Goal: Task Accomplishment & Management: Complete application form

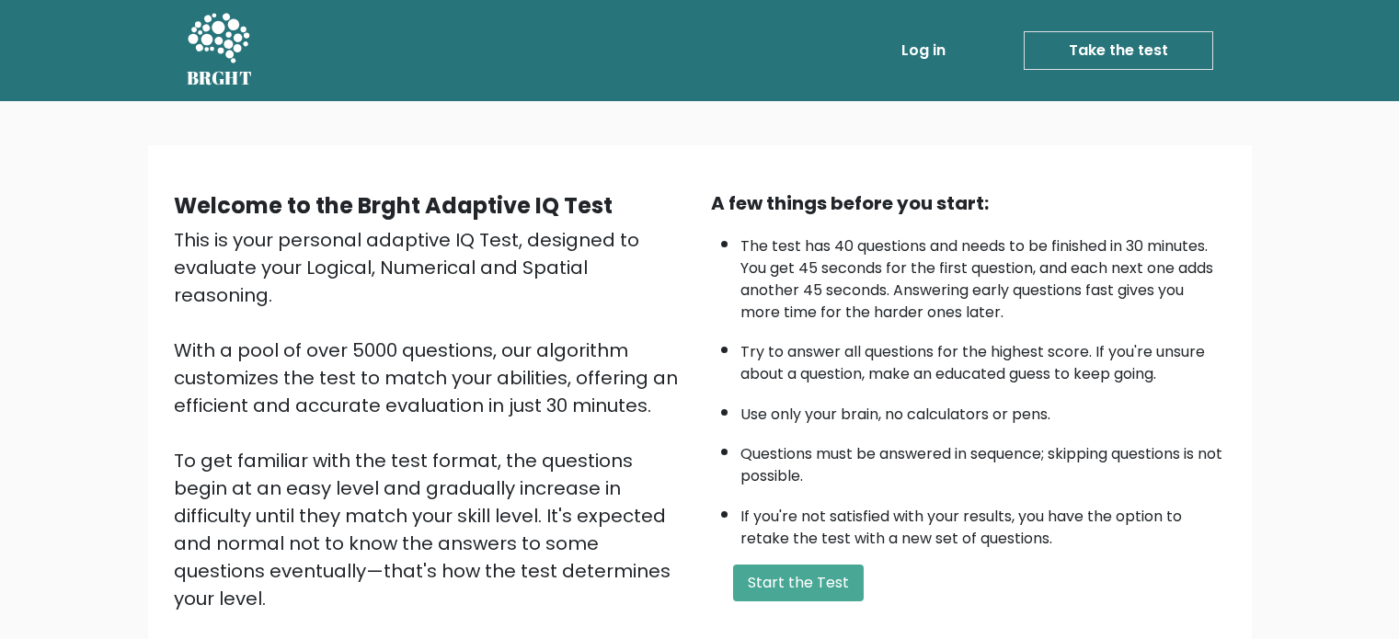
scroll to position [131, 0]
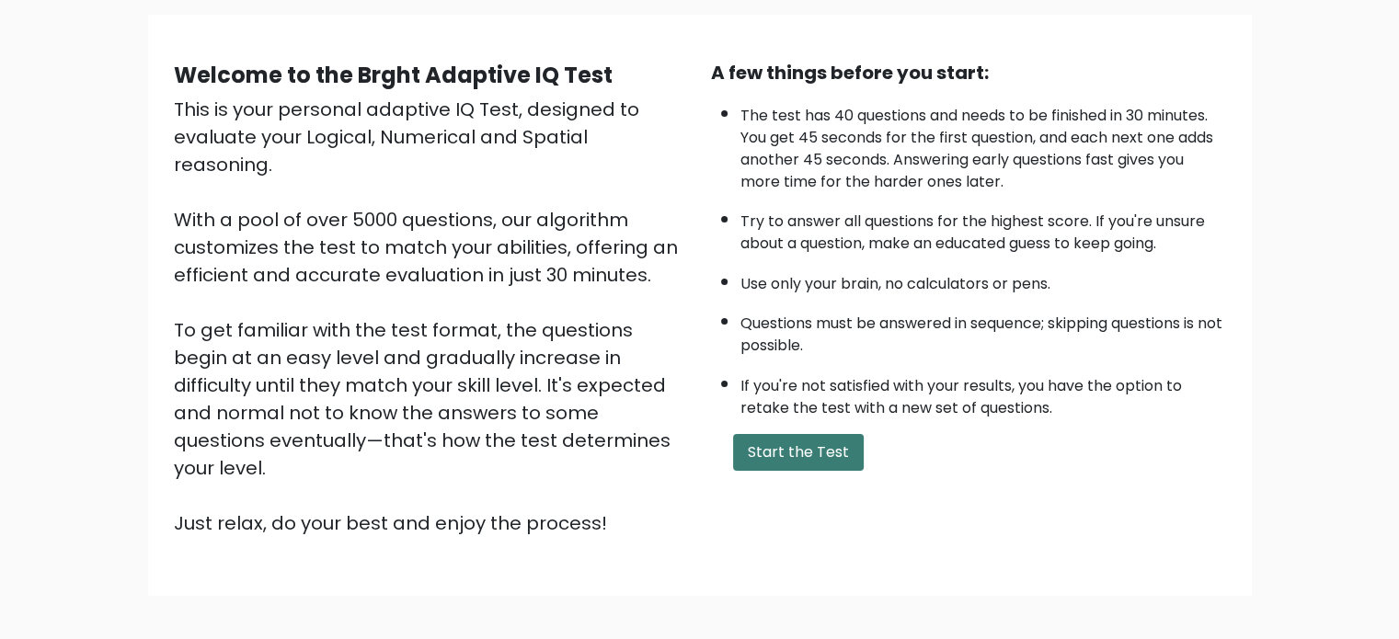
click at [749, 438] on button "Start the Test" at bounding box center [798, 452] width 131 height 37
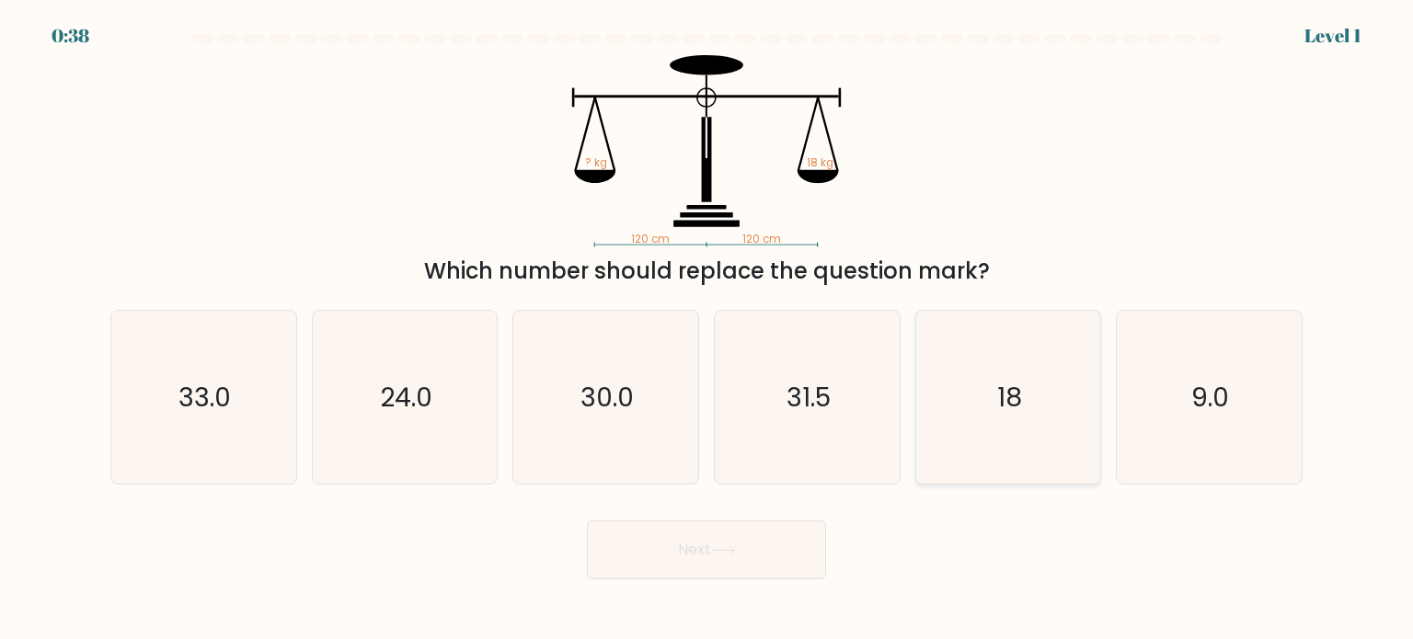
click at [1029, 415] on icon "18" at bounding box center [1008, 397] width 173 height 173
click at [707, 329] on input "e. 18" at bounding box center [707, 324] width 1 height 9
radio input "true"
click at [786, 543] on button "Next" at bounding box center [706, 550] width 239 height 59
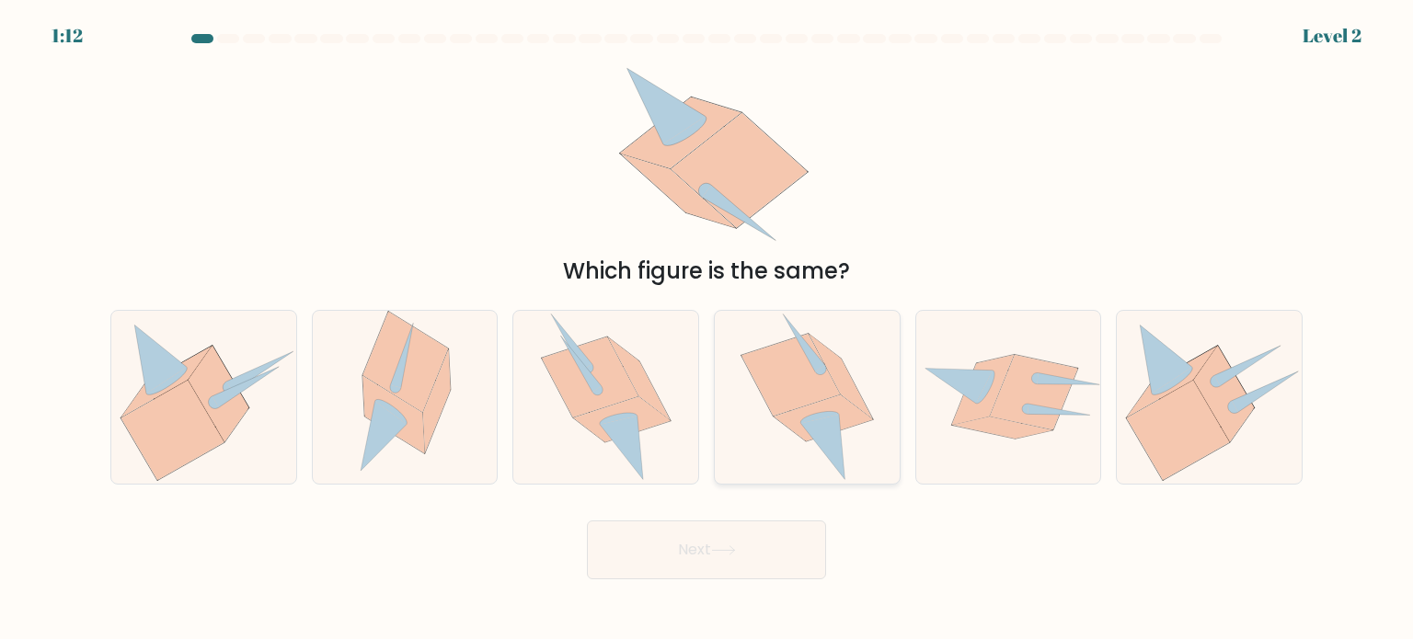
click at [833, 349] on icon at bounding box center [807, 397] width 133 height 173
click at [707, 329] on input "d." at bounding box center [707, 324] width 1 height 9
radio input "true"
click at [799, 557] on button "Next" at bounding box center [706, 550] width 239 height 59
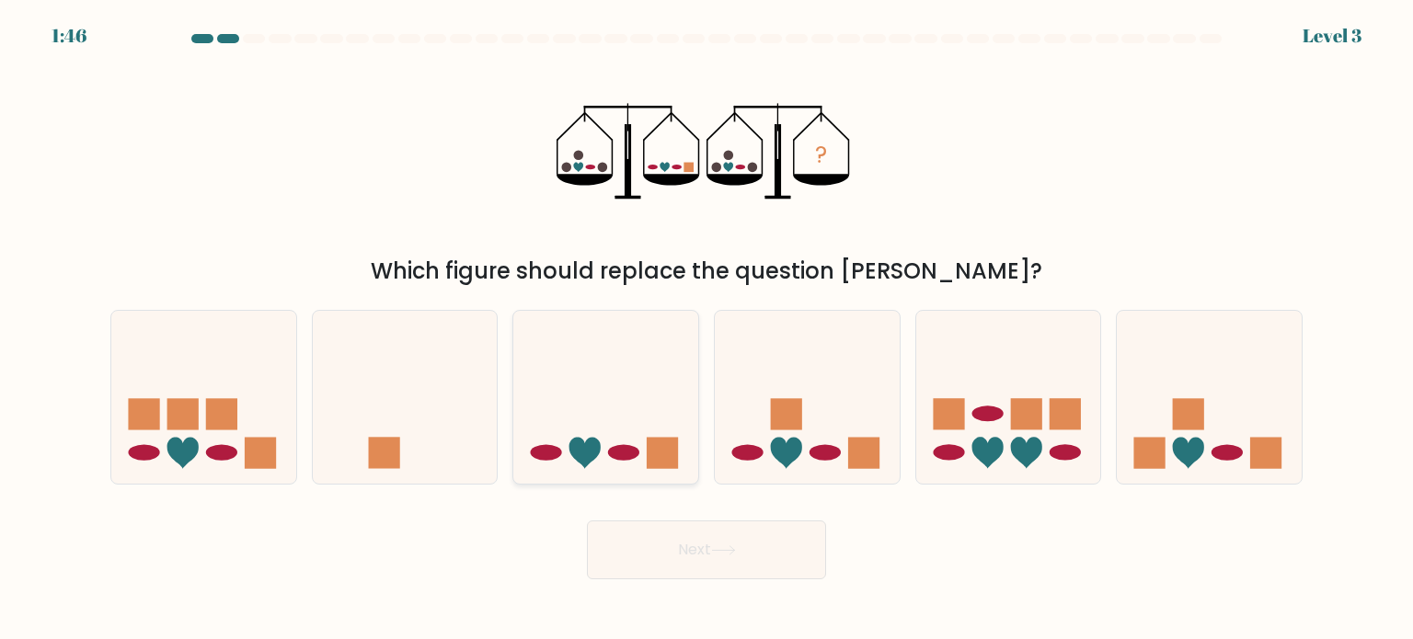
click at [654, 362] on icon at bounding box center [605, 397] width 185 height 153
click at [707, 329] on input "c." at bounding box center [707, 324] width 1 height 9
radio input "true"
click at [700, 555] on button "Next" at bounding box center [706, 550] width 239 height 59
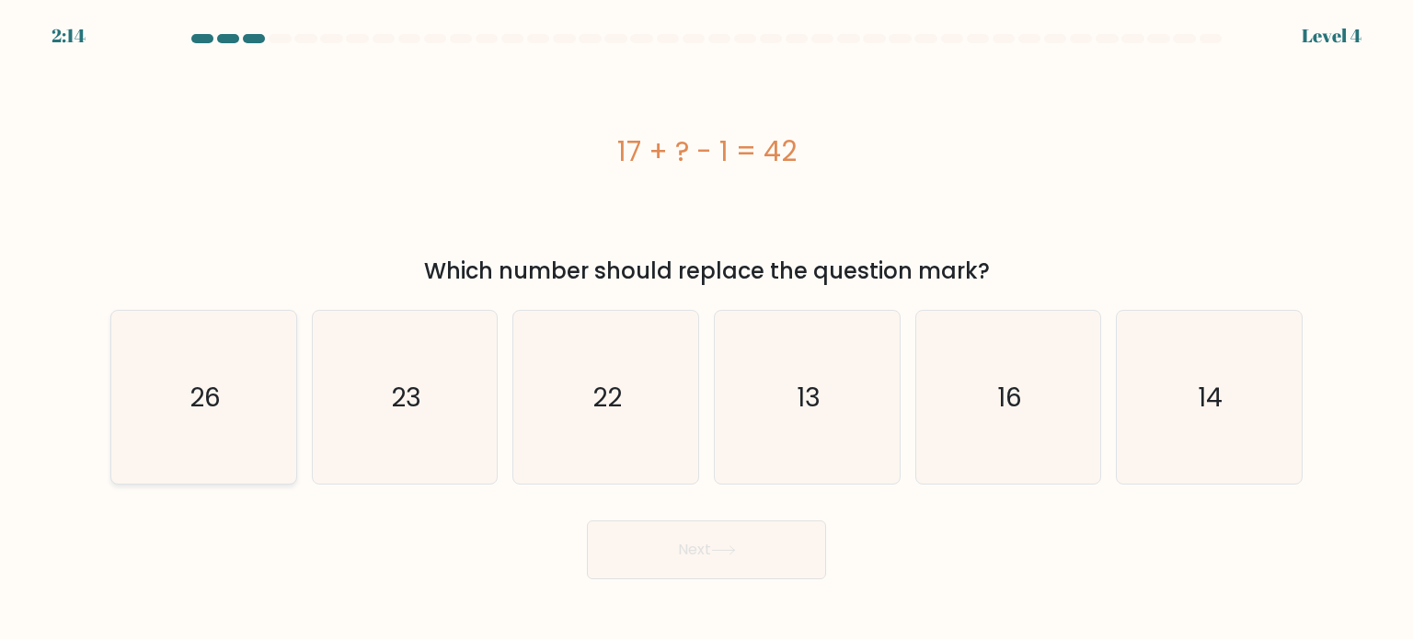
click at [258, 359] on icon "26" at bounding box center [203, 397] width 173 height 173
click at [707, 329] on input "a. 26" at bounding box center [707, 324] width 1 height 9
radio input "true"
click at [642, 562] on button "Next" at bounding box center [706, 550] width 239 height 59
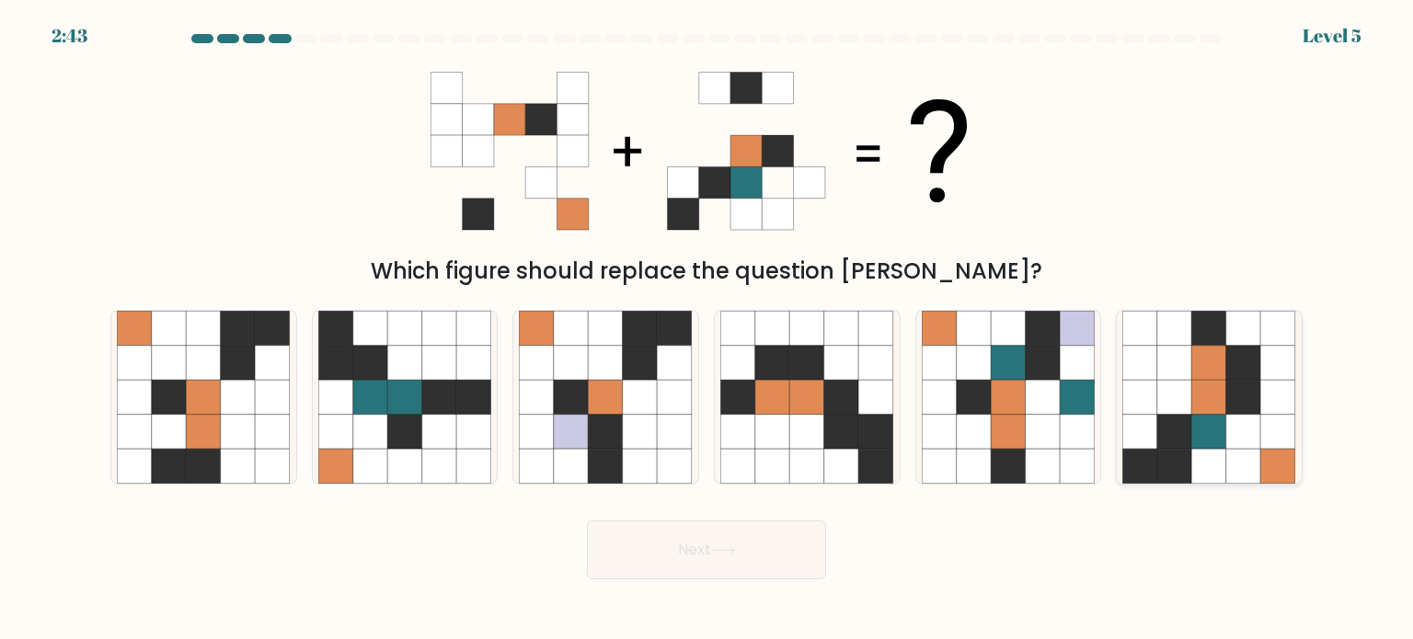
click at [1174, 374] on icon at bounding box center [1174, 362] width 35 height 35
click at [707, 329] on input "f." at bounding box center [707, 324] width 1 height 9
radio input "true"
click at [804, 544] on button "Next" at bounding box center [706, 550] width 239 height 59
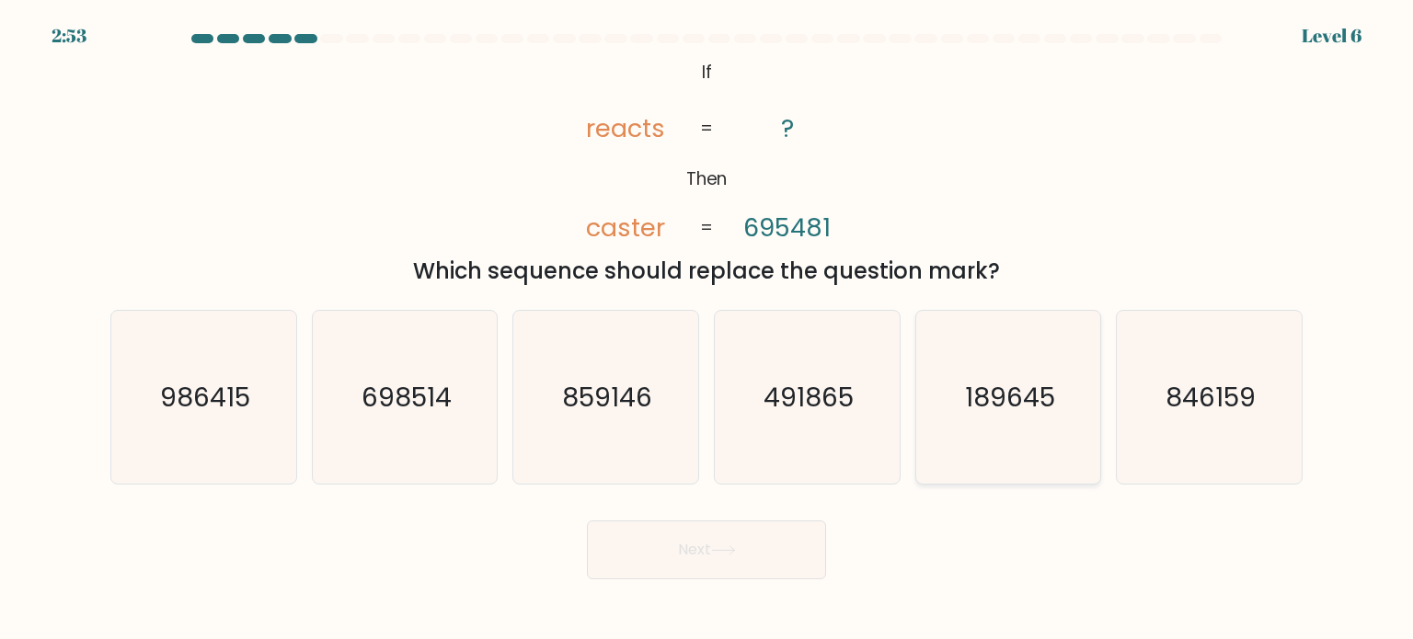
click at [1023, 395] on text "189645" at bounding box center [1010, 396] width 90 height 37
click at [707, 329] on input "e. 189645" at bounding box center [707, 324] width 1 height 9
radio input "true"
click at [758, 518] on div "Next" at bounding box center [706, 543] width 1214 height 73
click at [804, 550] on button "Next" at bounding box center [706, 550] width 239 height 59
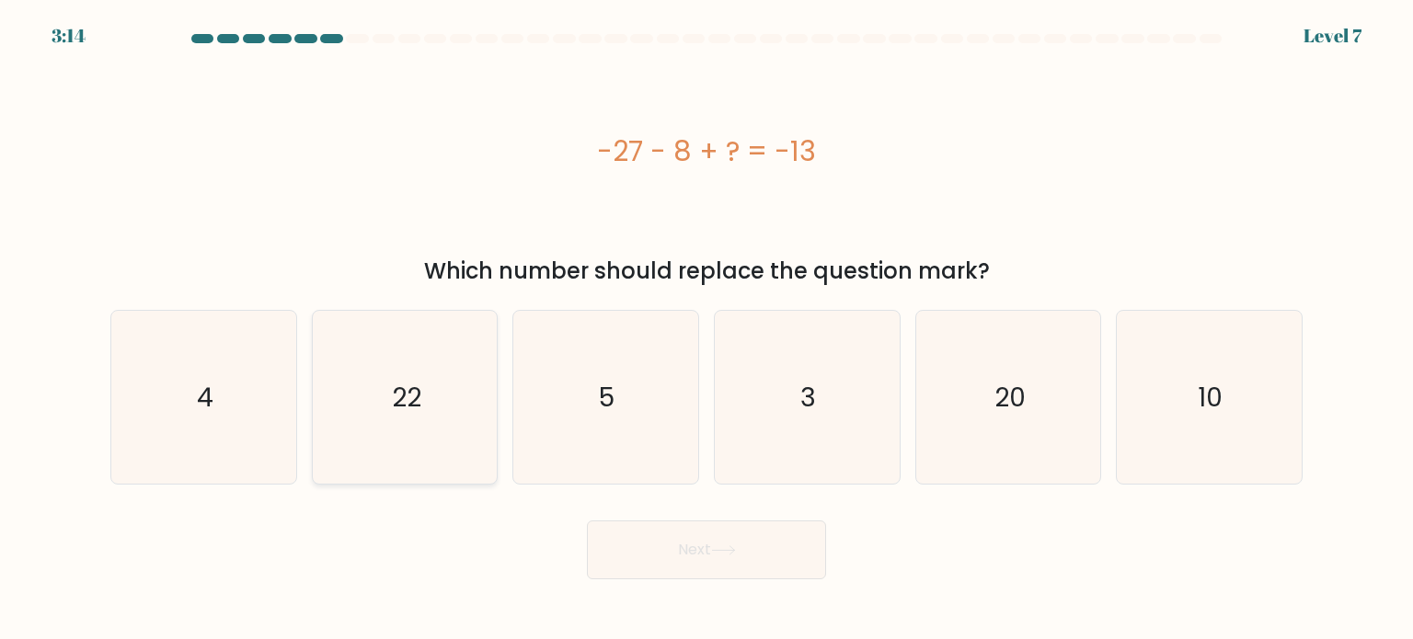
click at [434, 371] on icon "22" at bounding box center [404, 397] width 173 height 173
click at [707, 329] on input "b. 22" at bounding box center [707, 324] width 1 height 9
radio input "true"
click at [677, 540] on button "Next" at bounding box center [706, 550] width 239 height 59
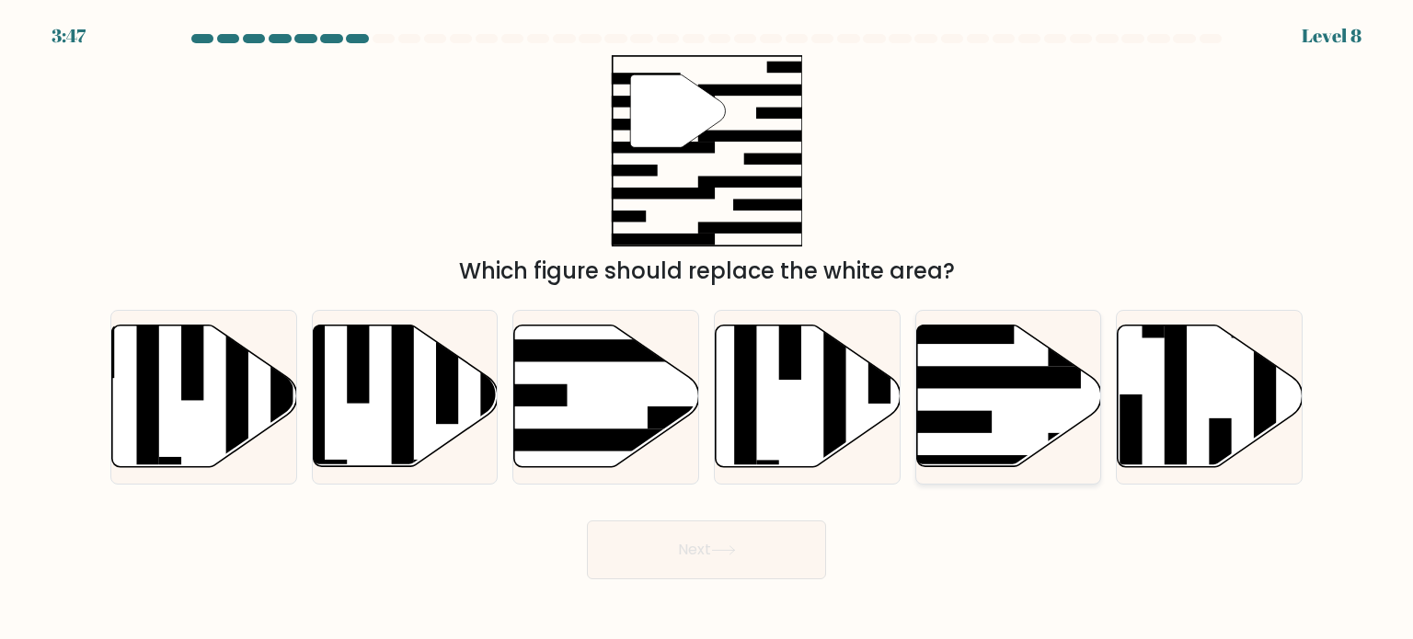
click at [1027, 377] on rect at bounding box center [980, 378] width 201 height 22
click at [707, 329] on input "e." at bounding box center [707, 324] width 1 height 9
radio input "true"
click at [696, 574] on button "Next" at bounding box center [706, 550] width 239 height 59
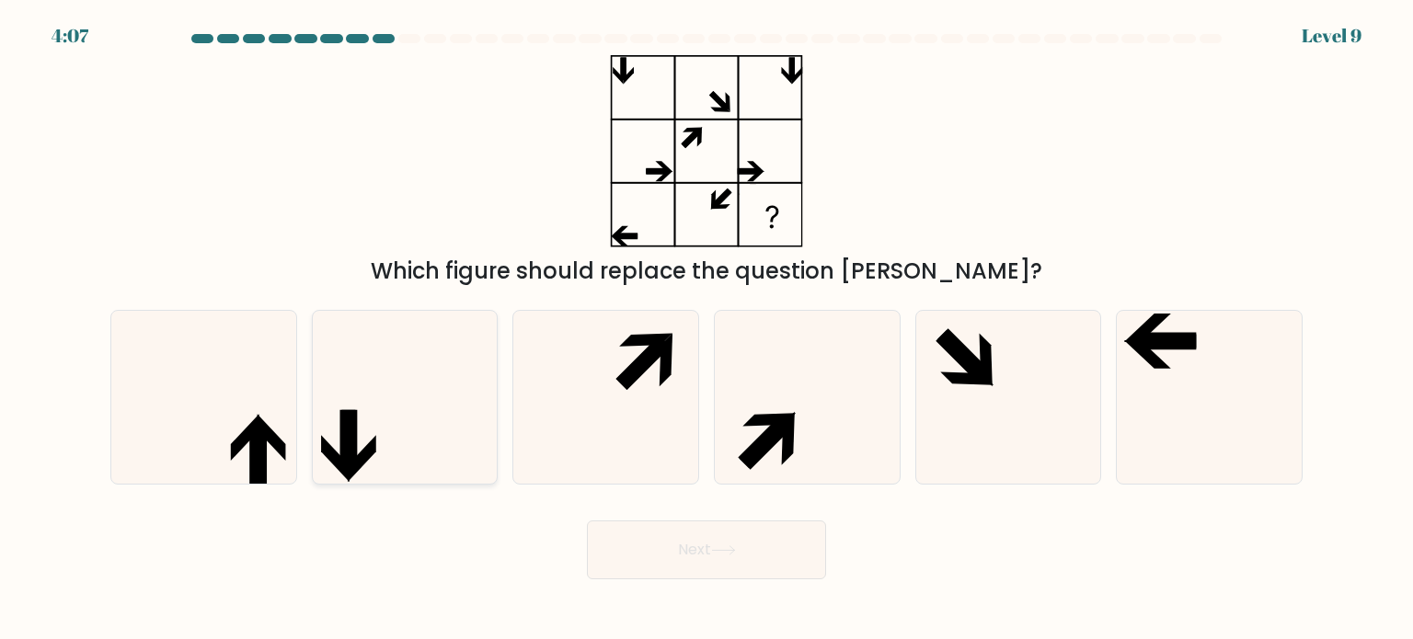
click at [375, 410] on icon at bounding box center [404, 397] width 173 height 173
click at [707, 329] on input "b." at bounding box center [707, 324] width 1 height 9
radio input "true"
click at [259, 436] on icon at bounding box center [258, 456] width 16 height 62
click at [707, 329] on input "a." at bounding box center [707, 324] width 1 height 9
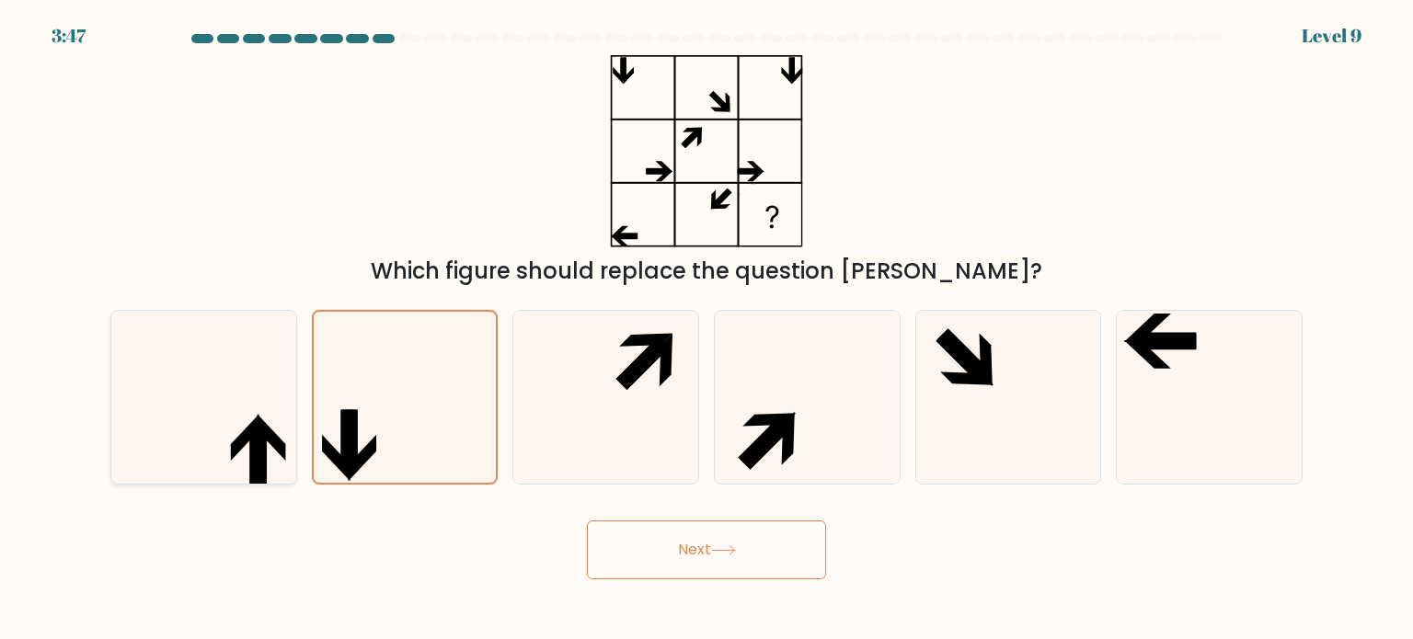
radio input "true"
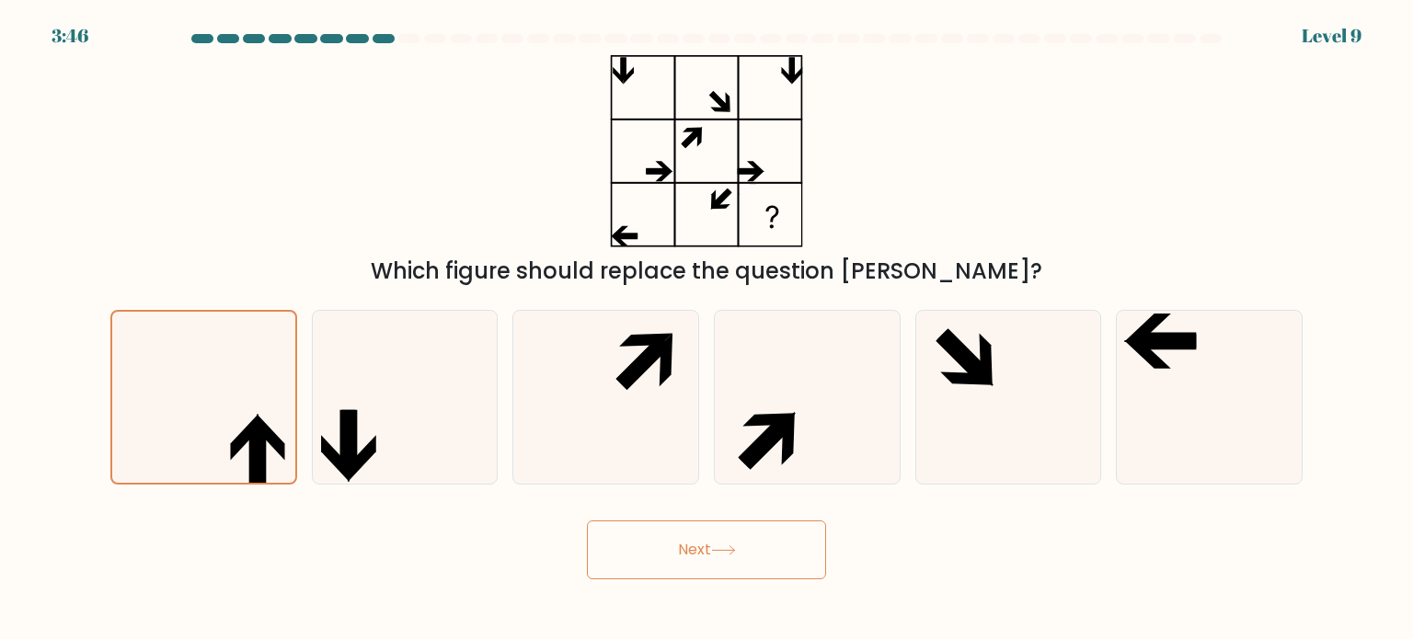
click at [722, 554] on icon at bounding box center [723, 551] width 25 height 10
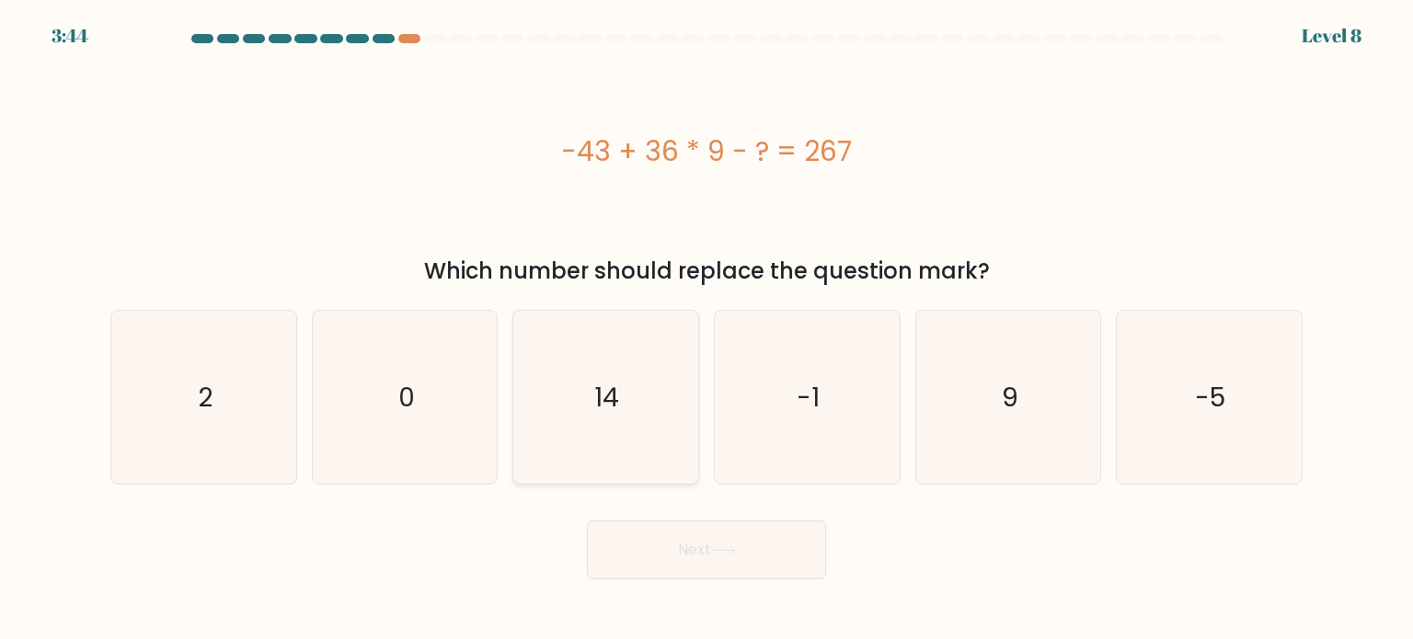
click at [622, 384] on icon "14" at bounding box center [605, 397] width 173 height 173
click at [707, 329] on input "c. 14" at bounding box center [707, 324] width 1 height 9
radio input "true"
click at [699, 558] on button "Next" at bounding box center [706, 550] width 239 height 59
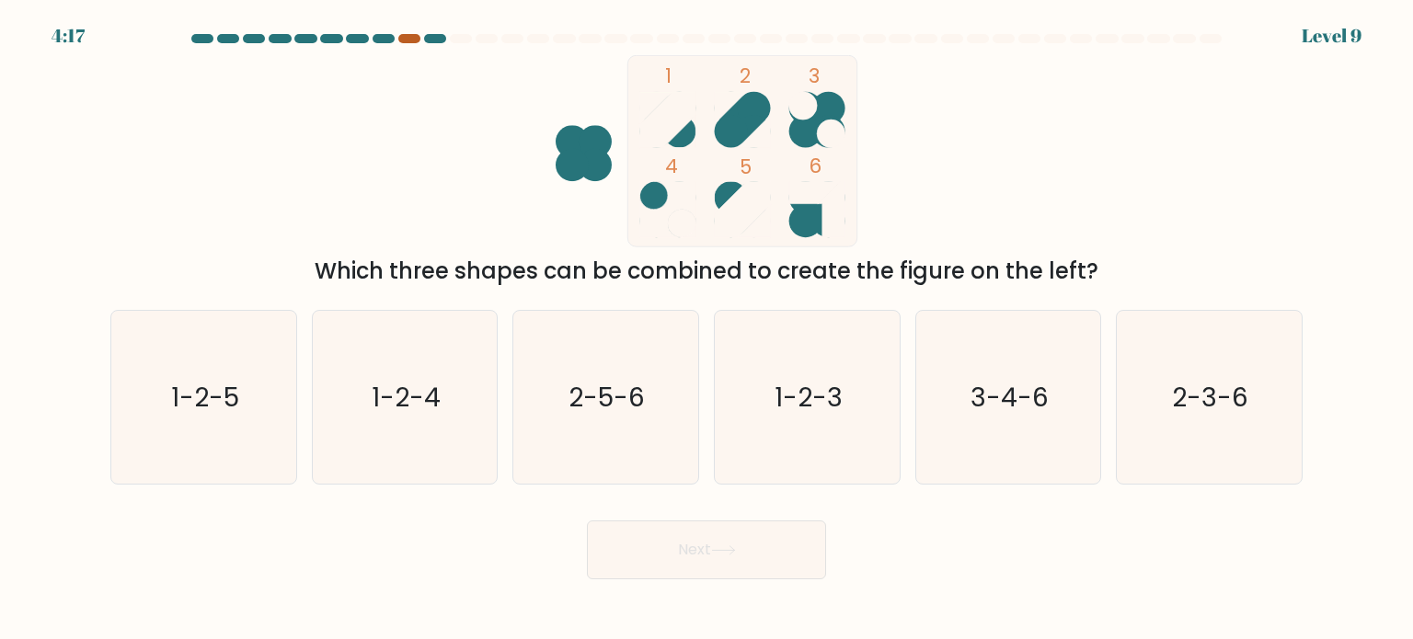
click at [411, 40] on div at bounding box center [409, 38] width 22 height 9
click at [250, 400] on icon "1-2-5" at bounding box center [203, 397] width 173 height 173
click at [707, 329] on input "a. 1-2-5" at bounding box center [707, 324] width 1 height 9
radio input "true"
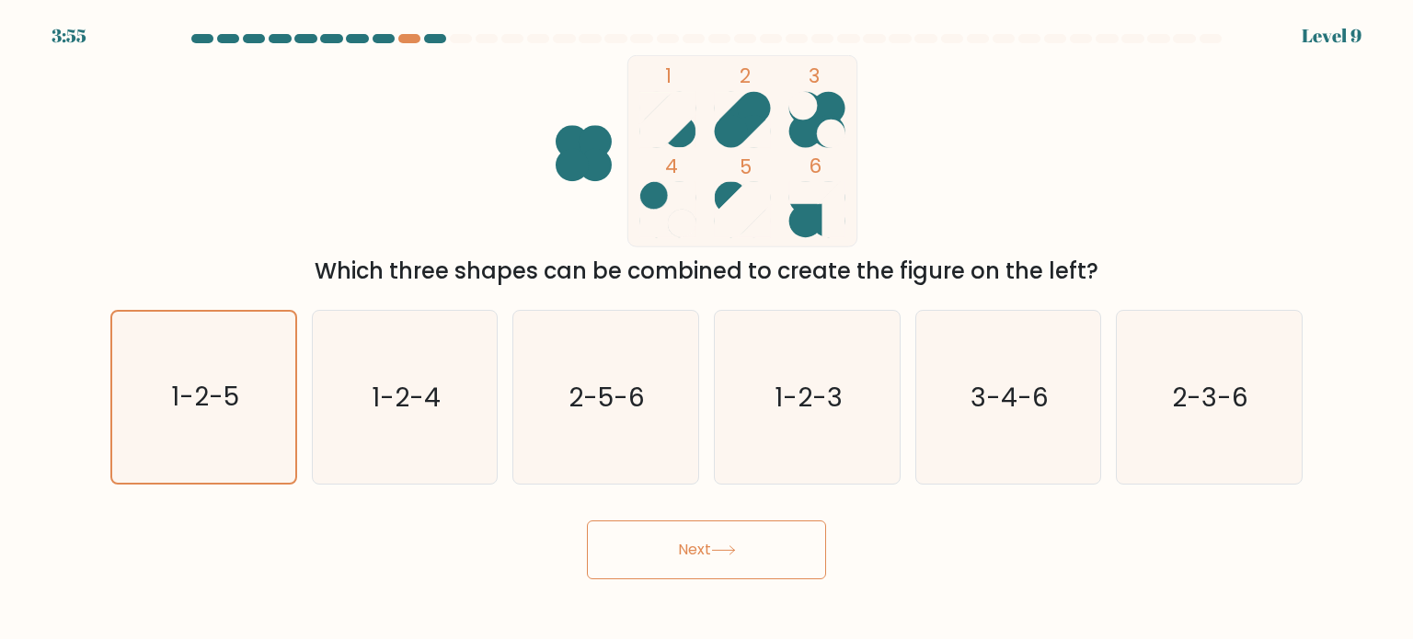
click at [636, 545] on button "Next" at bounding box center [706, 550] width 239 height 59
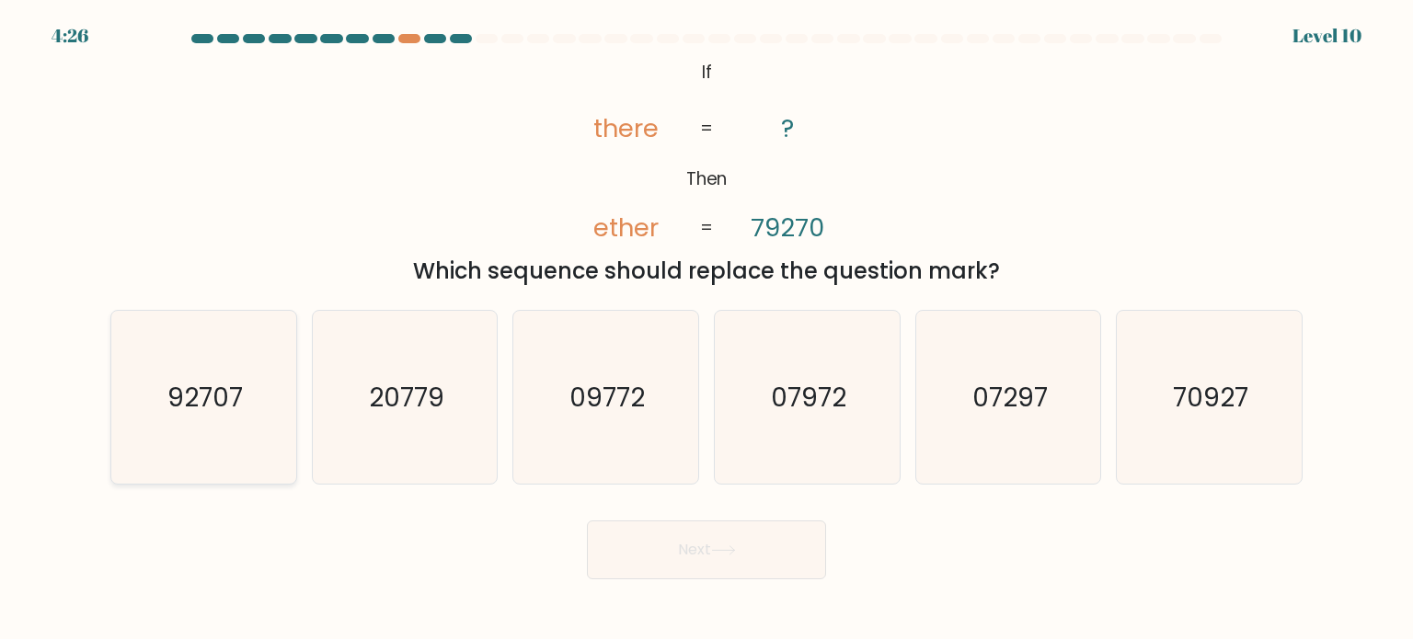
click at [231, 369] on icon "92707" at bounding box center [203, 397] width 173 height 173
click at [707, 329] on input "a. 92707" at bounding box center [707, 324] width 1 height 9
radio input "true"
click at [732, 544] on button "Next" at bounding box center [706, 550] width 239 height 59
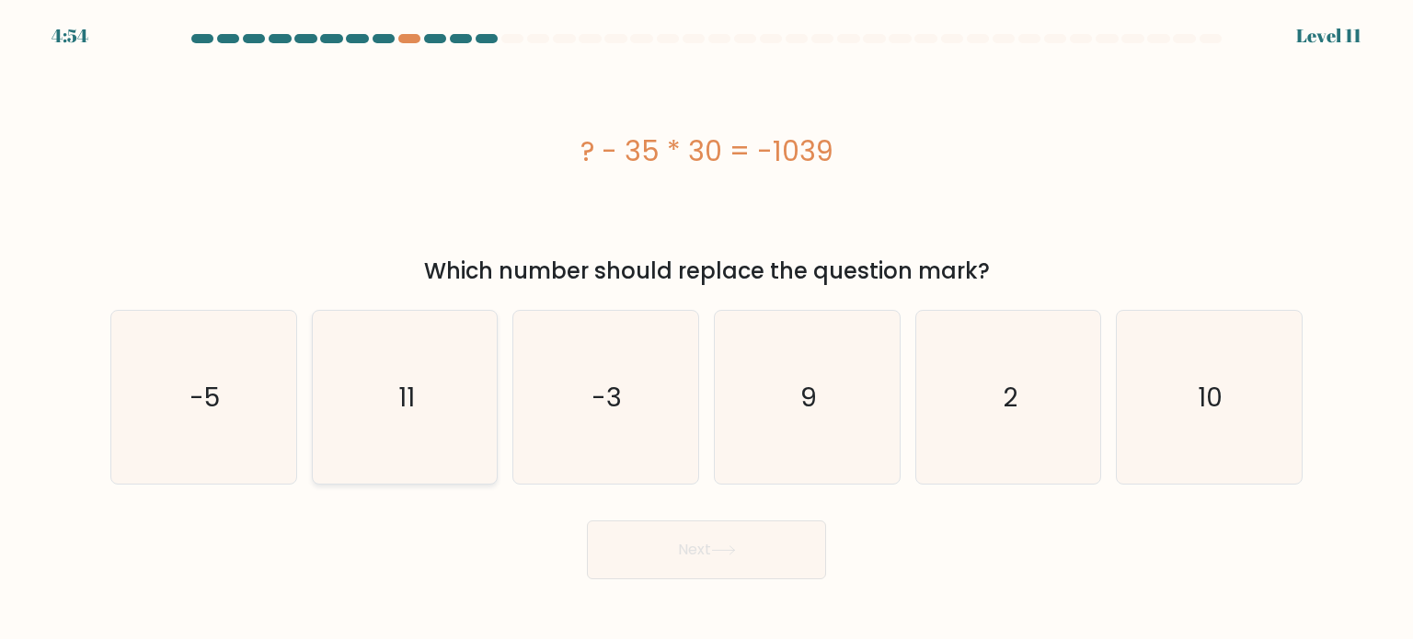
click at [316, 408] on div "11" at bounding box center [405, 397] width 187 height 175
click at [707, 329] on input "b. 11" at bounding box center [707, 324] width 1 height 9
radio input "true"
click at [671, 548] on button "Next" at bounding box center [706, 550] width 239 height 59
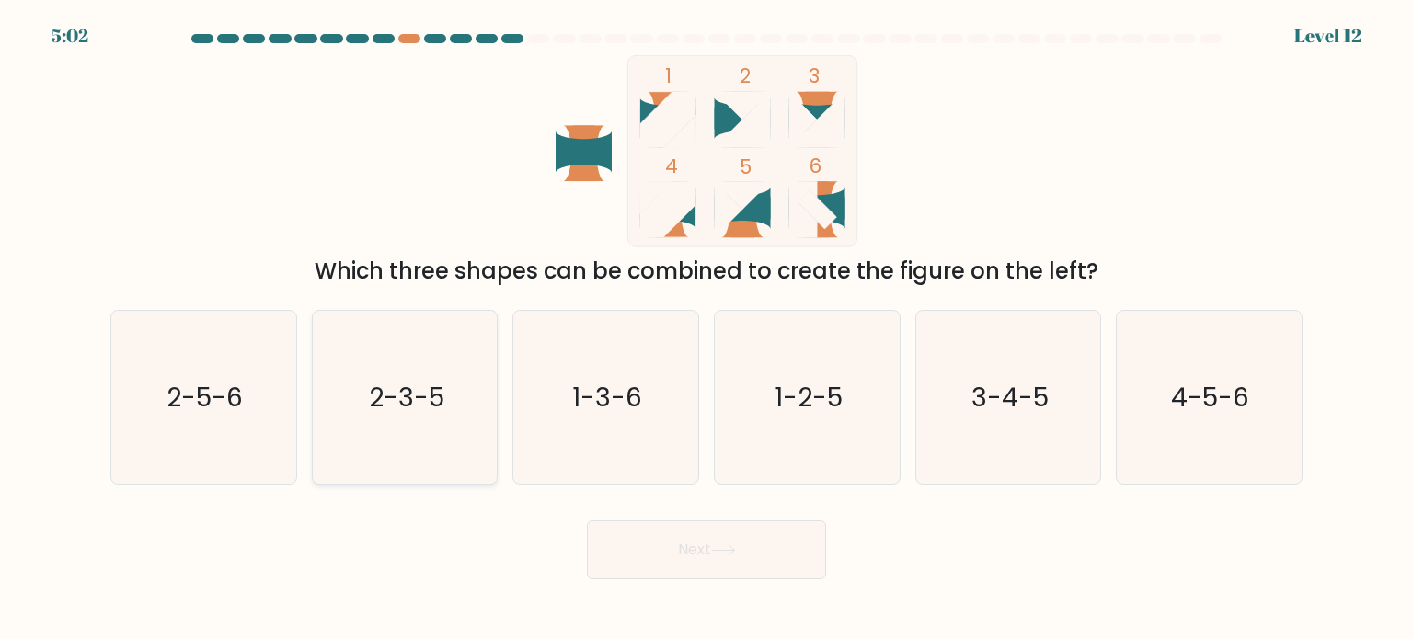
click at [437, 408] on text "2-3-5" at bounding box center [406, 396] width 75 height 37
click at [707, 329] on input "b. 2-3-5" at bounding box center [707, 324] width 1 height 9
radio input "true"
click at [644, 566] on button "Next" at bounding box center [706, 550] width 239 height 59
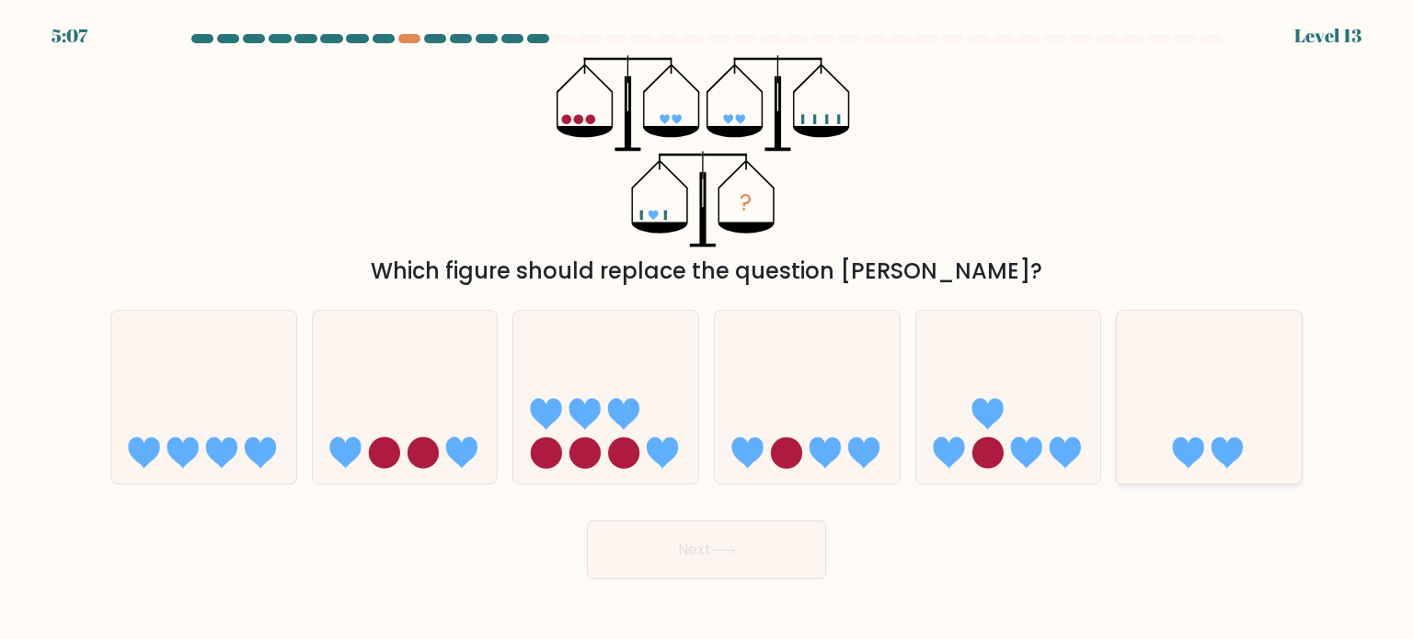
click at [1172, 426] on icon at bounding box center [1209, 397] width 185 height 153
click at [707, 329] on input "f." at bounding box center [707, 324] width 1 height 9
radio input "true"
click at [775, 555] on button "Next" at bounding box center [706, 550] width 239 height 59
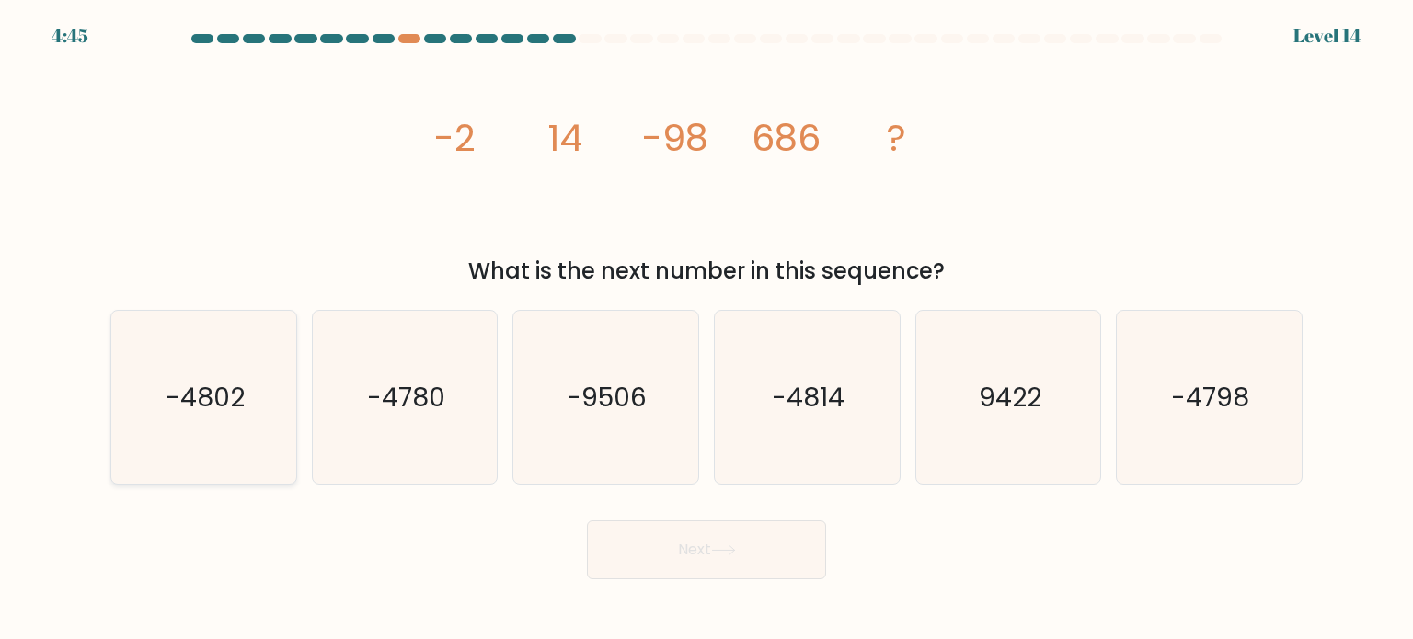
click at [273, 355] on icon "-4802" at bounding box center [203, 397] width 173 height 173
click at [707, 329] on input "a. -4802" at bounding box center [707, 324] width 1 height 9
radio input "true"
click at [671, 545] on button "Next" at bounding box center [706, 550] width 239 height 59
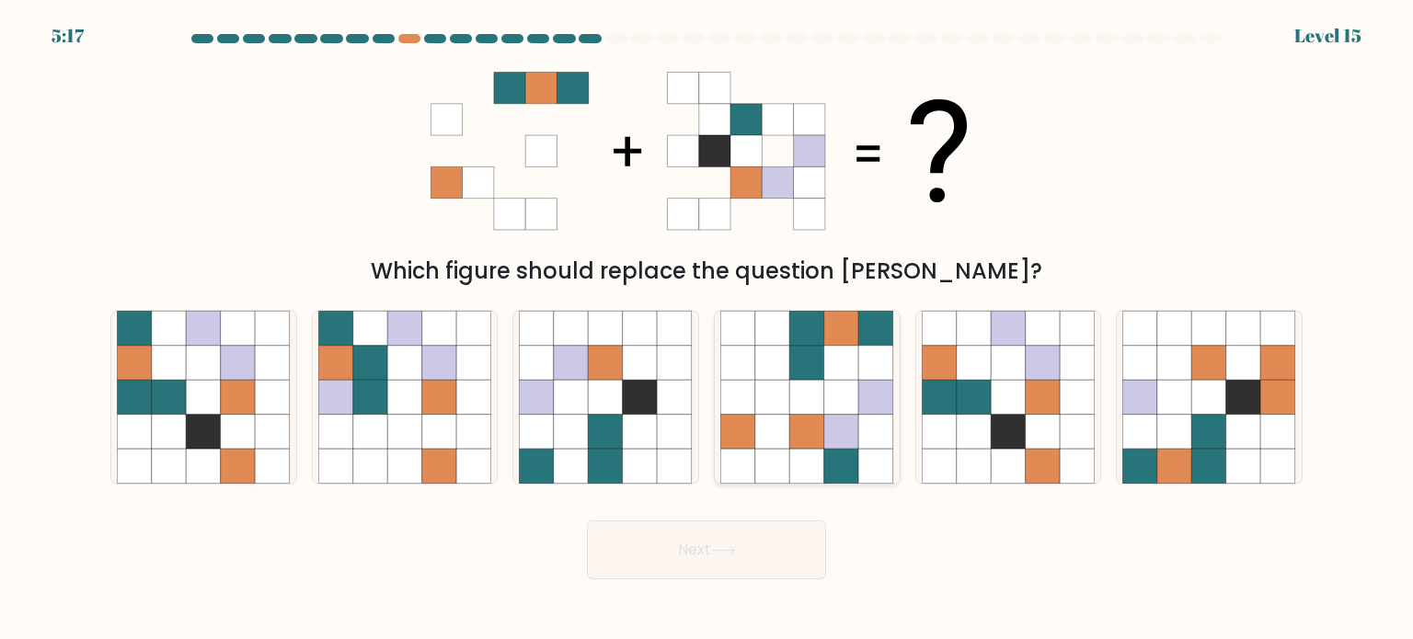
click at [837, 355] on icon at bounding box center [841, 362] width 35 height 35
click at [707, 329] on input "d." at bounding box center [707, 324] width 1 height 9
radio input "true"
click at [786, 562] on button "Next" at bounding box center [706, 550] width 239 height 59
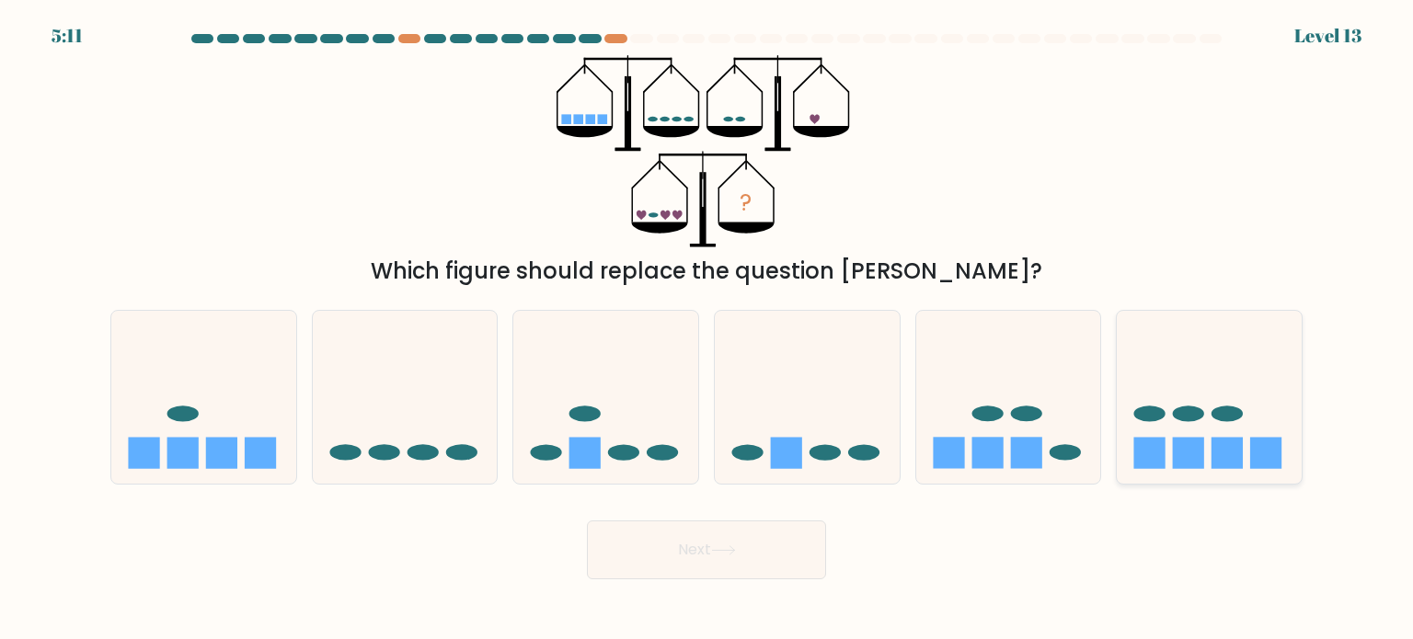
click at [1172, 450] on icon at bounding box center [1209, 397] width 185 height 153
click at [707, 329] on input "f." at bounding box center [707, 324] width 1 height 9
radio input "true"
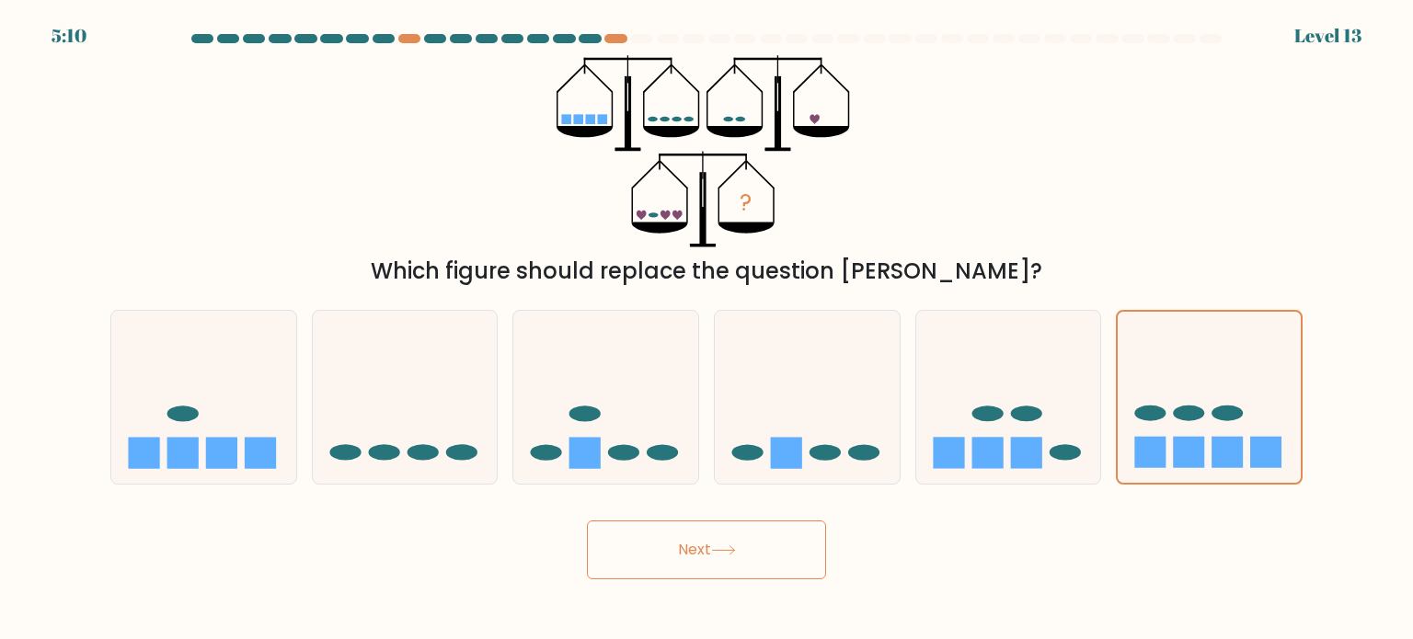
click at [816, 544] on button "Next" at bounding box center [706, 550] width 239 height 59
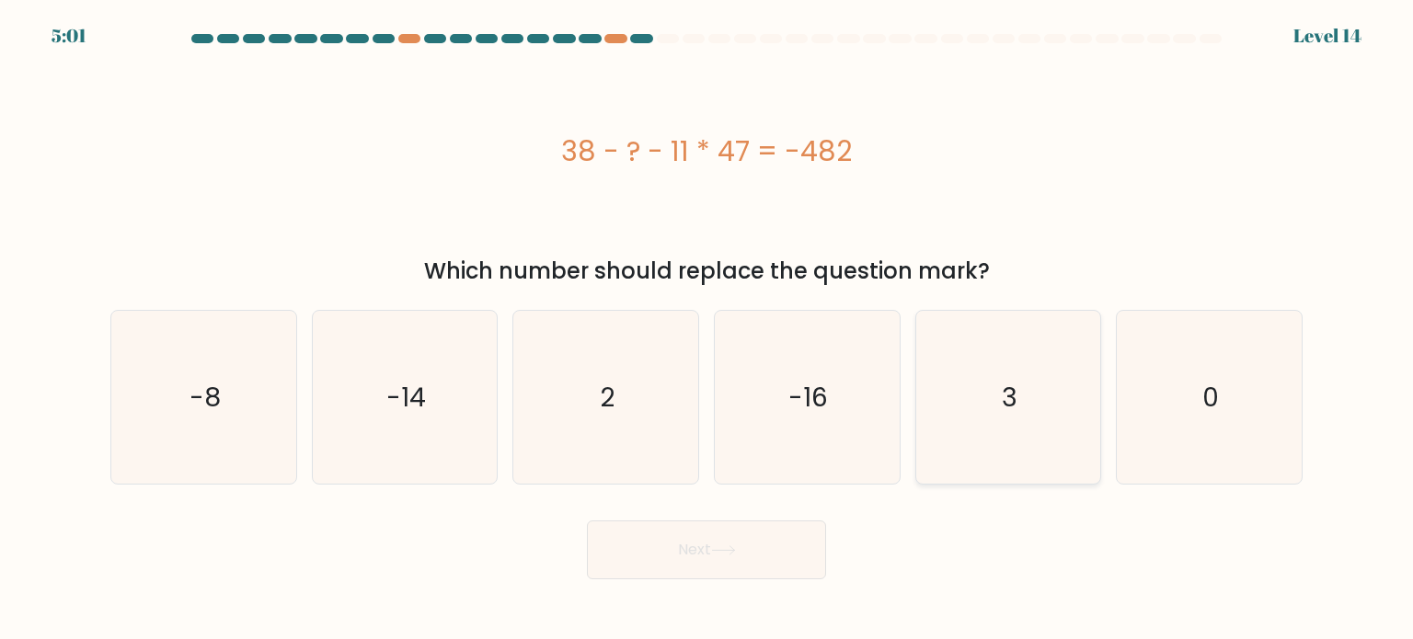
click at [965, 387] on icon "3" at bounding box center [1008, 397] width 173 height 173
click at [707, 329] on input "e. 3" at bounding box center [707, 324] width 1 height 9
radio input "true"
click at [758, 566] on button "Next" at bounding box center [706, 550] width 239 height 59
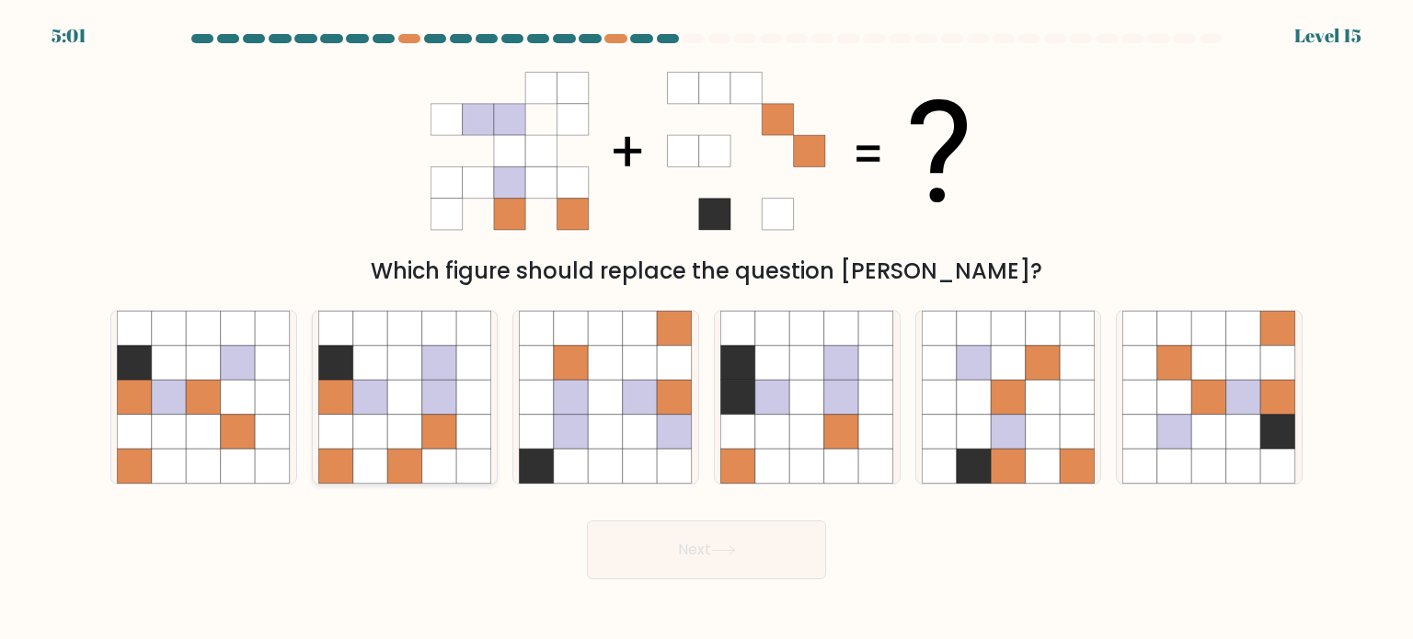
click at [424, 382] on icon at bounding box center [439, 397] width 35 height 35
click at [707, 329] on input "b." at bounding box center [707, 324] width 1 height 9
radio input "true"
click at [644, 552] on button "Next" at bounding box center [706, 550] width 239 height 59
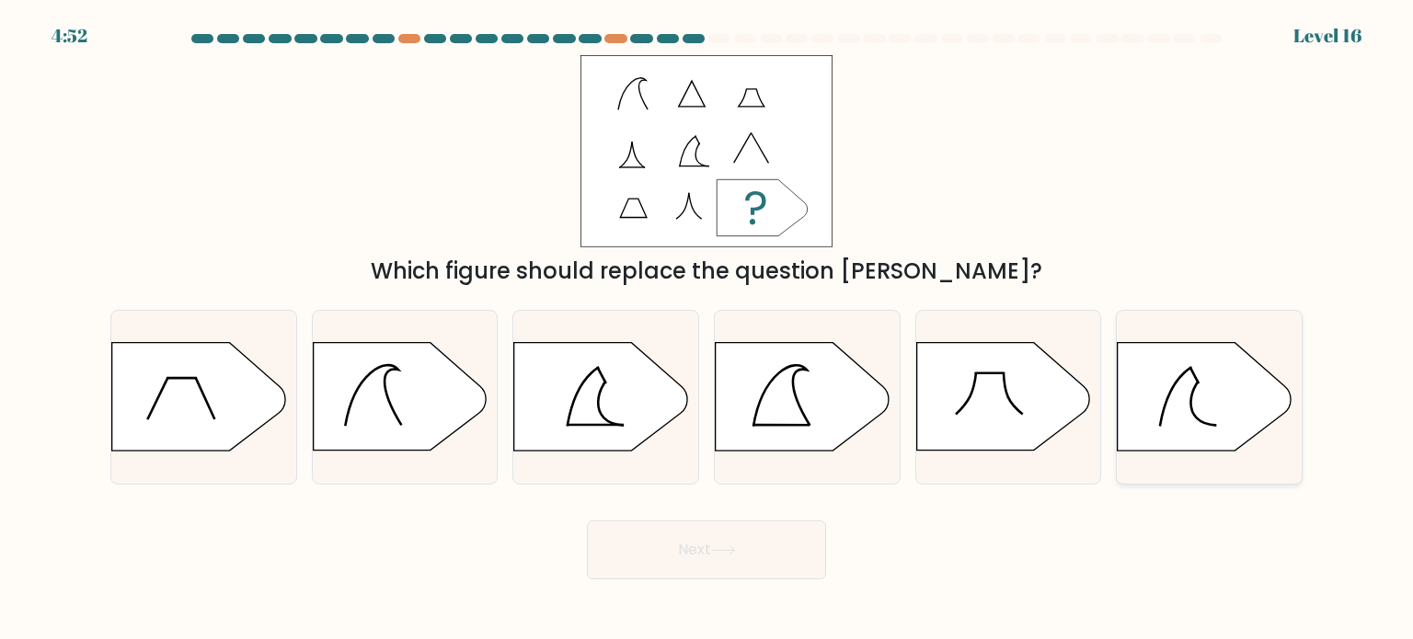
click at [1169, 374] on icon at bounding box center [1204, 397] width 173 height 108
click at [707, 329] on input "f." at bounding box center [707, 324] width 1 height 9
radio input "true"
click at [787, 408] on icon at bounding box center [802, 396] width 173 height 108
click at [707, 329] on input "d." at bounding box center [707, 324] width 1 height 9
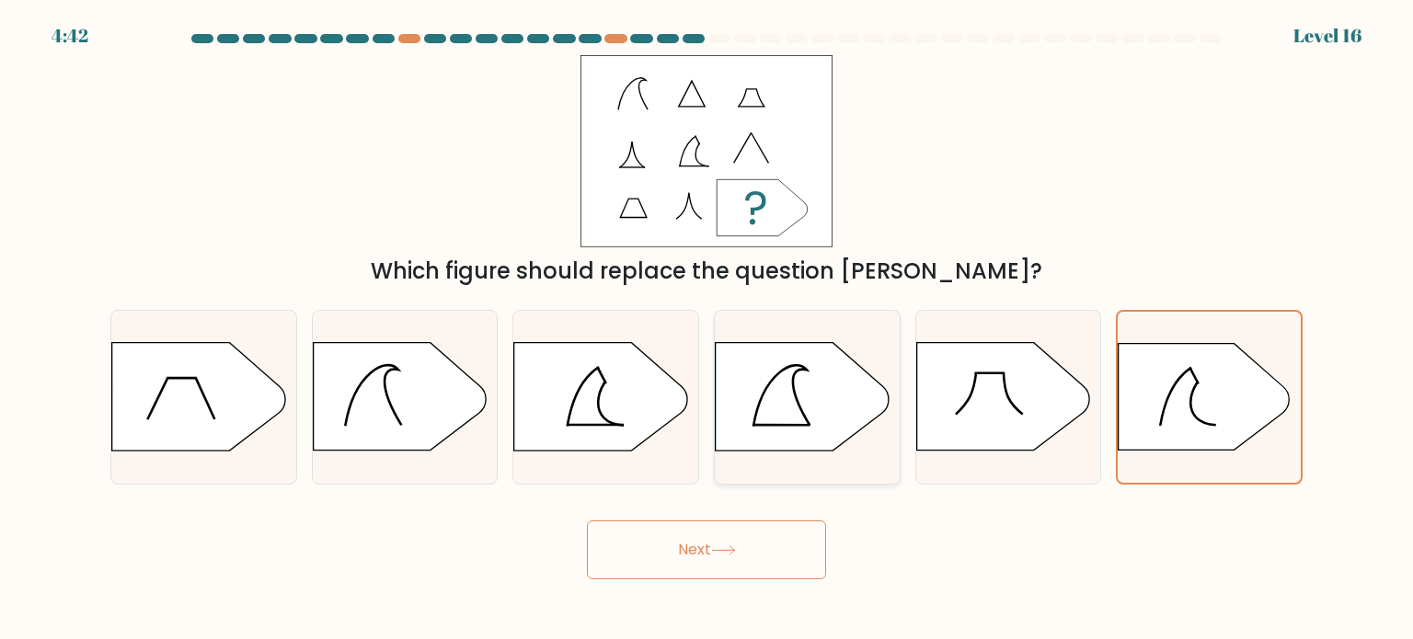
radio input "true"
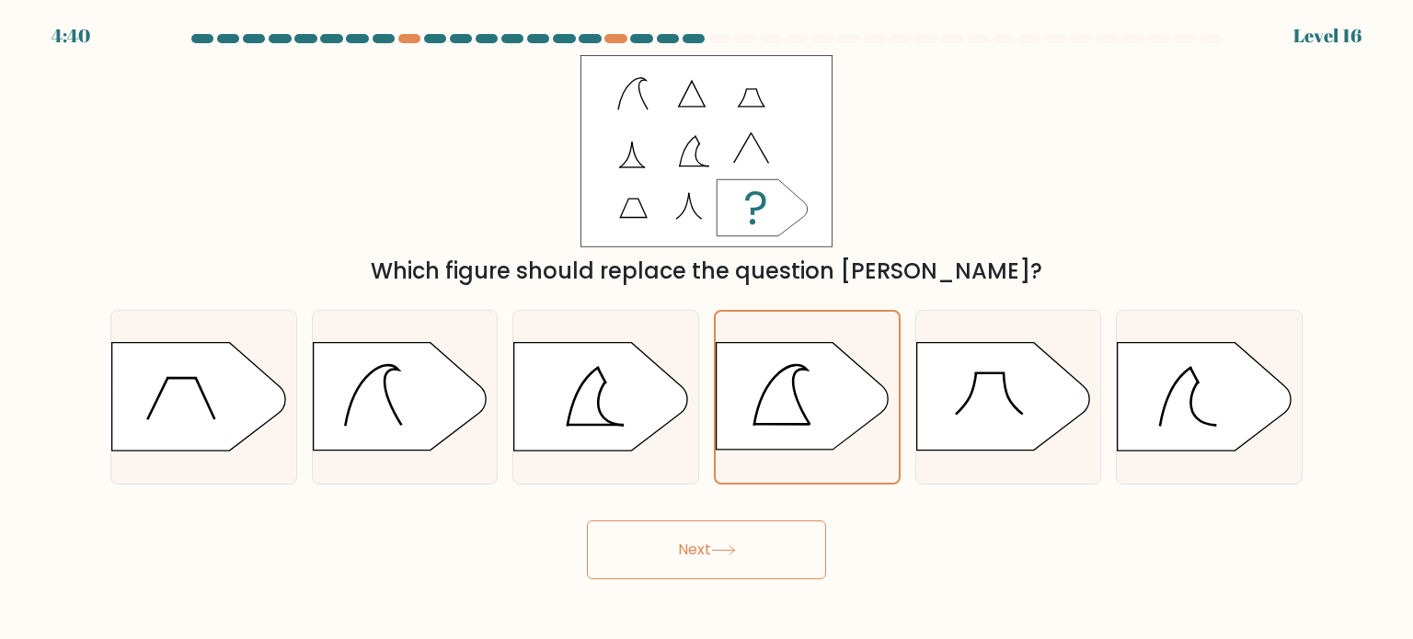
click at [755, 540] on button "Next" at bounding box center [706, 550] width 239 height 59
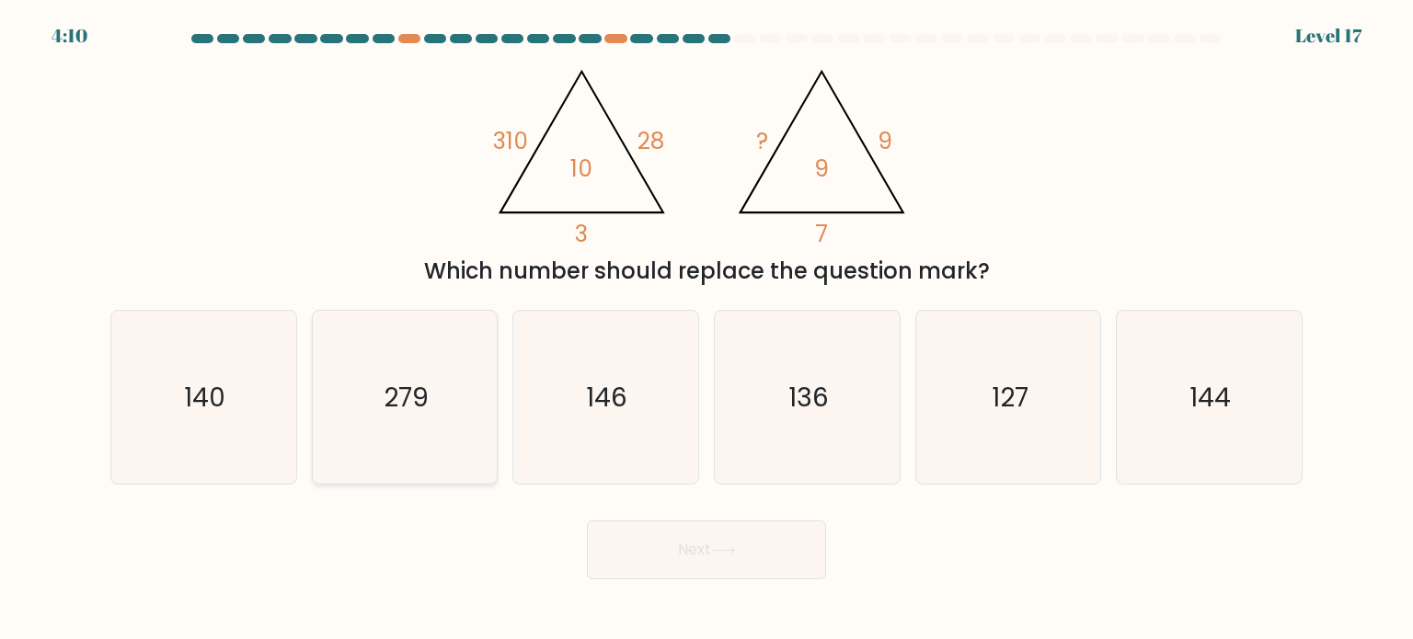
click at [457, 397] on icon "279" at bounding box center [404, 397] width 173 height 173
click at [707, 329] on input "b. 279" at bounding box center [707, 324] width 1 height 9
radio input "true"
click at [703, 552] on button "Next" at bounding box center [706, 550] width 239 height 59
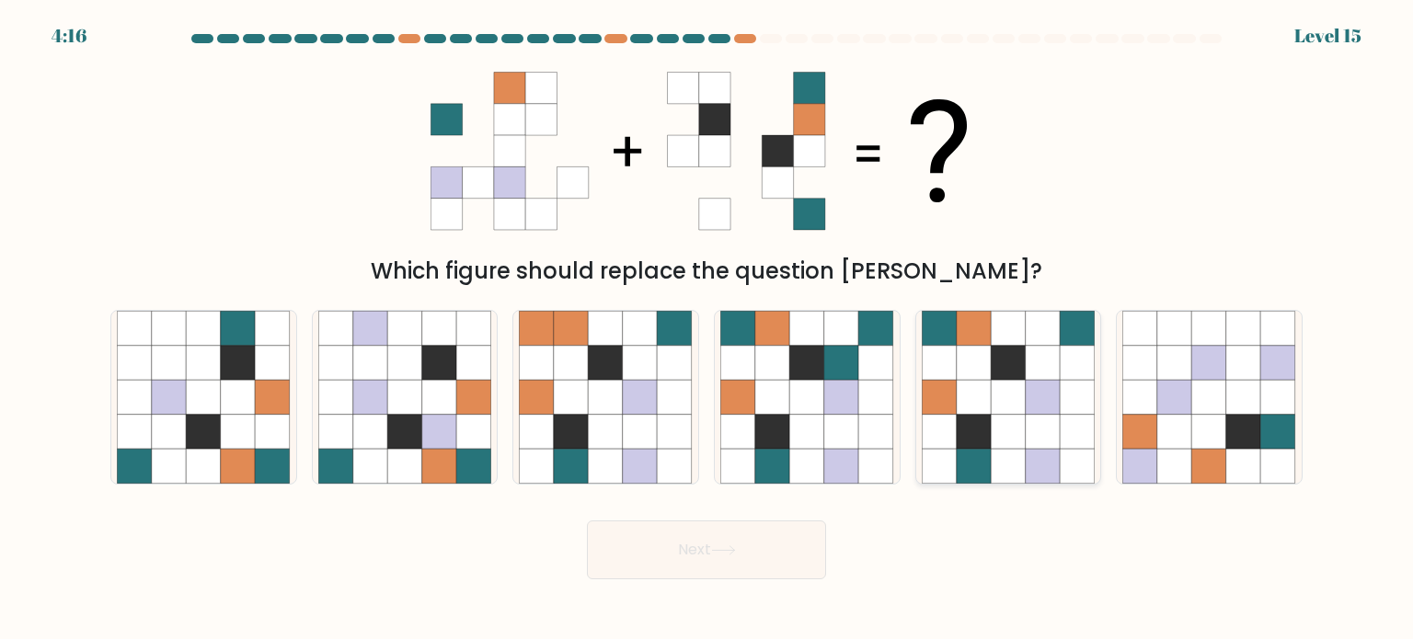
click at [1004, 389] on icon at bounding box center [1008, 397] width 35 height 35
click at [707, 329] on input "e." at bounding box center [707, 324] width 1 height 9
radio input "true"
click at [779, 569] on button "Next" at bounding box center [706, 550] width 239 height 59
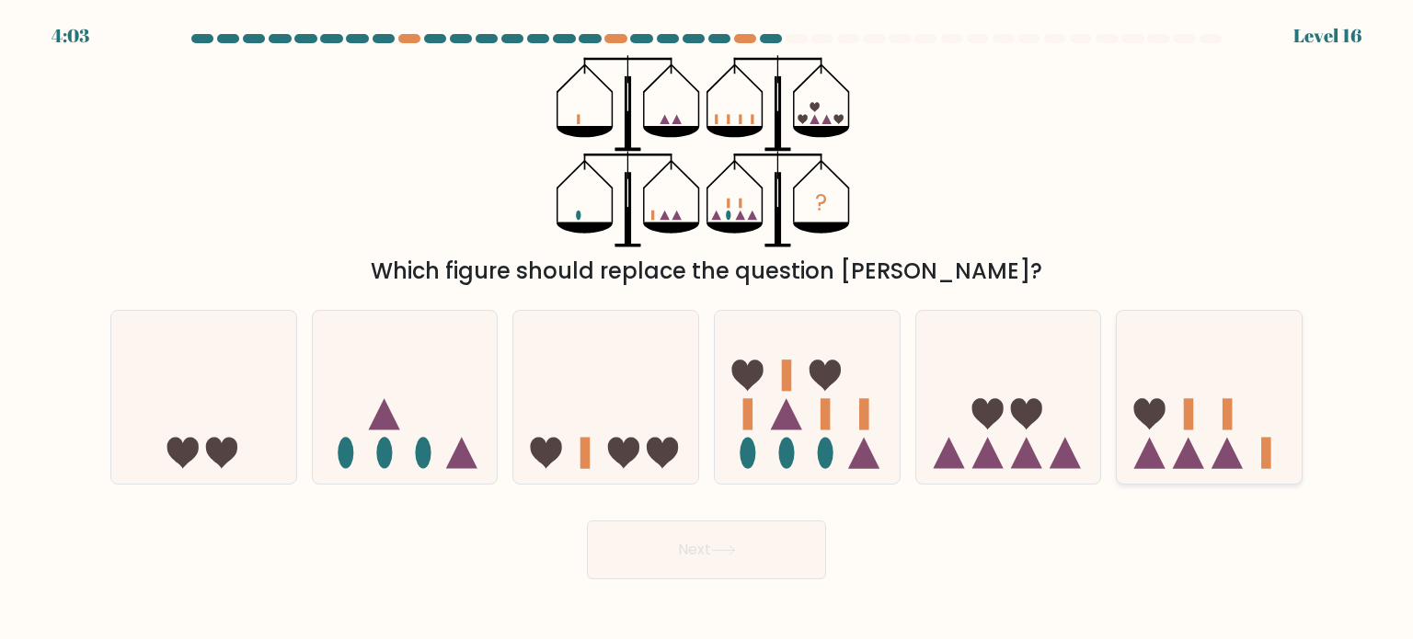
click at [1180, 431] on icon at bounding box center [1209, 397] width 185 height 153
click at [707, 329] on input "f." at bounding box center [707, 324] width 1 height 9
radio input "true"
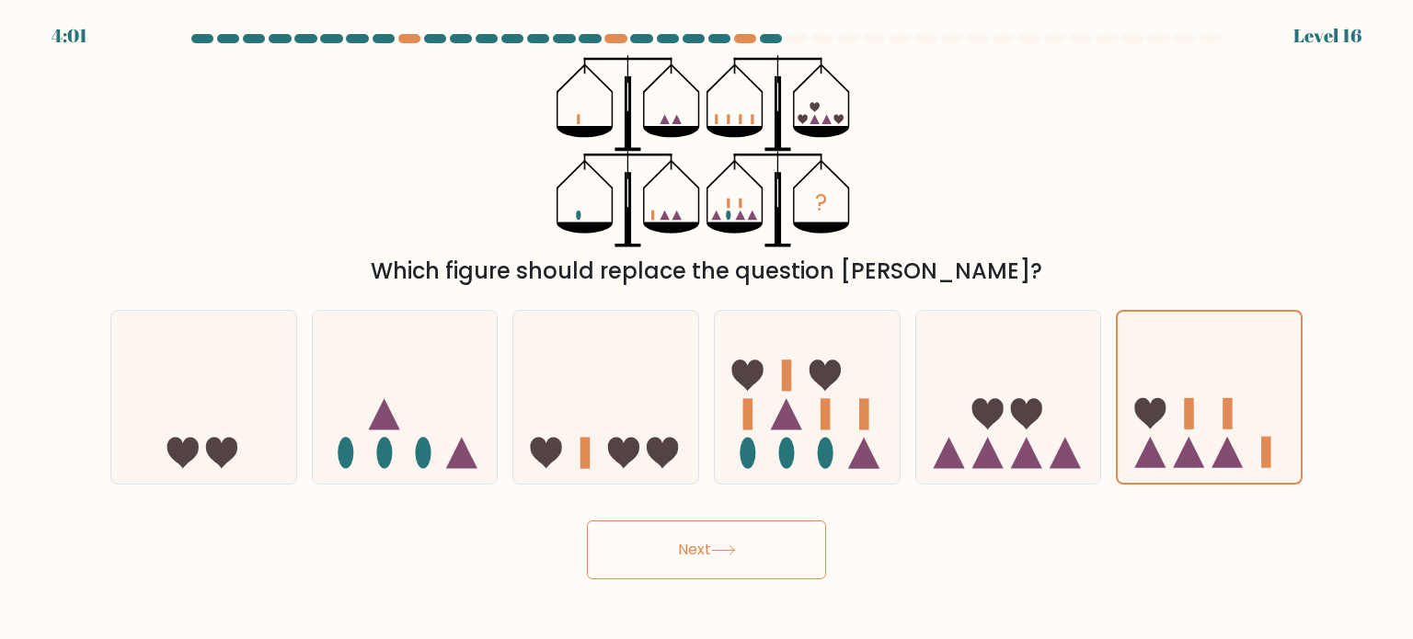
click at [794, 534] on button "Next" at bounding box center [706, 550] width 239 height 59
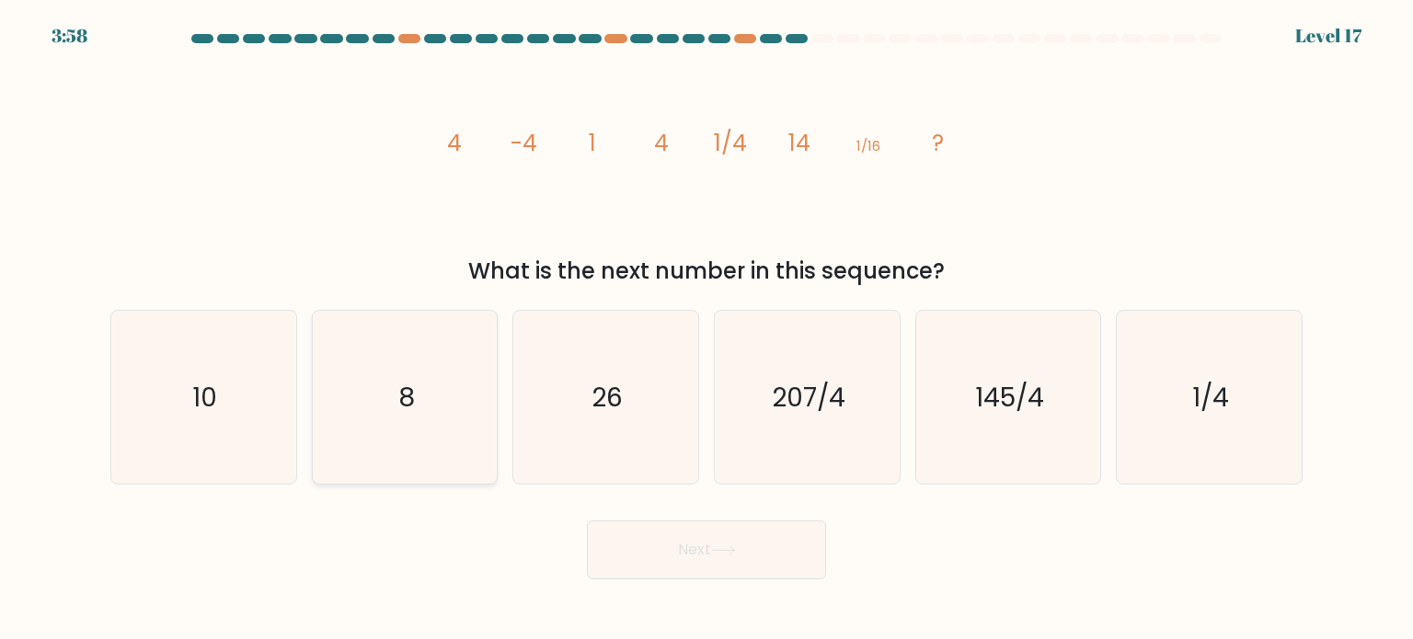
click at [434, 388] on icon "8" at bounding box center [404, 397] width 173 height 173
click at [707, 329] on input "b. 8" at bounding box center [707, 324] width 1 height 9
radio input "true"
click at [658, 556] on button "Next" at bounding box center [706, 550] width 239 height 59
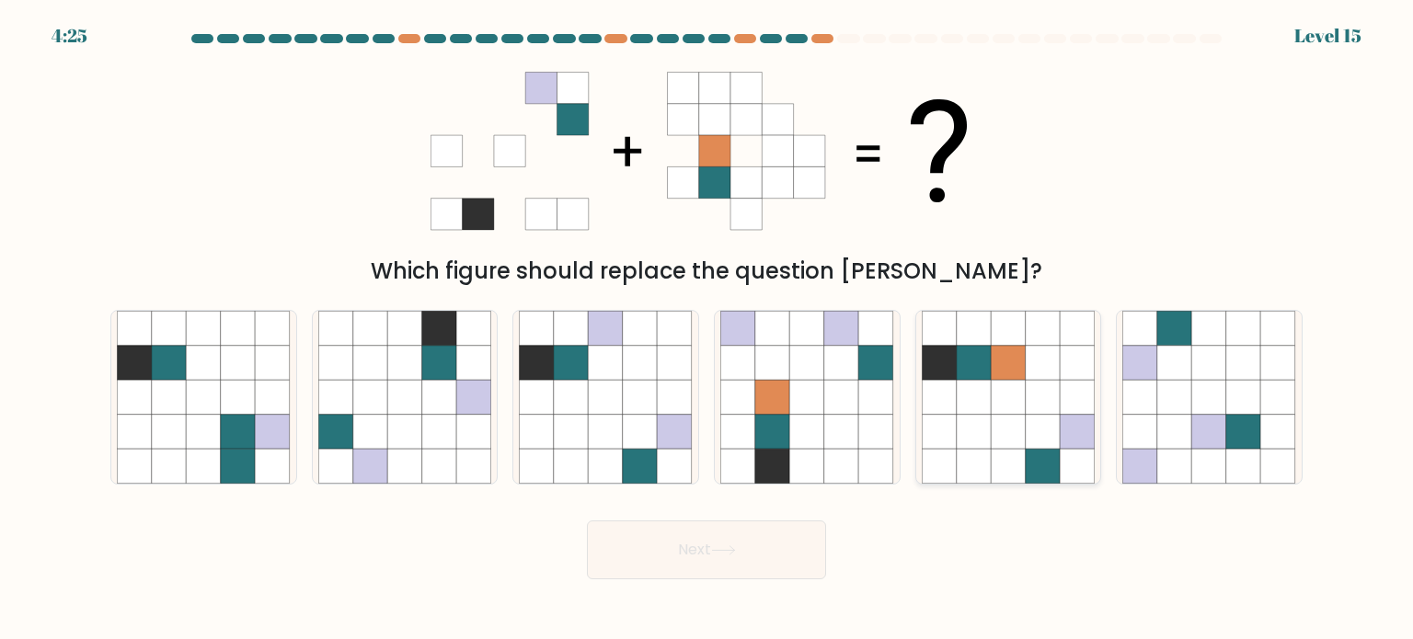
click at [991, 461] on icon at bounding box center [1008, 466] width 35 height 35
click at [707, 329] on input "e." at bounding box center [707, 324] width 1 height 9
radio input "true"
click at [742, 535] on button "Next" at bounding box center [706, 550] width 239 height 59
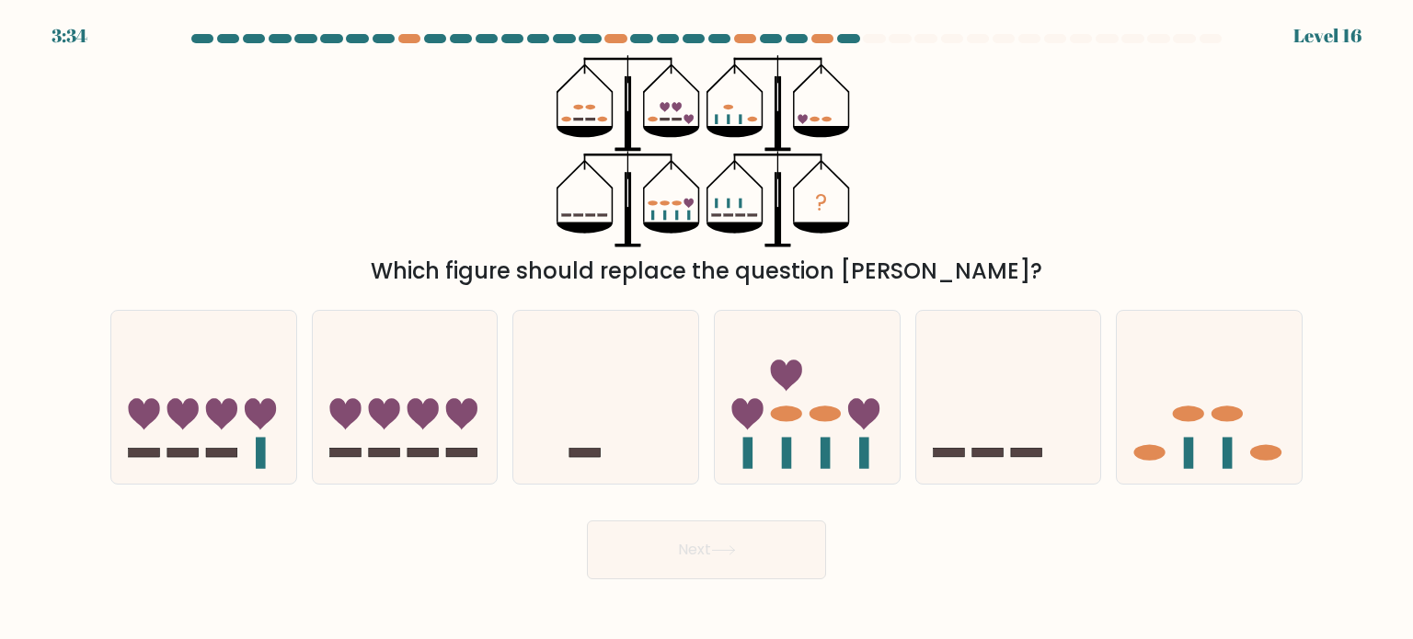
click at [758, 242] on icon "?" at bounding box center [707, 151] width 300 height 192
click at [1205, 466] on icon at bounding box center [1209, 397] width 185 height 153
click at [707, 329] on input "f." at bounding box center [707, 324] width 1 height 9
radio input "true"
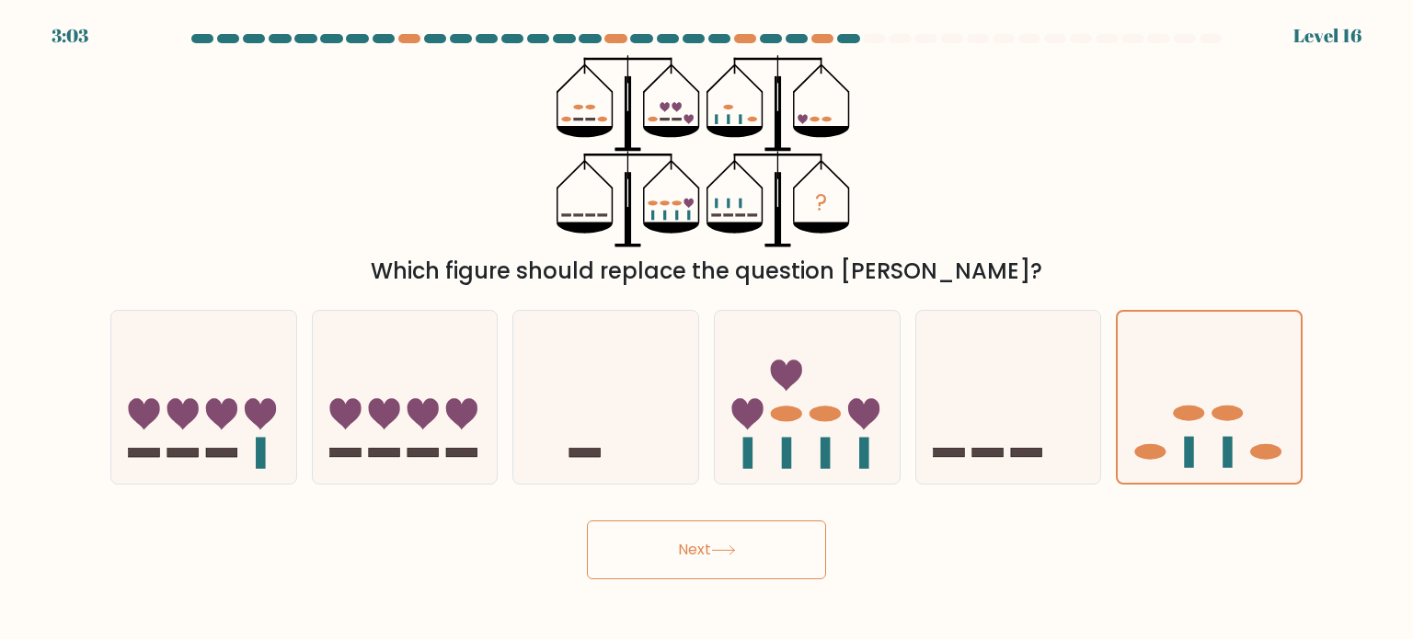
click at [802, 538] on button "Next" at bounding box center [706, 550] width 239 height 59
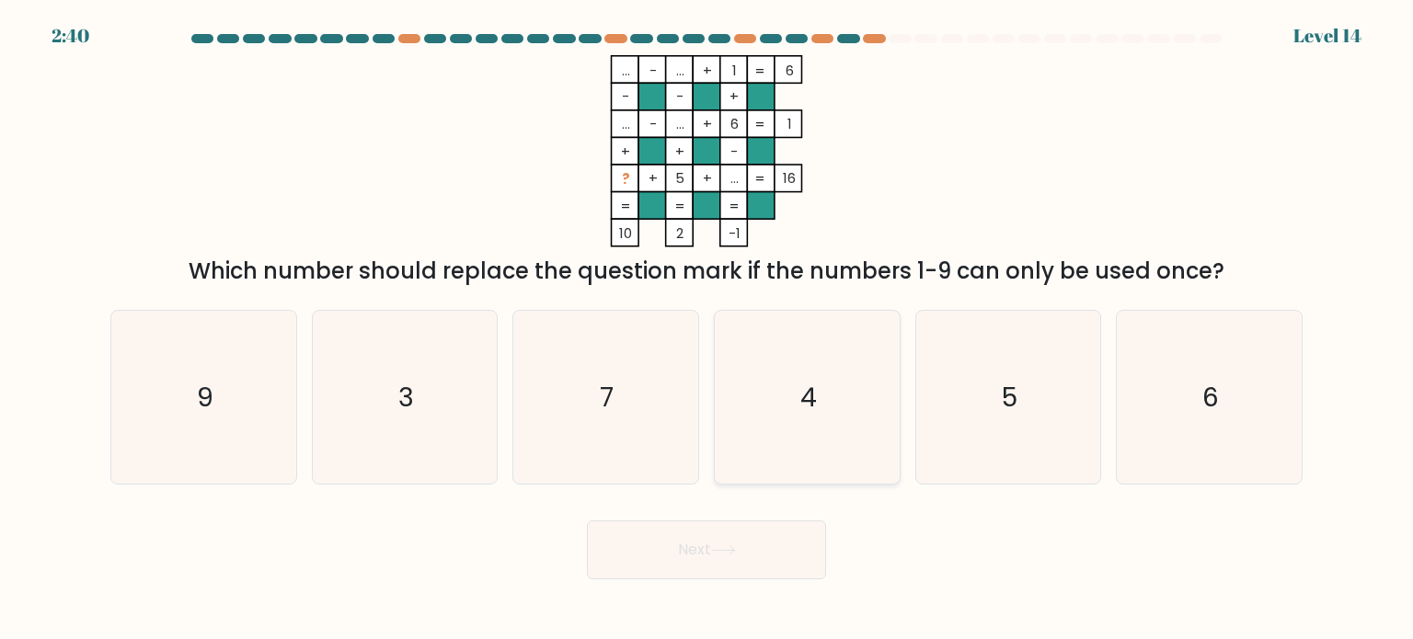
click at [832, 348] on icon "4" at bounding box center [806, 397] width 173 height 173
click at [707, 329] on input "d. 4" at bounding box center [707, 324] width 1 height 9
radio input "true"
click at [773, 562] on button "Next" at bounding box center [706, 550] width 239 height 59
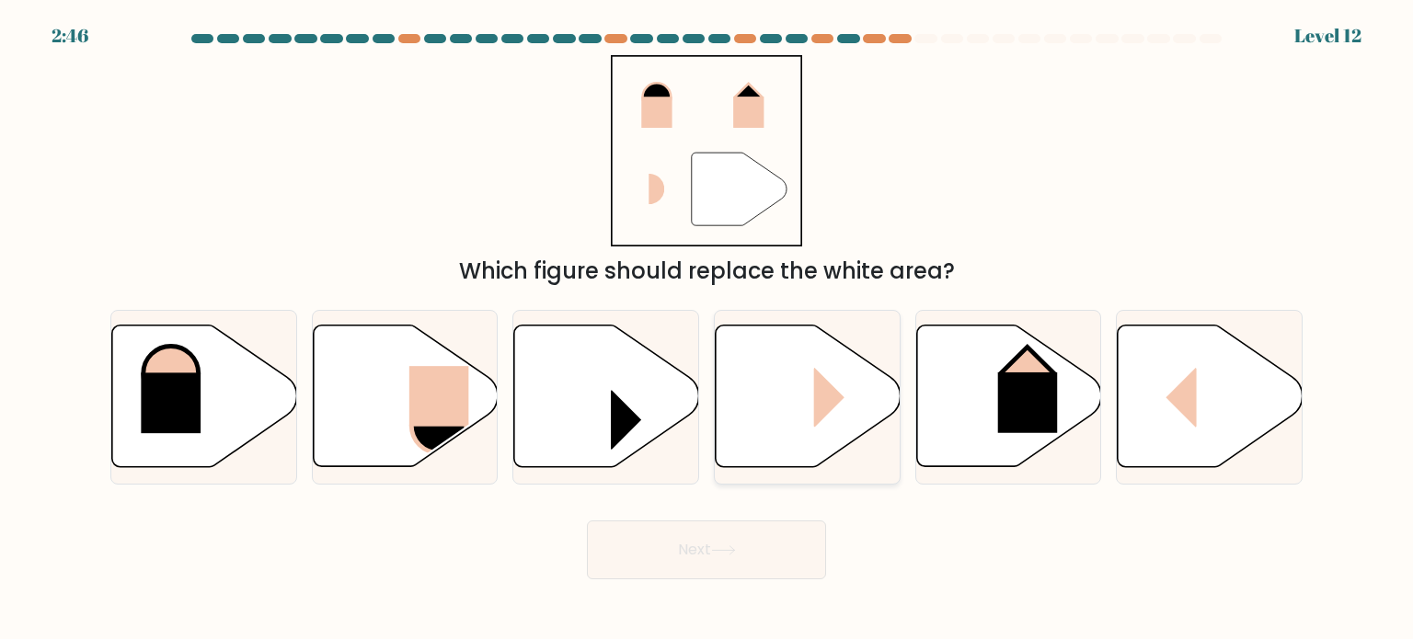
click at [805, 393] on icon at bounding box center [808, 397] width 185 height 142
click at [707, 329] on input "d." at bounding box center [707, 324] width 1 height 9
radio input "true"
click at [790, 540] on button "Next" at bounding box center [706, 550] width 239 height 59
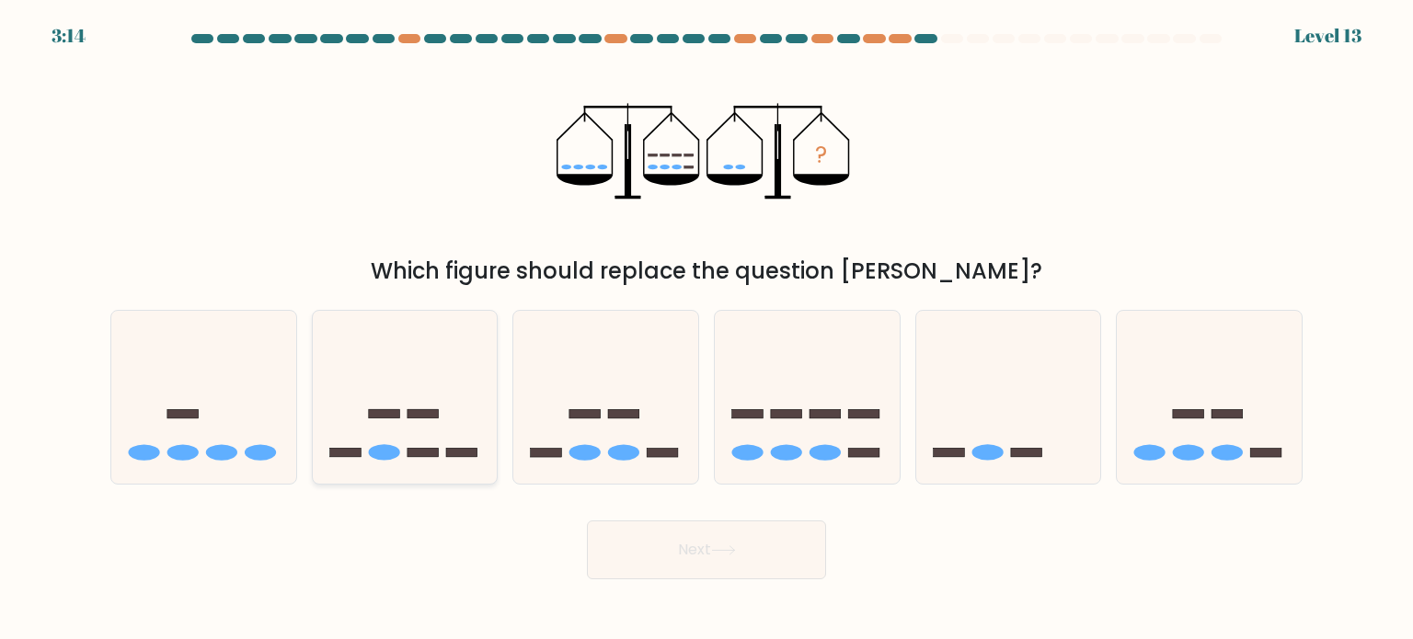
click at [486, 381] on icon at bounding box center [405, 397] width 185 height 153
click at [707, 329] on input "b." at bounding box center [707, 324] width 1 height 9
radio input "true"
click at [681, 564] on button "Next" at bounding box center [706, 550] width 239 height 59
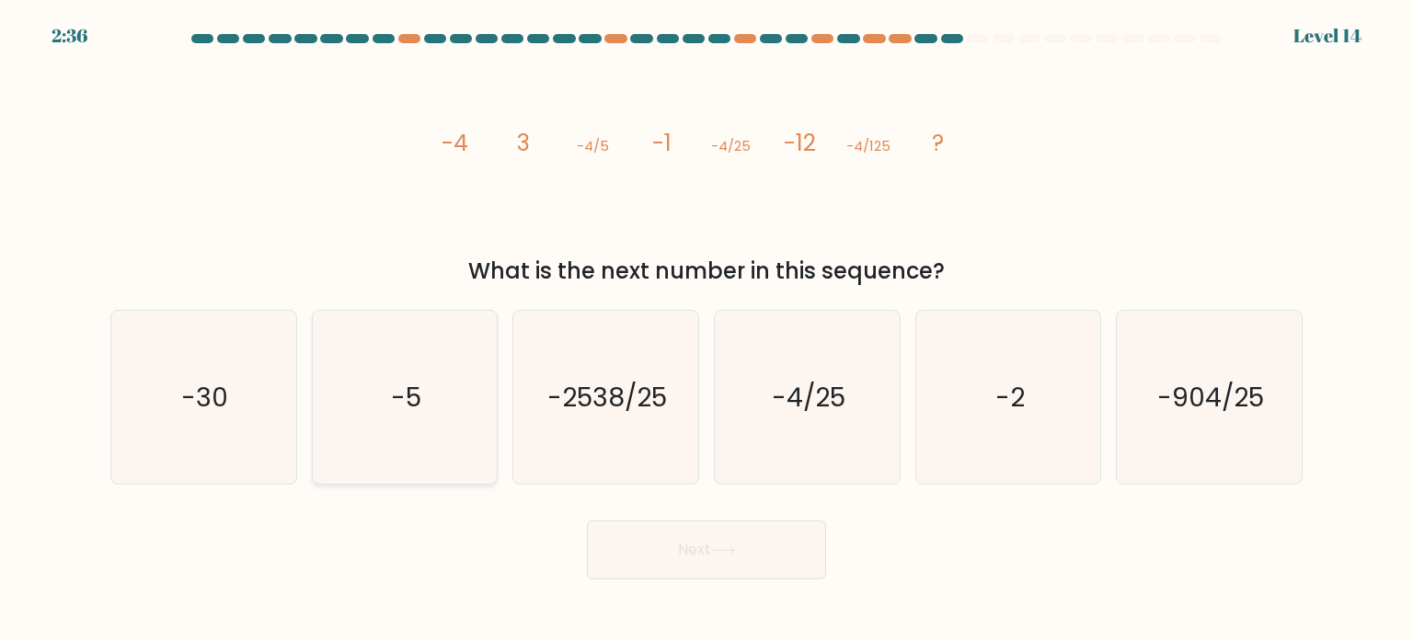
click at [327, 404] on icon "-5" at bounding box center [404, 397] width 173 height 173
click at [707, 329] on input "b. -5" at bounding box center [707, 324] width 1 height 9
radio input "true"
click at [268, 397] on icon "-30" at bounding box center [203, 397] width 173 height 173
click at [707, 329] on input "a. -30" at bounding box center [707, 324] width 1 height 9
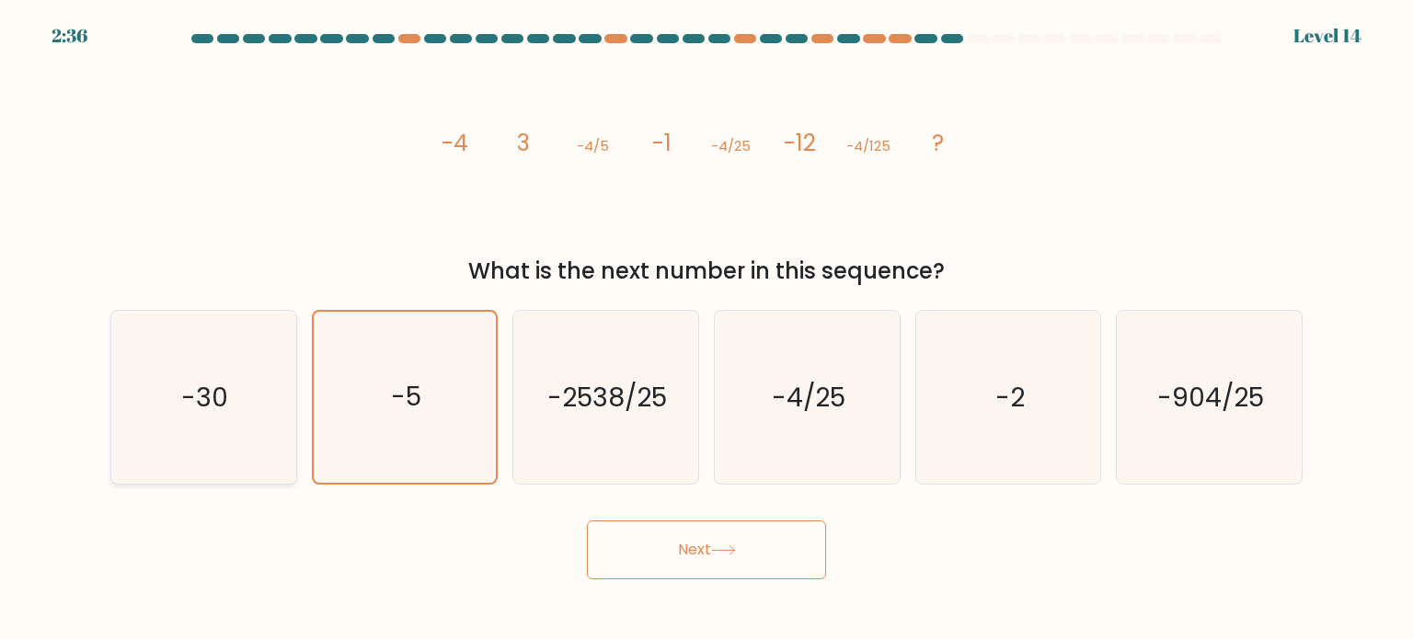
radio input "true"
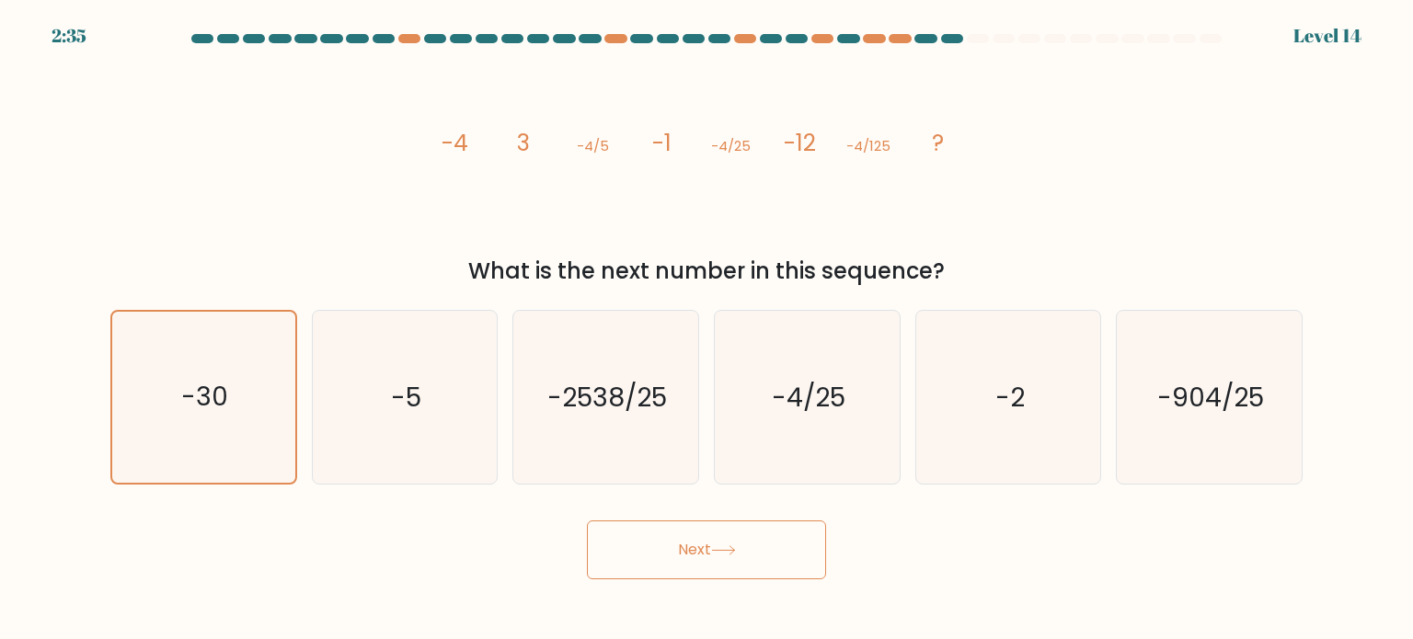
click at [698, 562] on button "Next" at bounding box center [706, 550] width 239 height 59
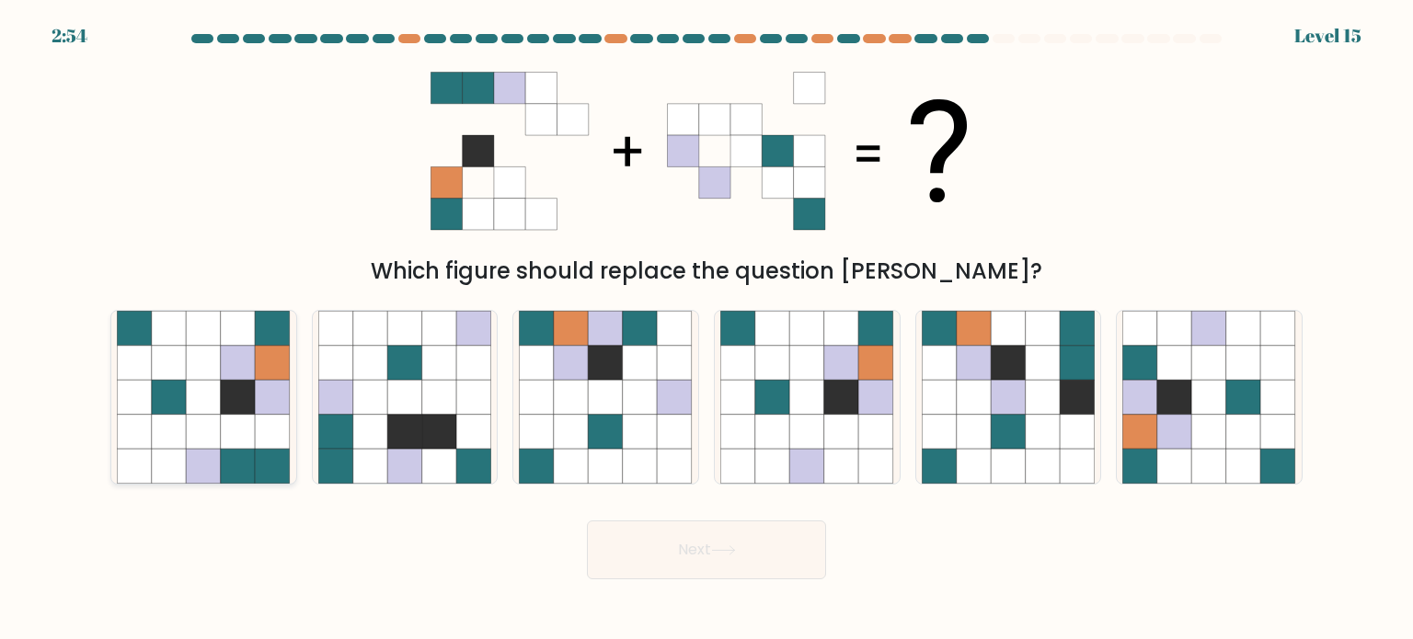
click at [258, 418] on icon at bounding box center [273, 431] width 35 height 35
click at [707, 329] on input "a." at bounding box center [707, 324] width 1 height 9
radio input "true"
click at [684, 581] on body "2:52 Level 15" at bounding box center [706, 319] width 1413 height 639
click at [673, 572] on button "Next" at bounding box center [706, 550] width 239 height 59
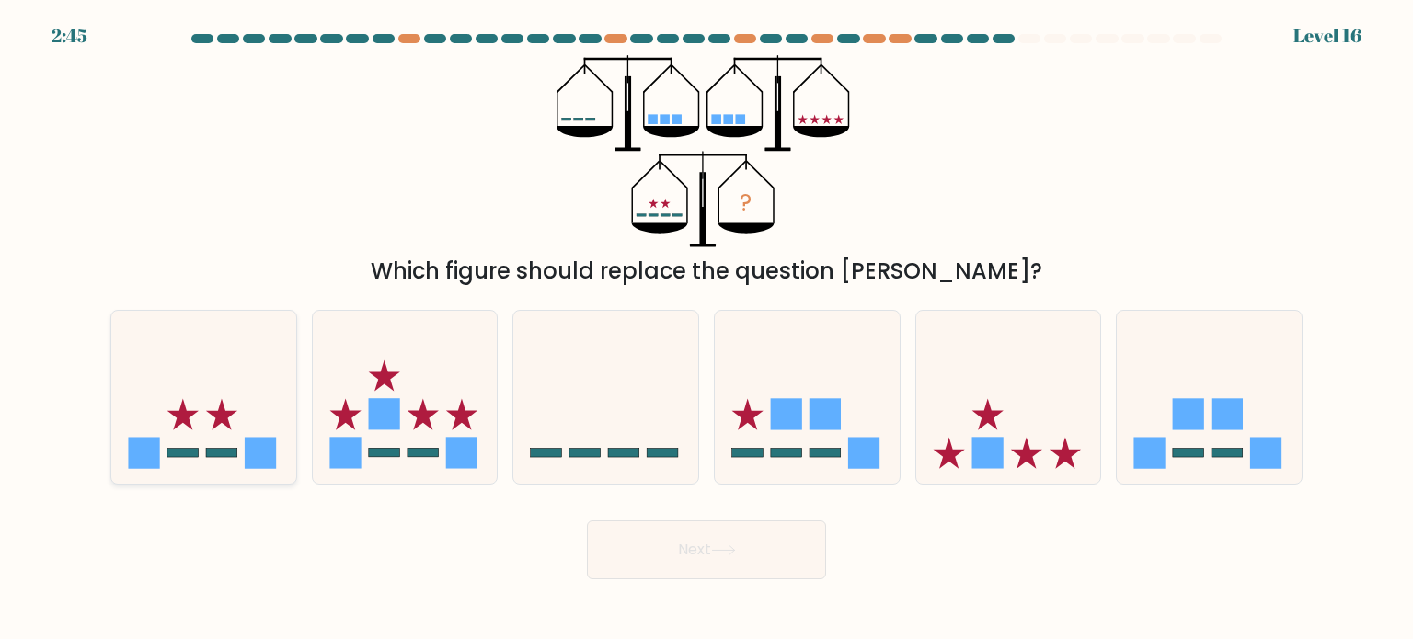
click at [178, 443] on icon at bounding box center [203, 397] width 185 height 153
click at [707, 329] on input "a." at bounding box center [707, 324] width 1 height 9
radio input "true"
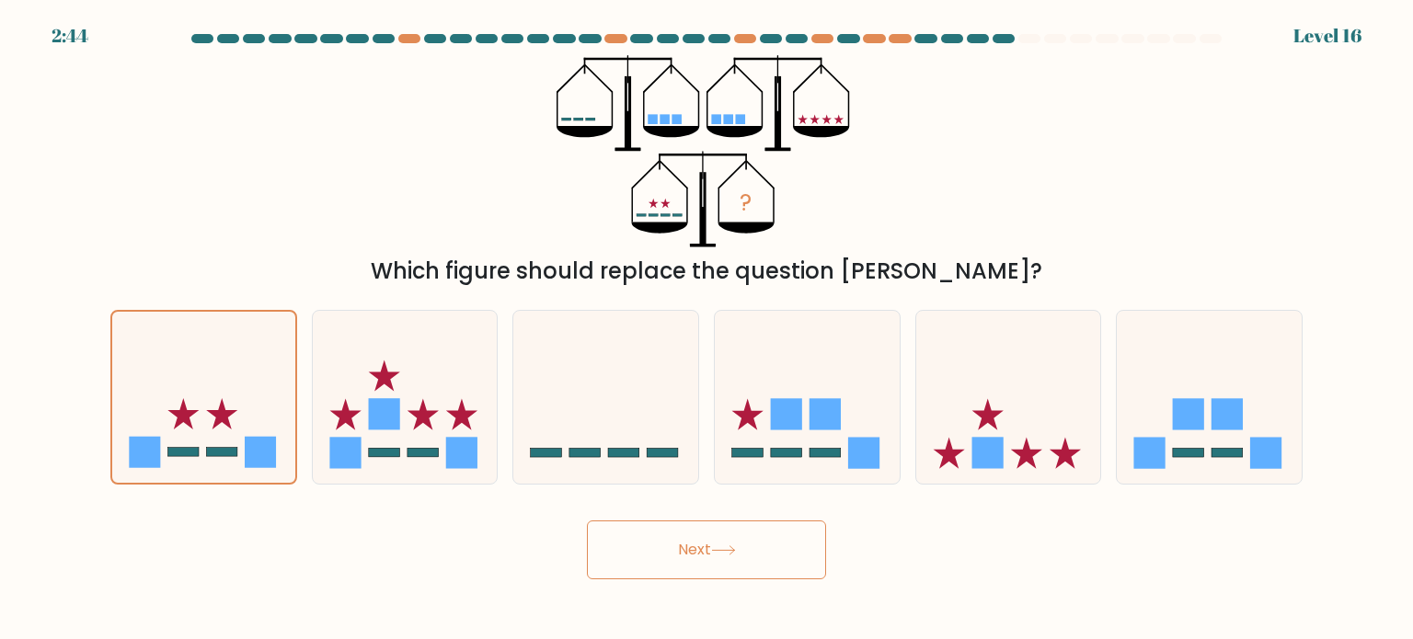
click at [632, 544] on button "Next" at bounding box center [706, 550] width 239 height 59
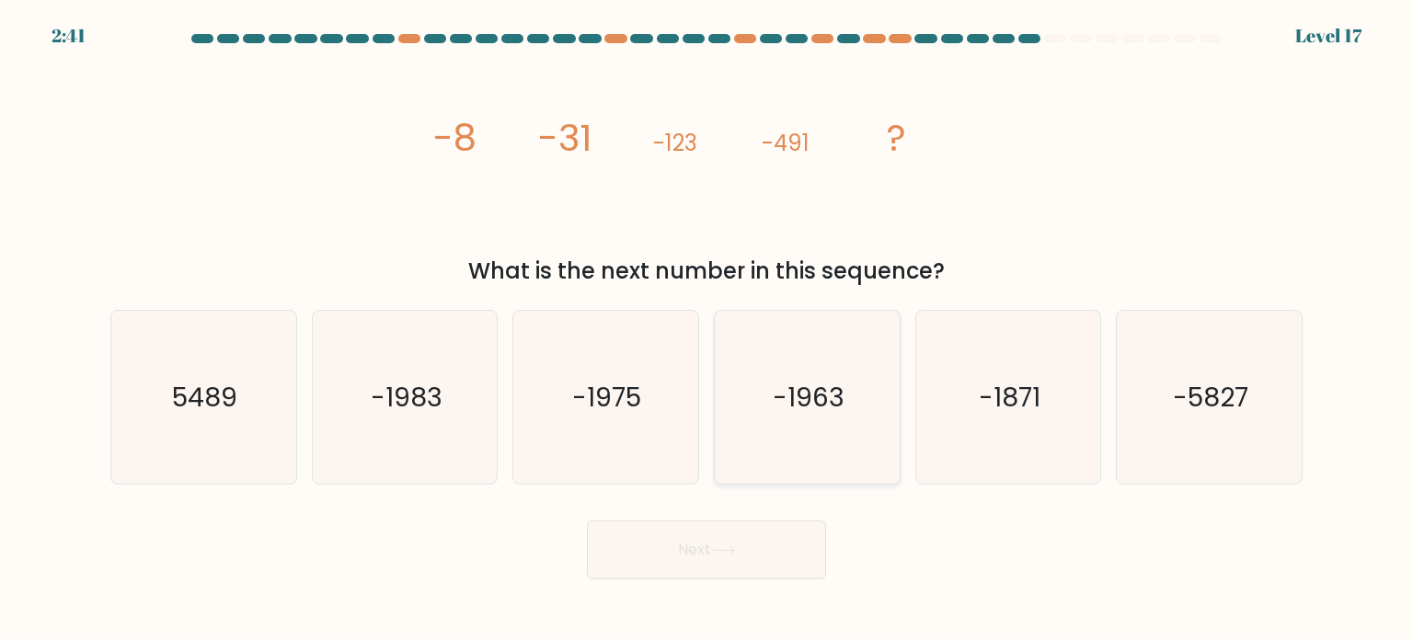
click at [846, 435] on icon "-1963" at bounding box center [806, 397] width 173 height 173
click at [707, 329] on input "d. -1963" at bounding box center [707, 324] width 1 height 9
radio input "true"
click at [742, 555] on button "Next" at bounding box center [706, 550] width 239 height 59
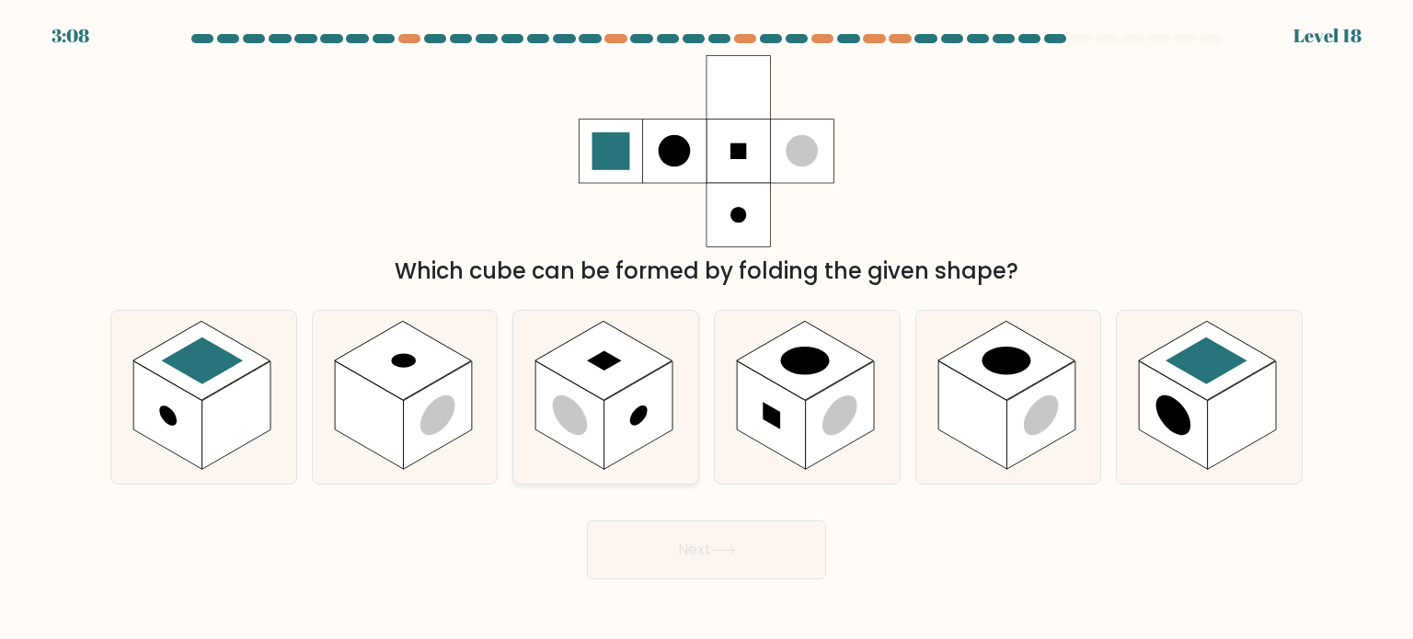
click at [647, 412] on circle at bounding box center [638, 416] width 17 height 28
click at [707, 329] on input "c." at bounding box center [707, 324] width 1 height 9
radio input "true"
click at [661, 537] on button "Next" at bounding box center [706, 550] width 239 height 59
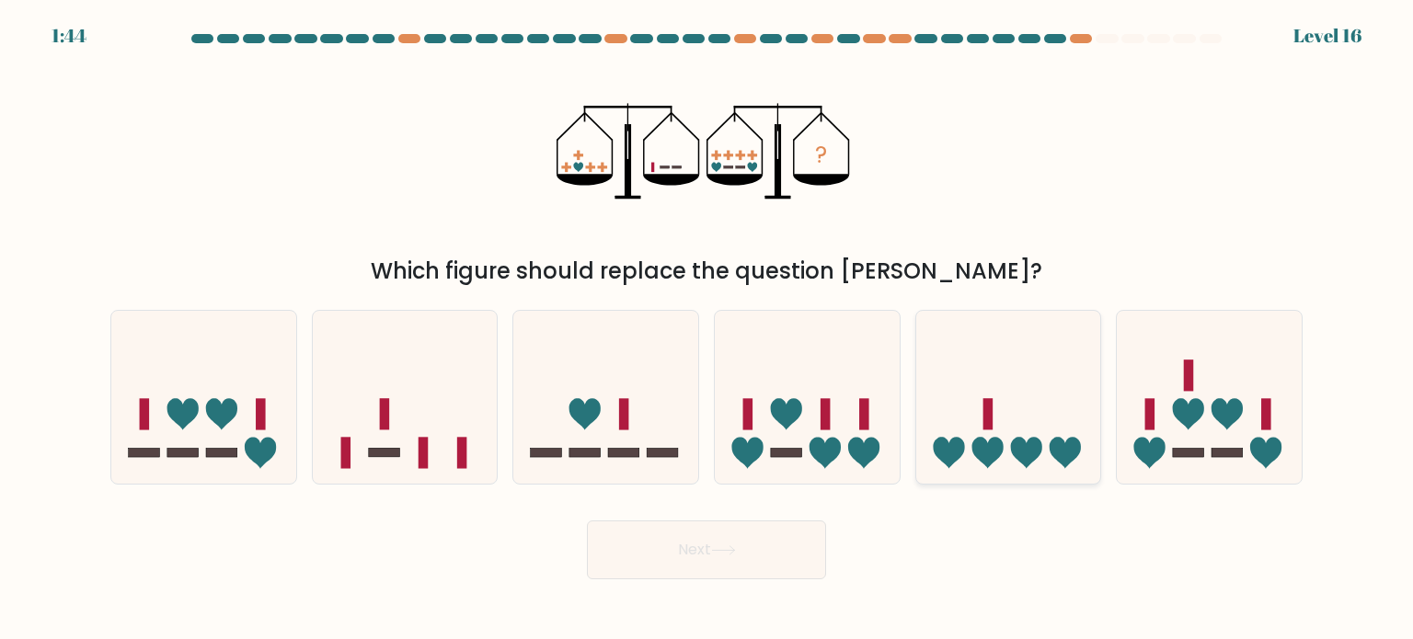
click at [985, 441] on icon at bounding box center [987, 452] width 31 height 31
click at [707, 329] on input "e." at bounding box center [707, 324] width 1 height 9
radio input "true"
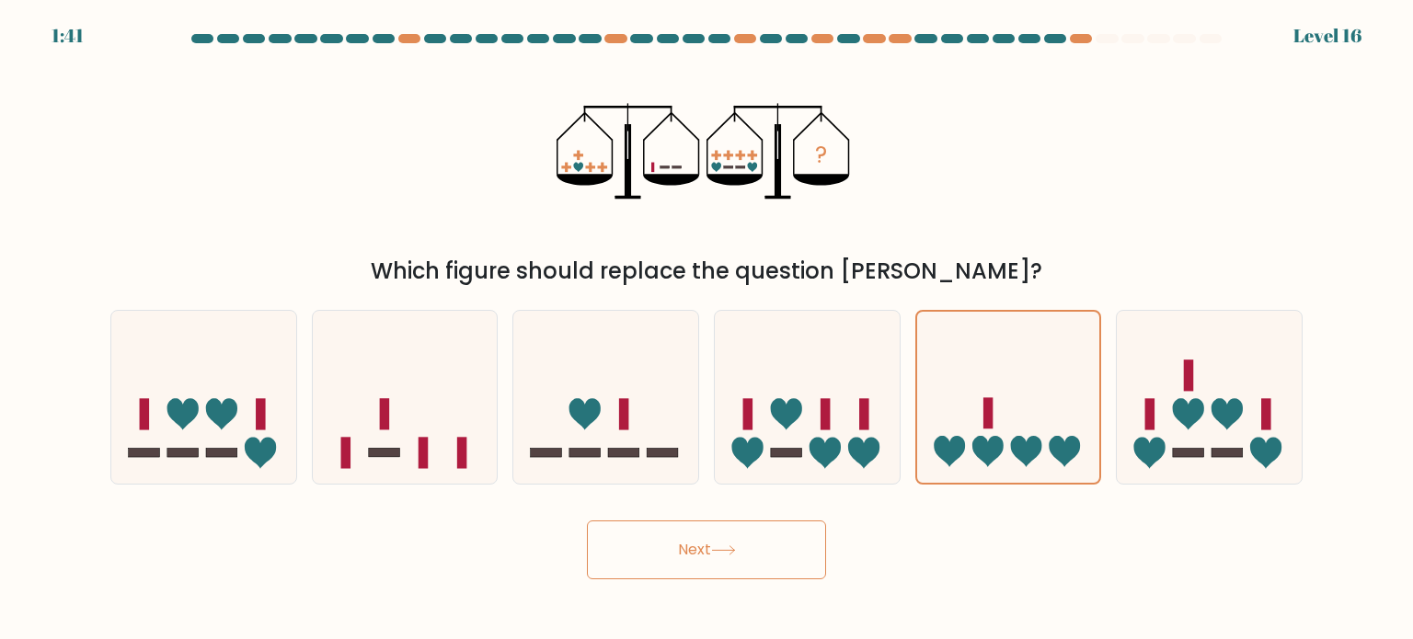
click at [771, 521] on button "Next" at bounding box center [706, 550] width 239 height 59
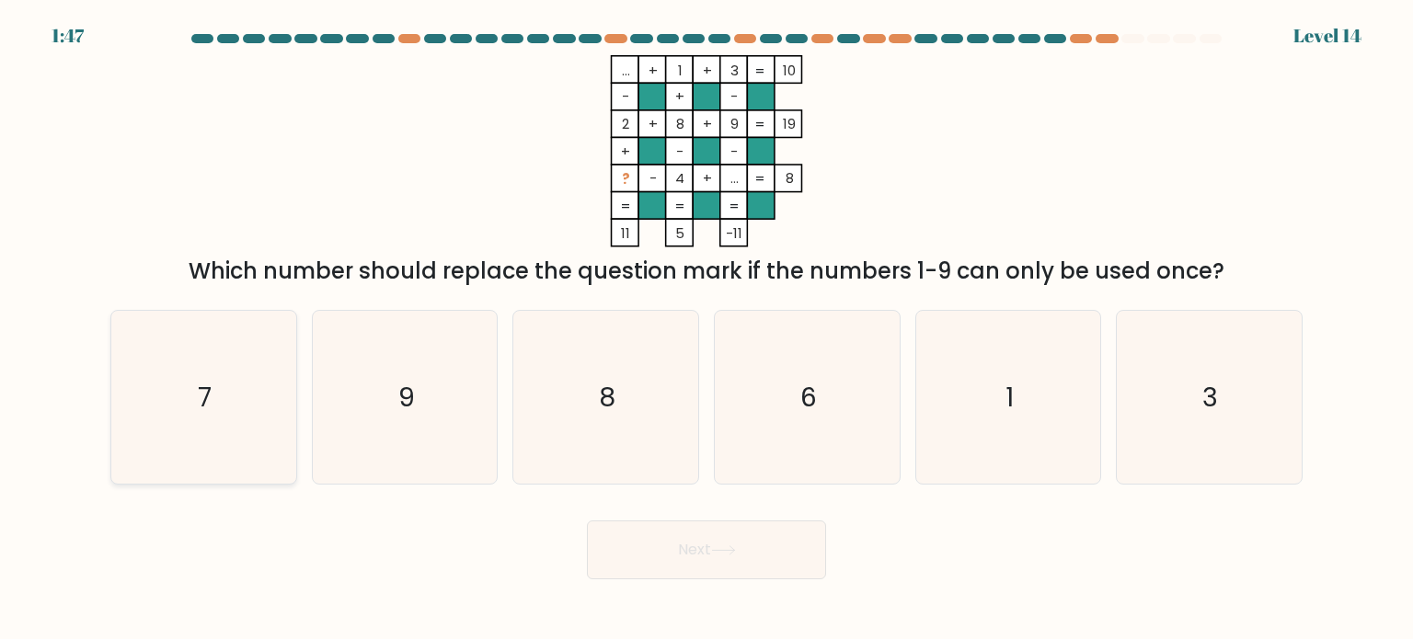
click at [224, 382] on icon "7" at bounding box center [203, 397] width 173 height 173
click at [707, 329] on input "a. 7" at bounding box center [707, 324] width 1 height 9
radio input "true"
click at [687, 572] on button "Next" at bounding box center [706, 550] width 239 height 59
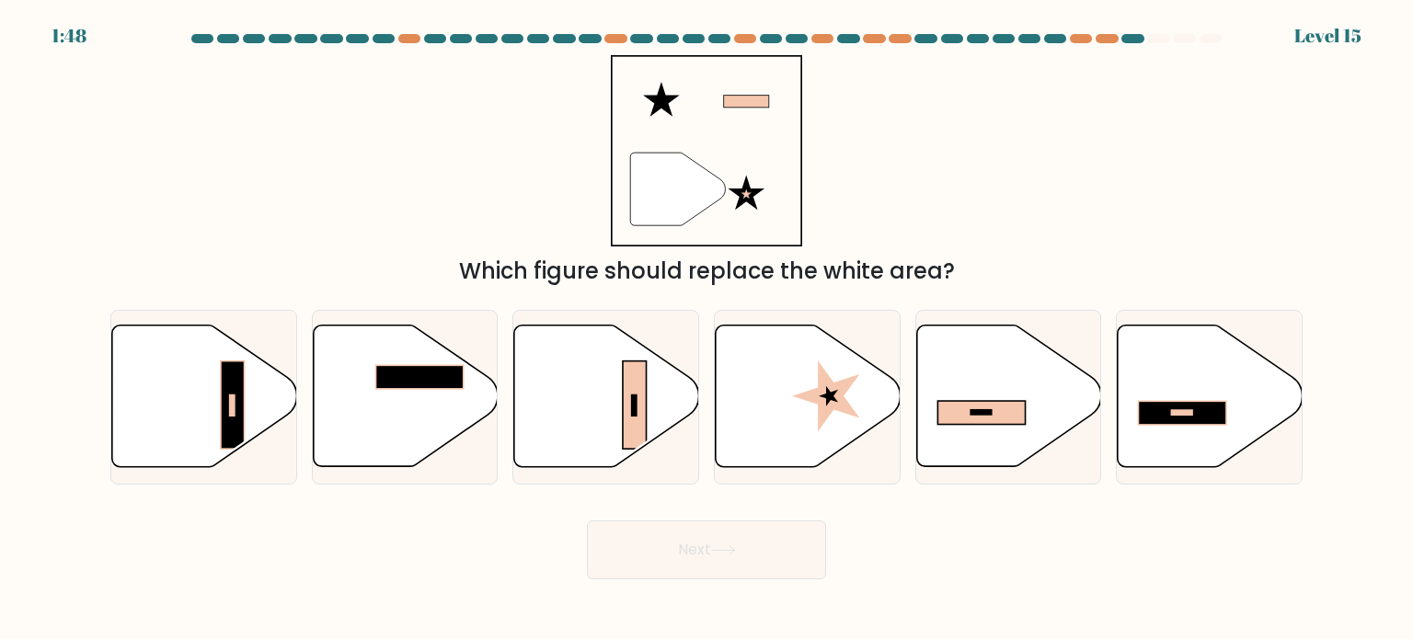
drag, startPoint x: 655, startPoint y: 113, endPoint x: 740, endPoint y: 126, distance: 85.6
click at [740, 126] on icon """ at bounding box center [707, 151] width 192 height 192
click at [966, 403] on rect at bounding box center [980, 414] width 87 height 24
click at [707, 329] on input "e." at bounding box center [707, 324] width 1 height 9
radio input "true"
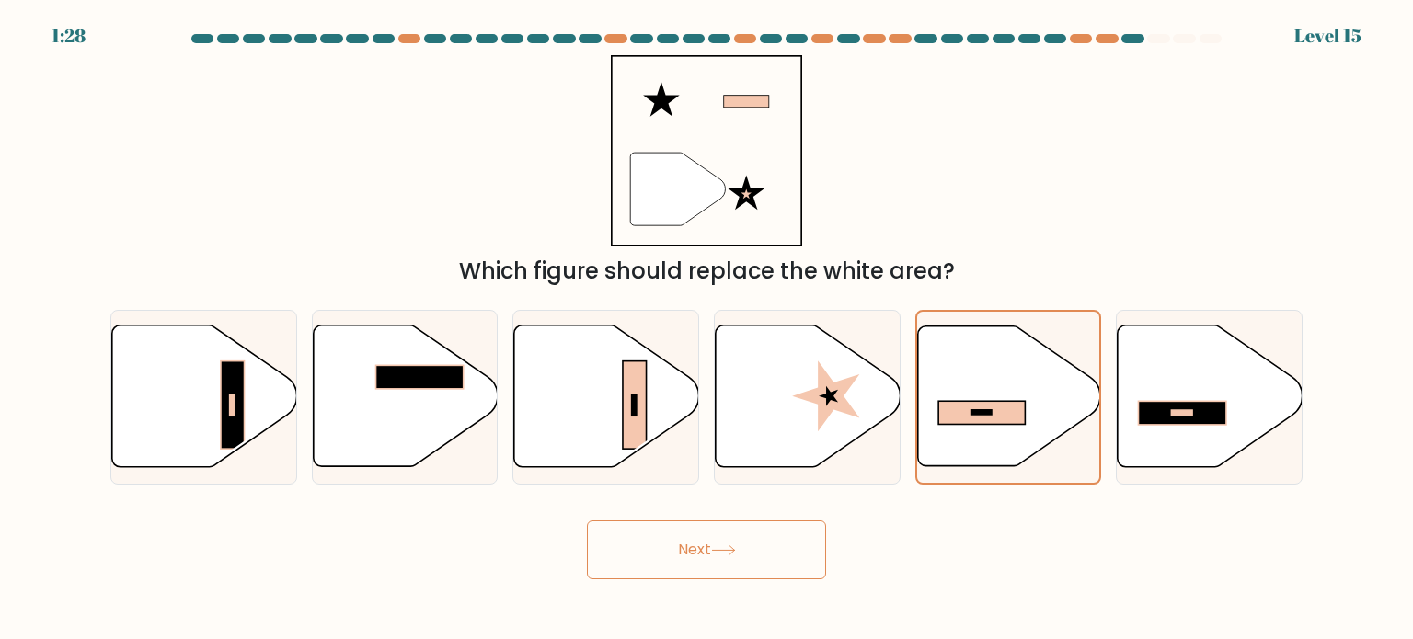
click at [778, 546] on button "Next" at bounding box center [706, 550] width 239 height 59
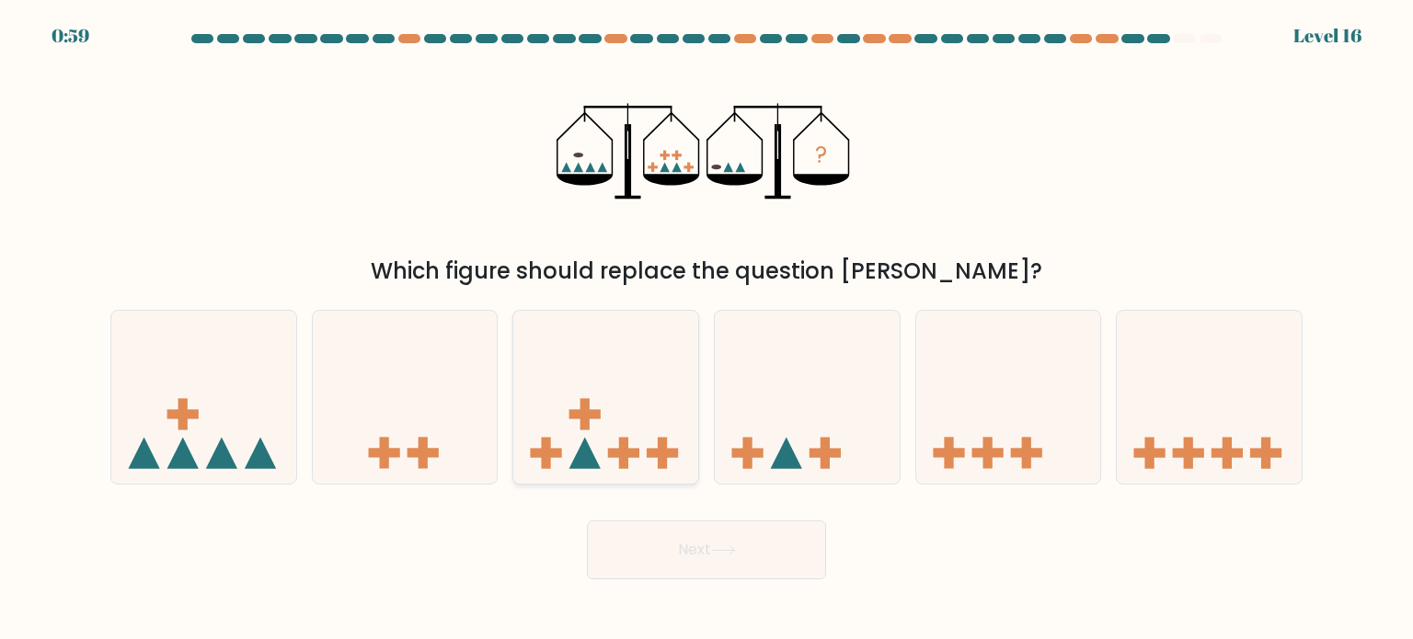
click at [576, 364] on icon at bounding box center [605, 397] width 185 height 153
click at [707, 329] on input "c." at bounding box center [707, 324] width 1 height 9
radio input "true"
click at [1167, 397] on icon at bounding box center [1209, 397] width 185 height 153
click at [707, 329] on input "f." at bounding box center [707, 324] width 1 height 9
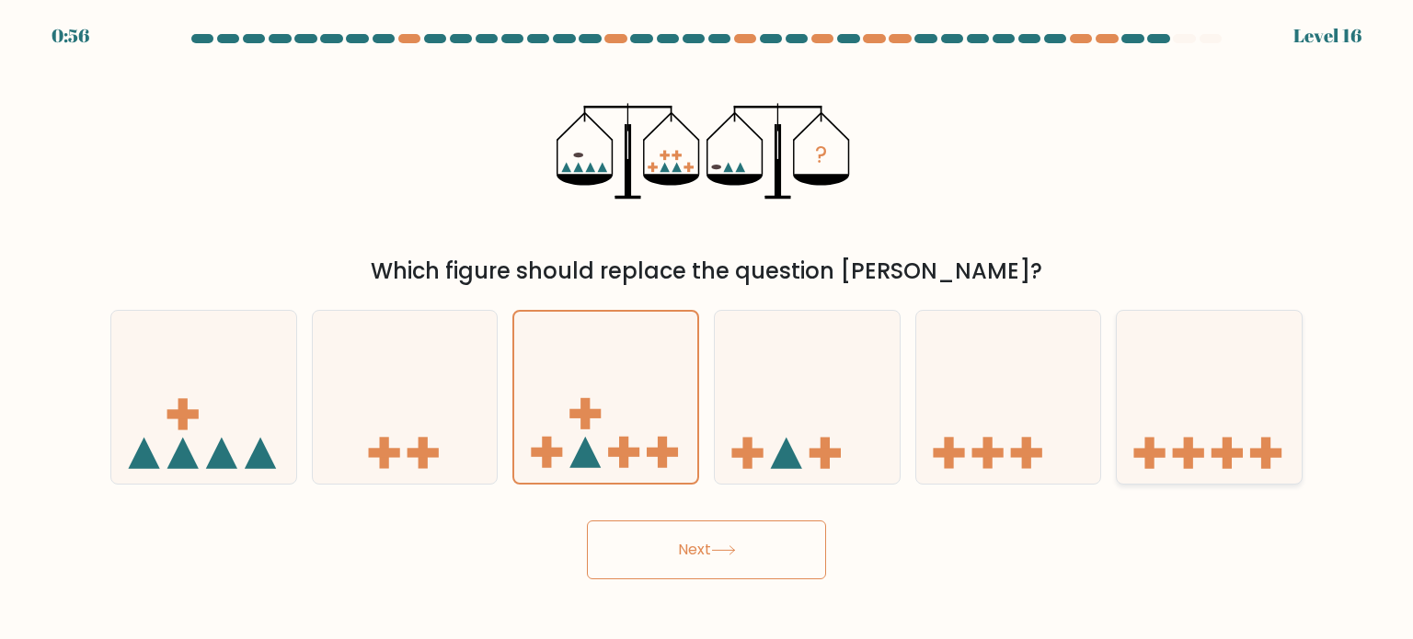
radio input "true"
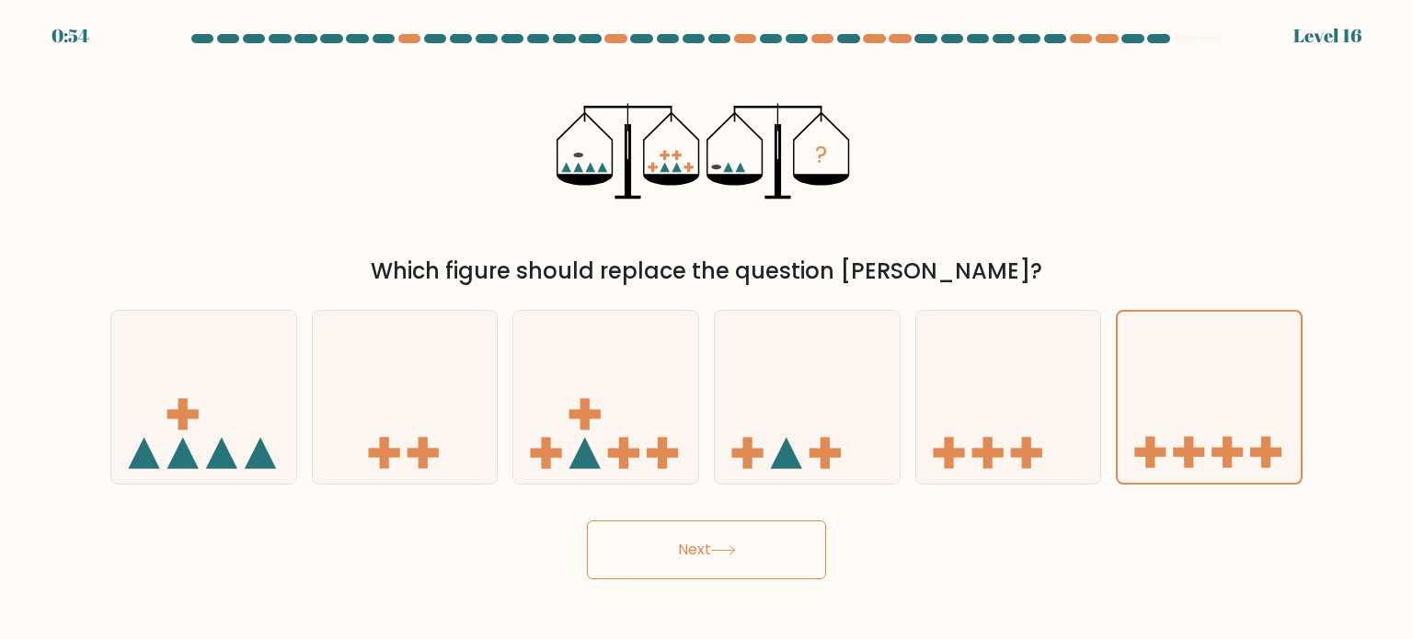
click at [720, 532] on button "Next" at bounding box center [706, 550] width 239 height 59
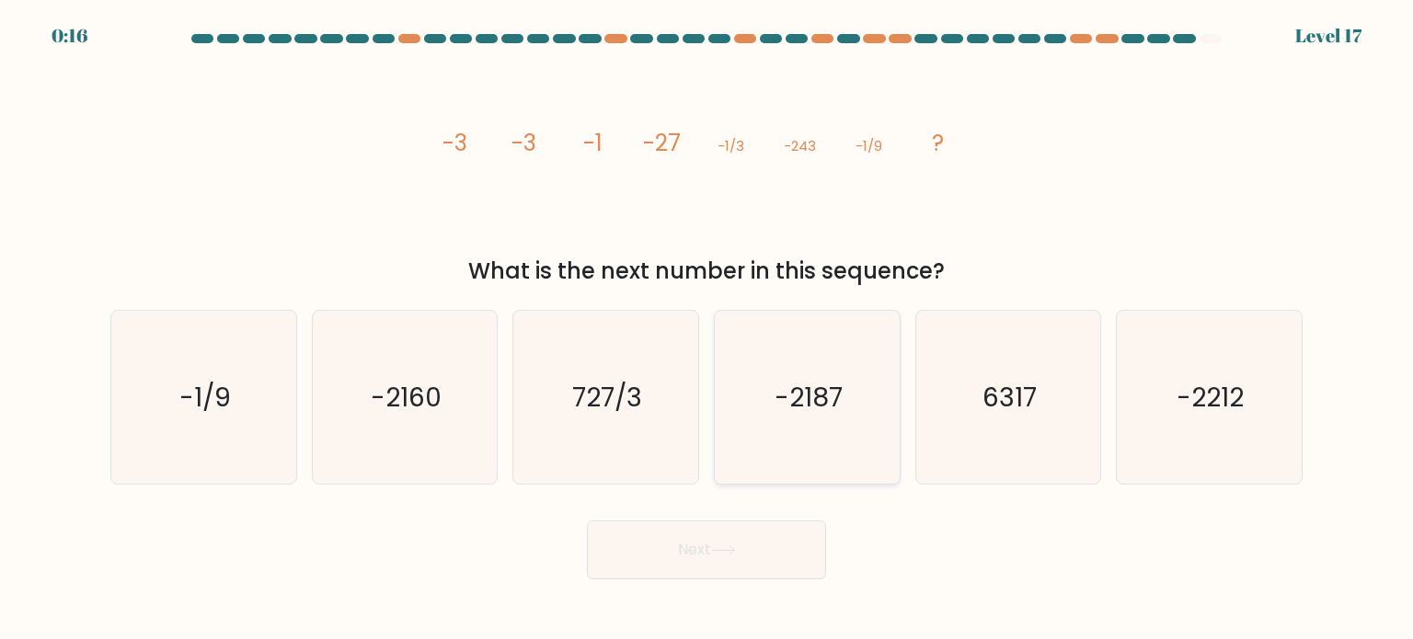
click at [780, 410] on text "-2187" at bounding box center [809, 396] width 68 height 37
click at [707, 329] on input "d. -2187" at bounding box center [707, 324] width 1 height 9
radio input "true"
click at [762, 558] on button "Next" at bounding box center [706, 550] width 239 height 59
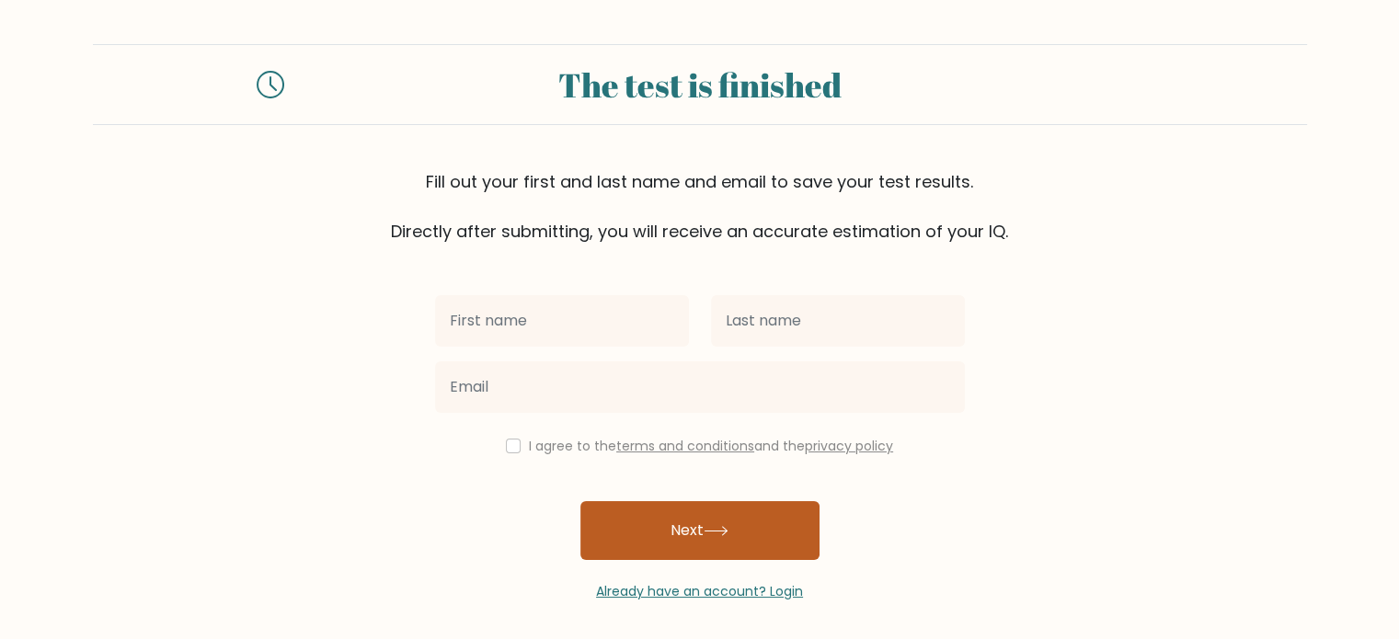
click at [780, 511] on button "Next" at bounding box center [700, 530] width 239 height 59
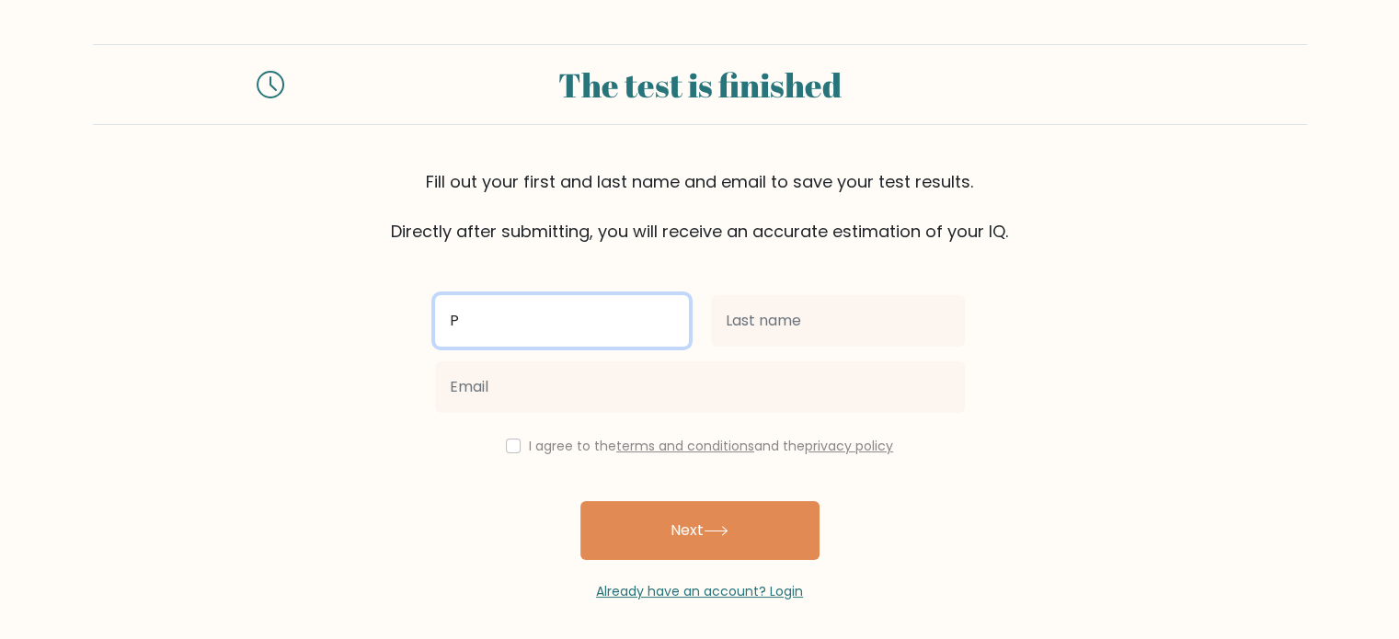
type input "Pratik"
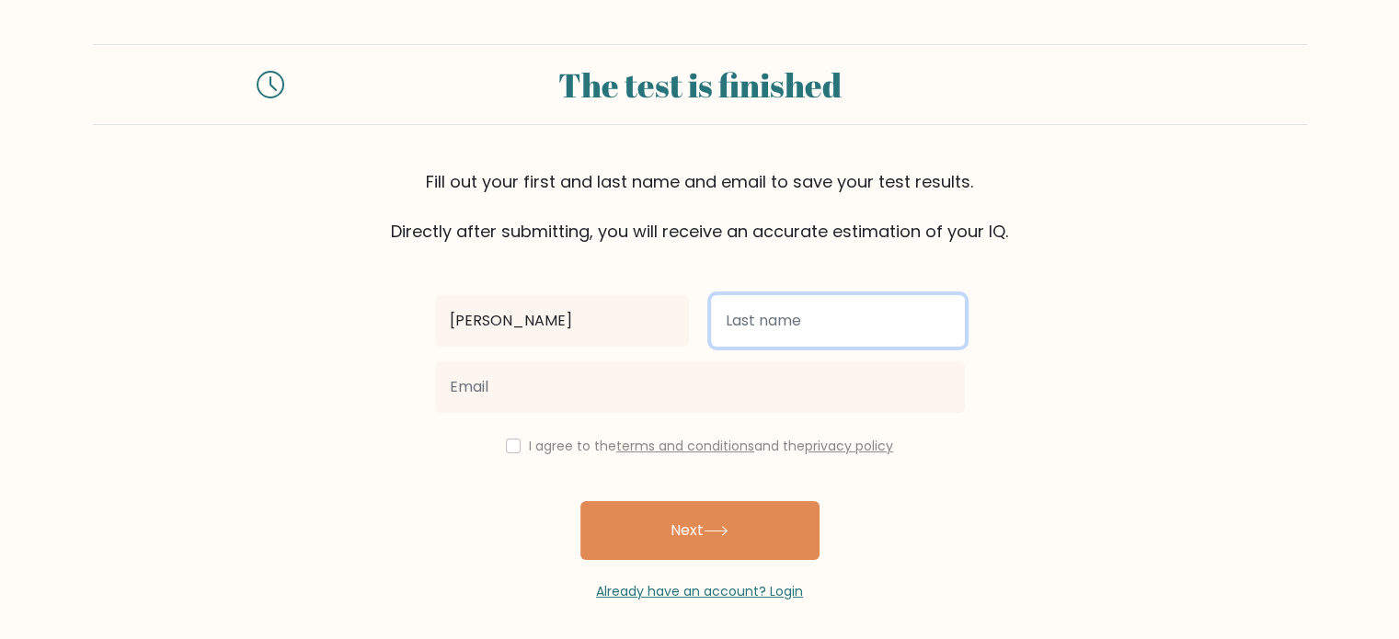
click at [754, 316] on input "text" at bounding box center [838, 321] width 254 height 52
type input "Vats"
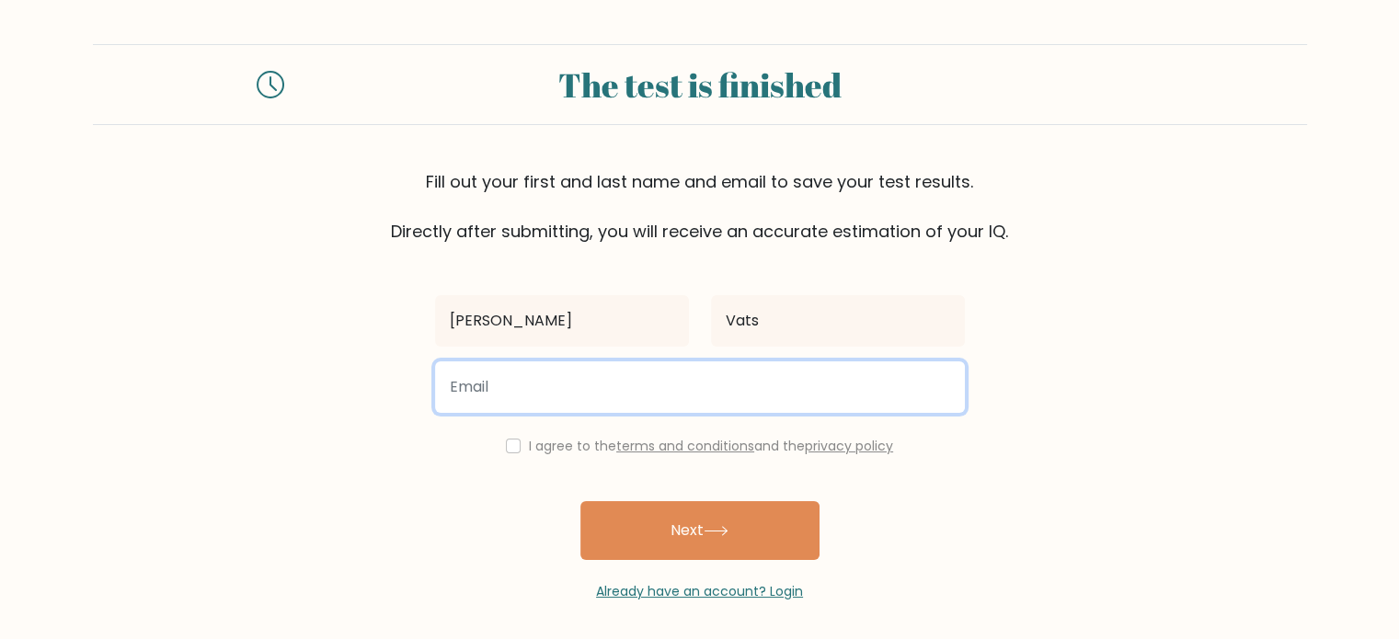
click at [759, 392] on input "email" at bounding box center [700, 388] width 530 height 52
type input "jokerhaha584@gmail.com"
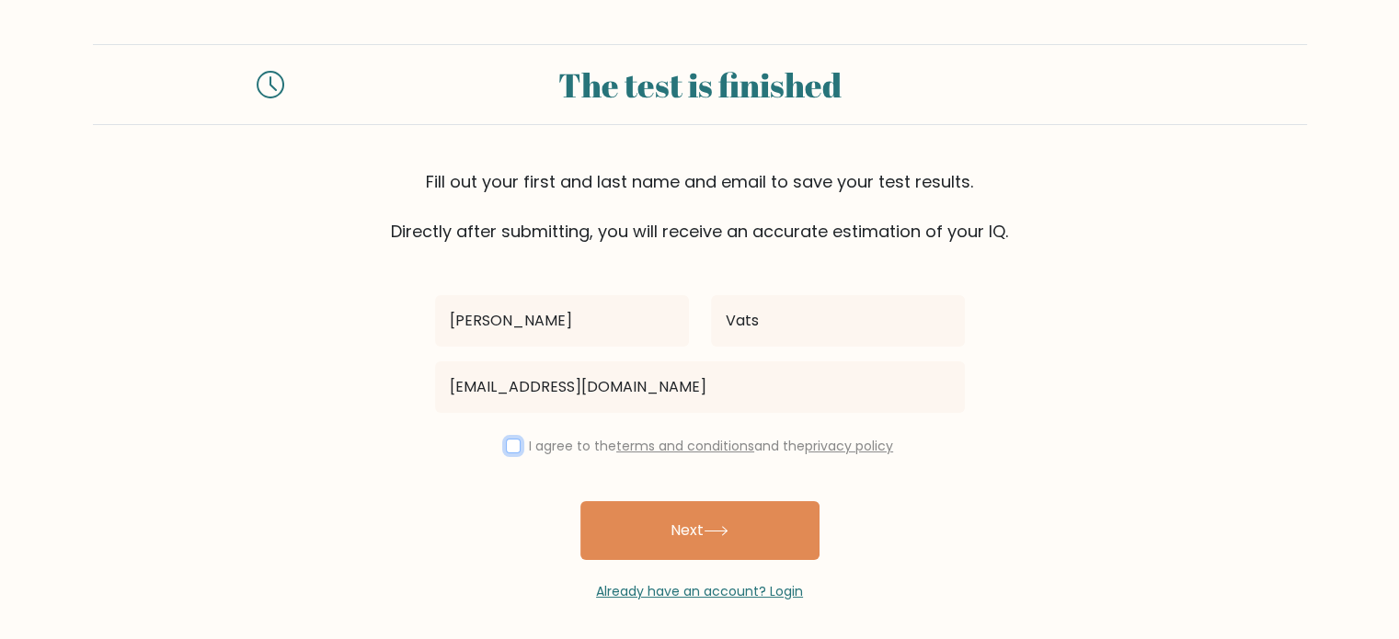
click at [506, 444] on input "checkbox" at bounding box center [513, 446] width 15 height 15
checkbox input "true"
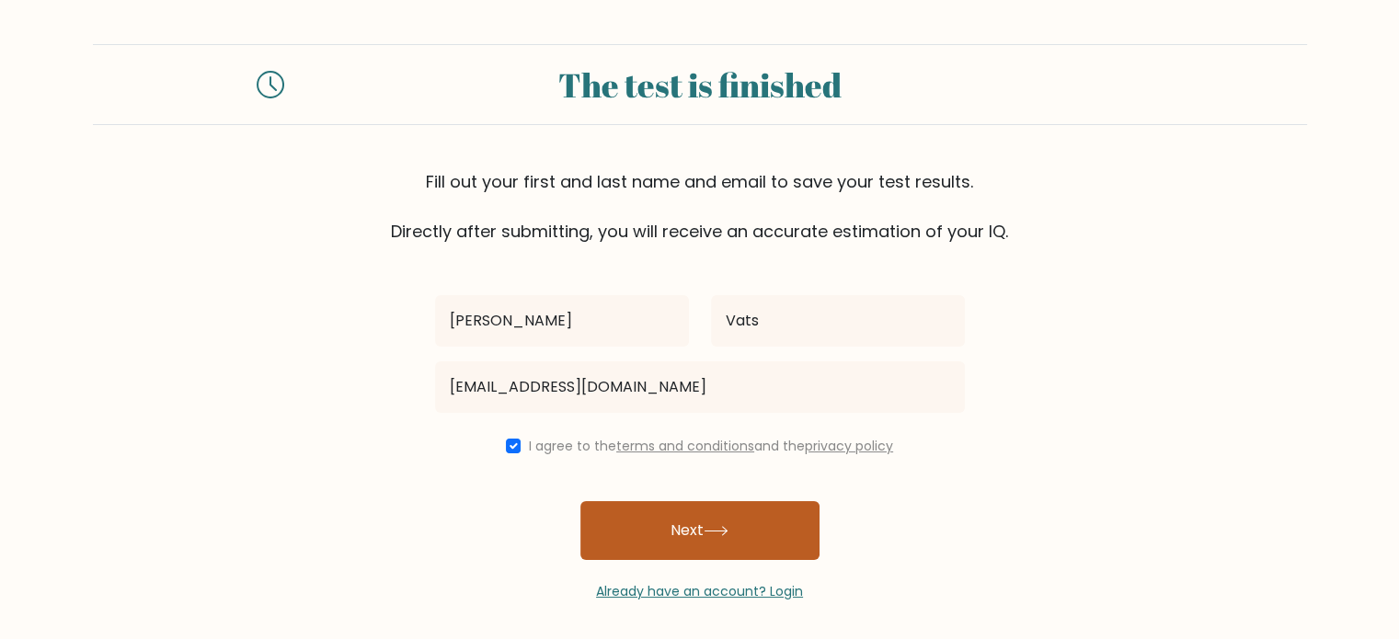
click at [613, 518] on button "Next" at bounding box center [700, 530] width 239 height 59
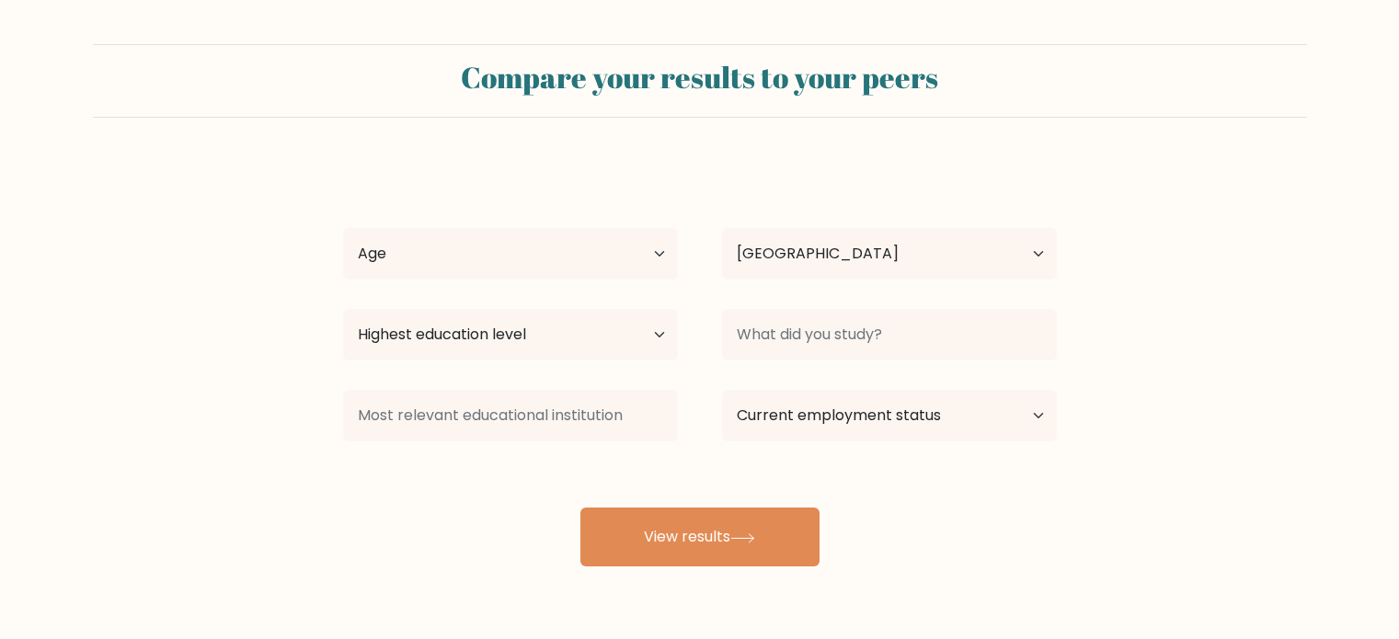
select select "IN"
click at [613, 518] on button "View results" at bounding box center [700, 537] width 239 height 59
click at [644, 263] on select "Age Under 18 years old 18-24 years old 25-34 years old 35-44 years old 45-54 ye…" at bounding box center [510, 254] width 335 height 52
select select "18_24"
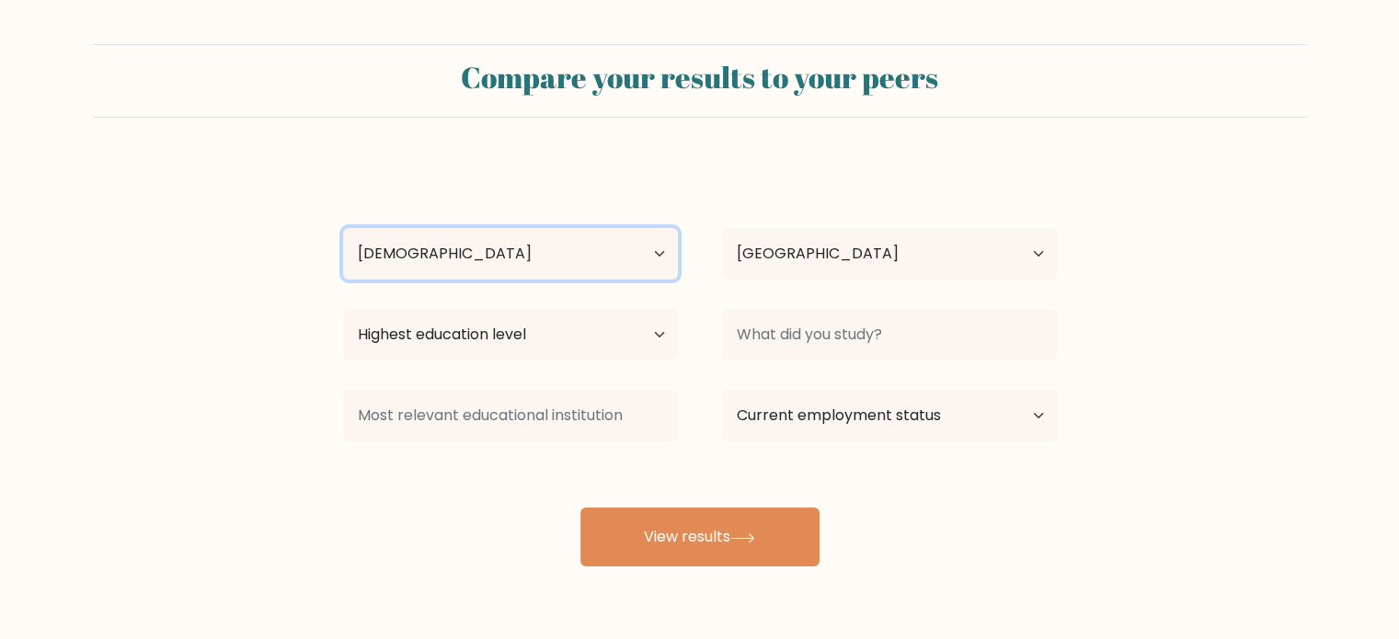
click at [343, 228] on select "Age Under 18 years old 18-24 years old 25-34 years old 35-44 years old 45-54 ye…" at bounding box center [510, 254] width 335 height 52
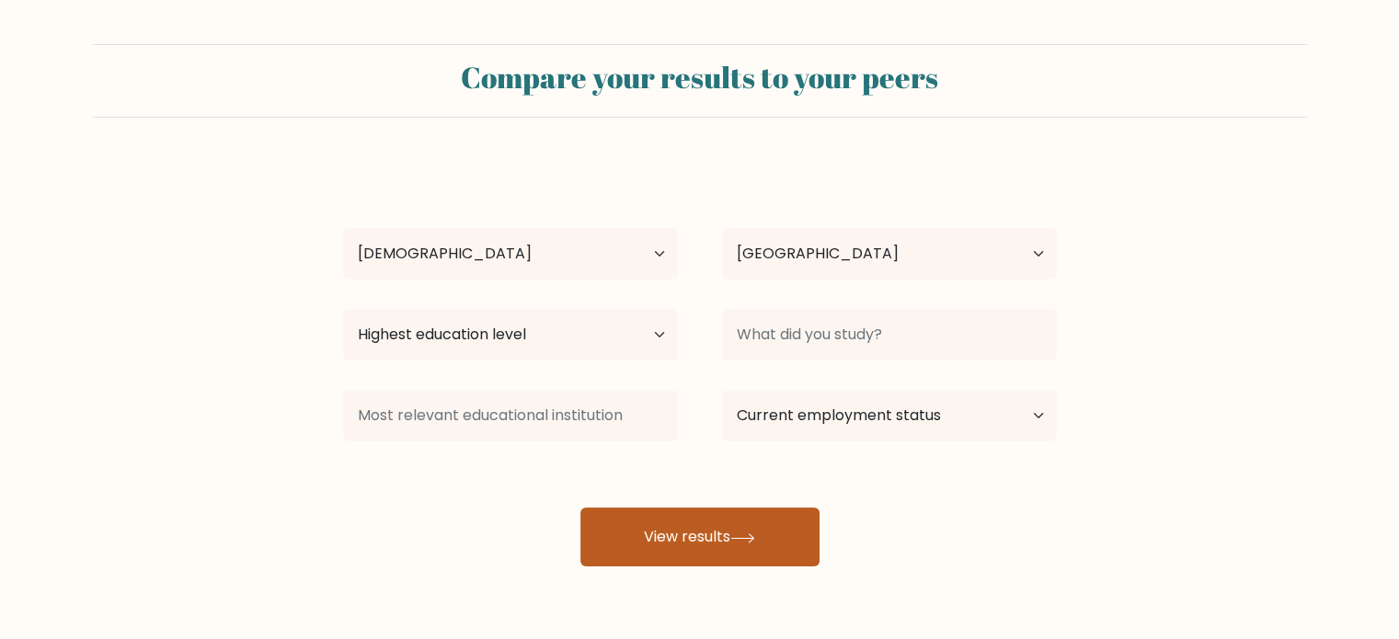
click at [721, 525] on button "View results" at bounding box center [700, 537] width 239 height 59
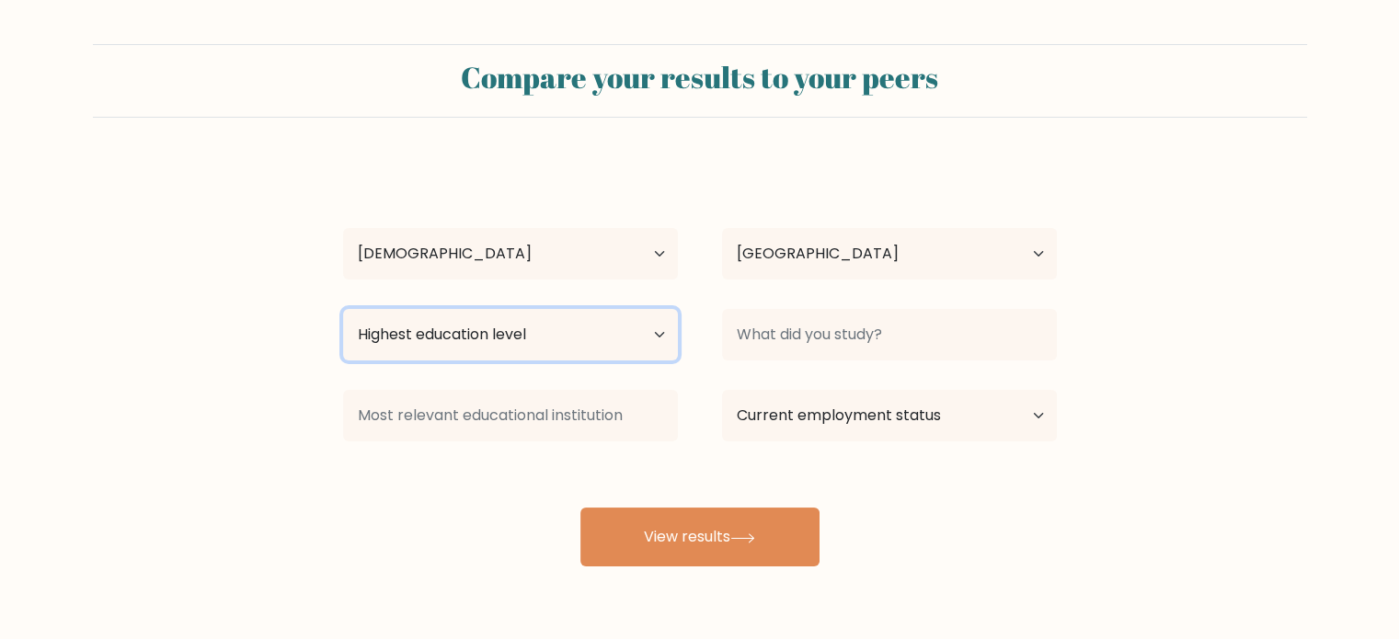
click at [657, 334] on select "Highest education level No schooling Primary Lower Secondary Upper Secondary Oc…" at bounding box center [510, 335] width 335 height 52
select select "bachelors_degree"
click at [343, 309] on select "Highest education level No schooling Primary Lower Secondary Upper Secondary Oc…" at bounding box center [510, 335] width 335 height 52
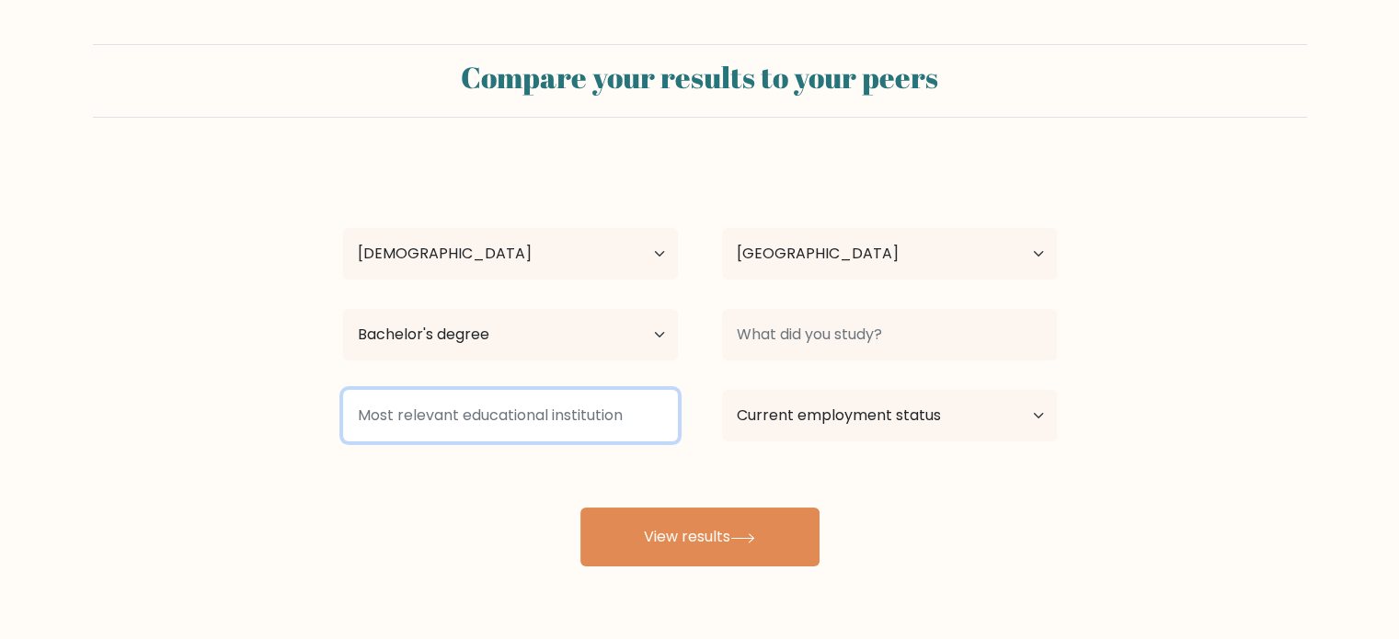
click at [659, 415] on input at bounding box center [510, 416] width 335 height 52
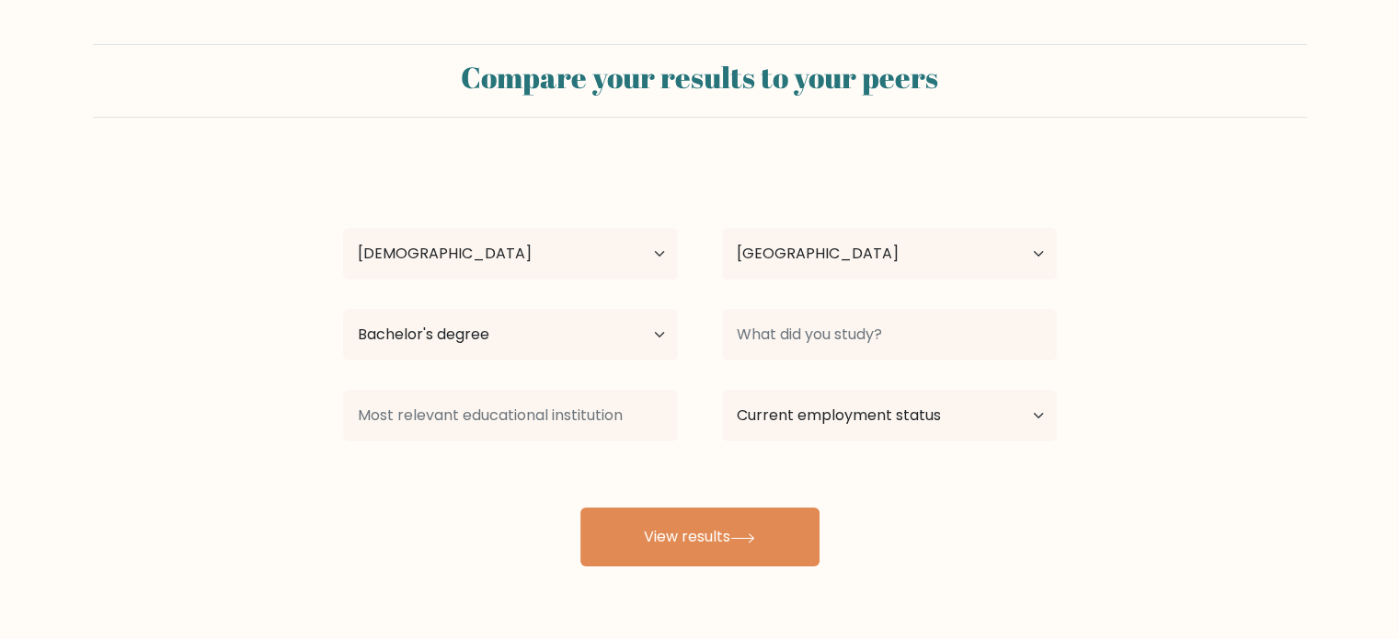
click at [868, 482] on div "Pratik Vats Age Under 18 years old 18-24 years old 25-34 years old 35-44 years …" at bounding box center [700, 364] width 736 height 405
click at [902, 429] on select "Current employment status Employed Student Retired Other / prefer not to answer" at bounding box center [889, 416] width 335 height 52
select select "student"
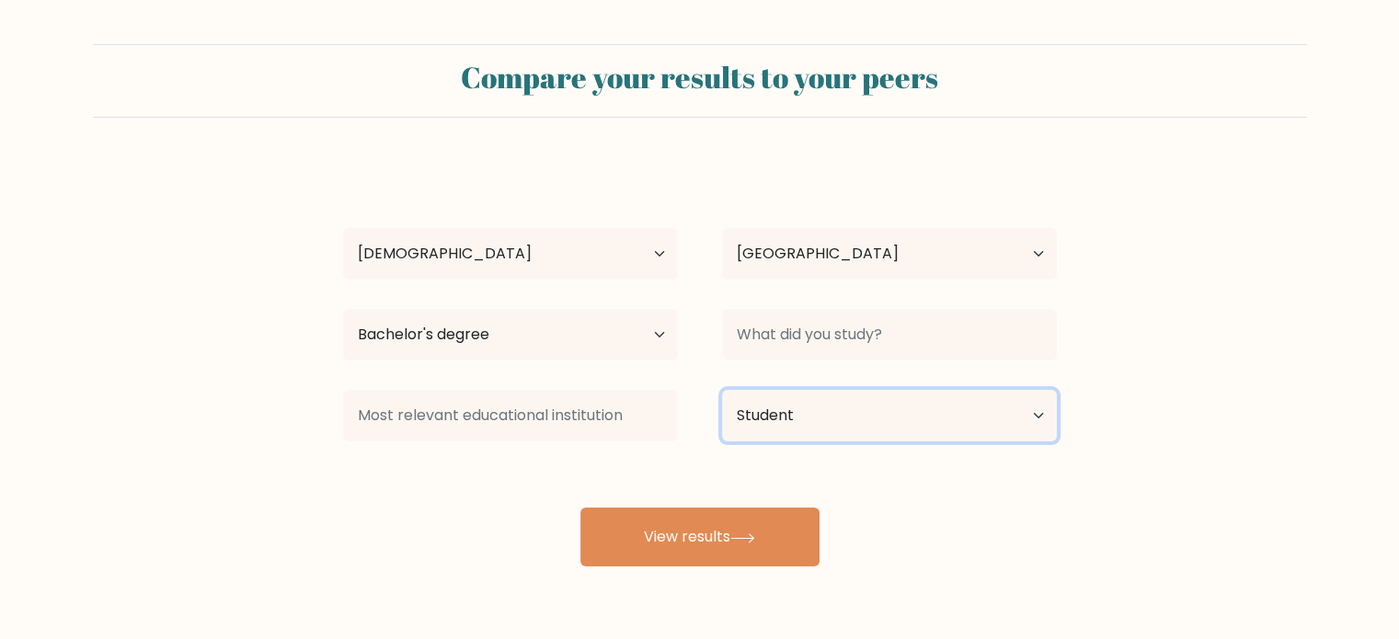
click at [722, 390] on select "Current employment status Employed Student Retired Other / prefer not to answer" at bounding box center [889, 416] width 335 height 52
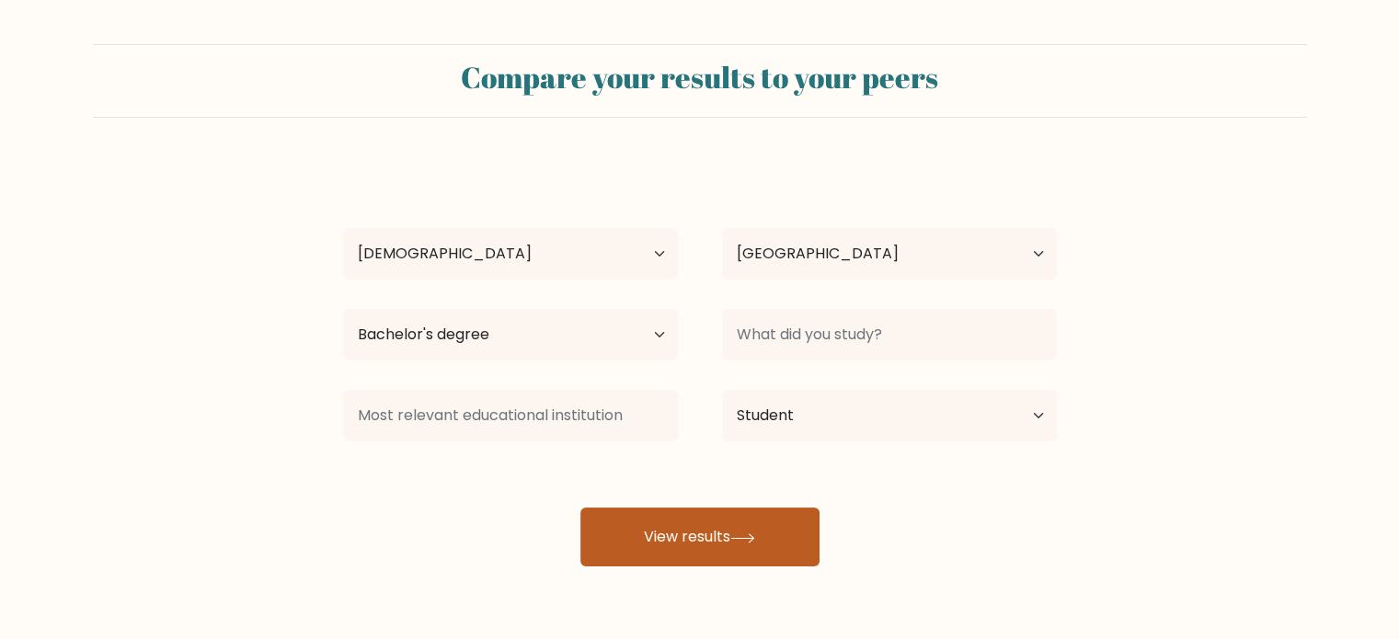
click at [721, 540] on button "View results" at bounding box center [700, 537] width 239 height 59
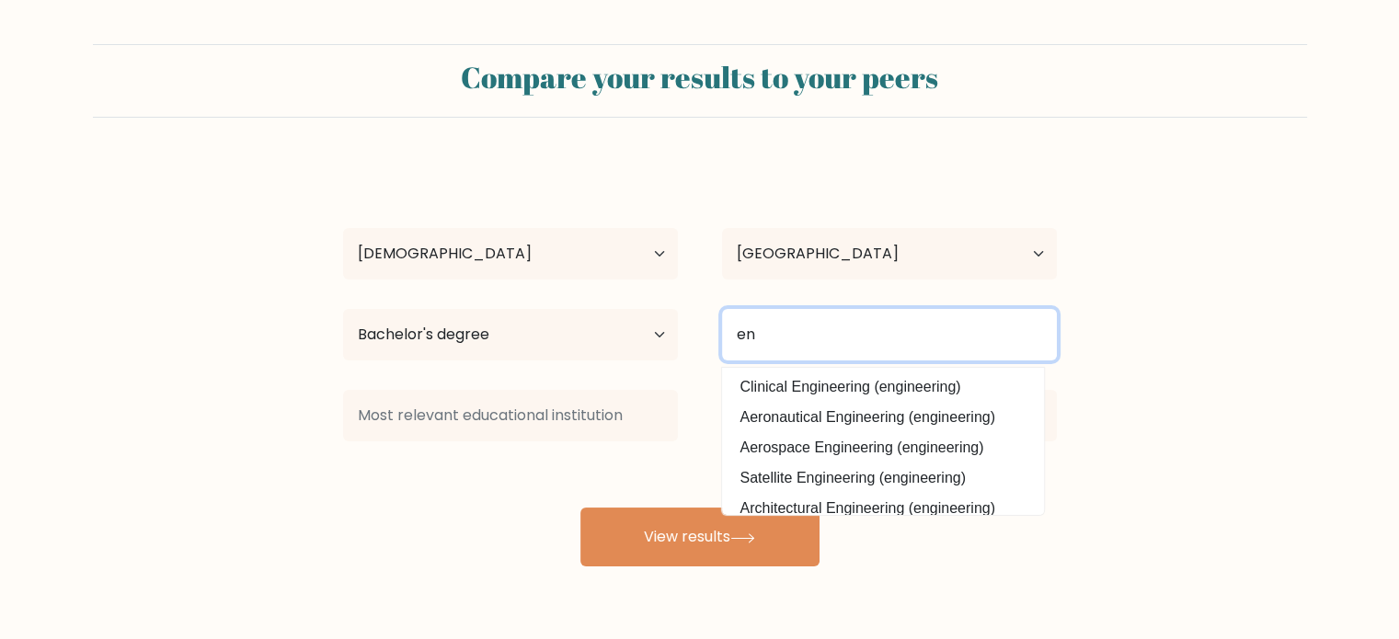
type input "e"
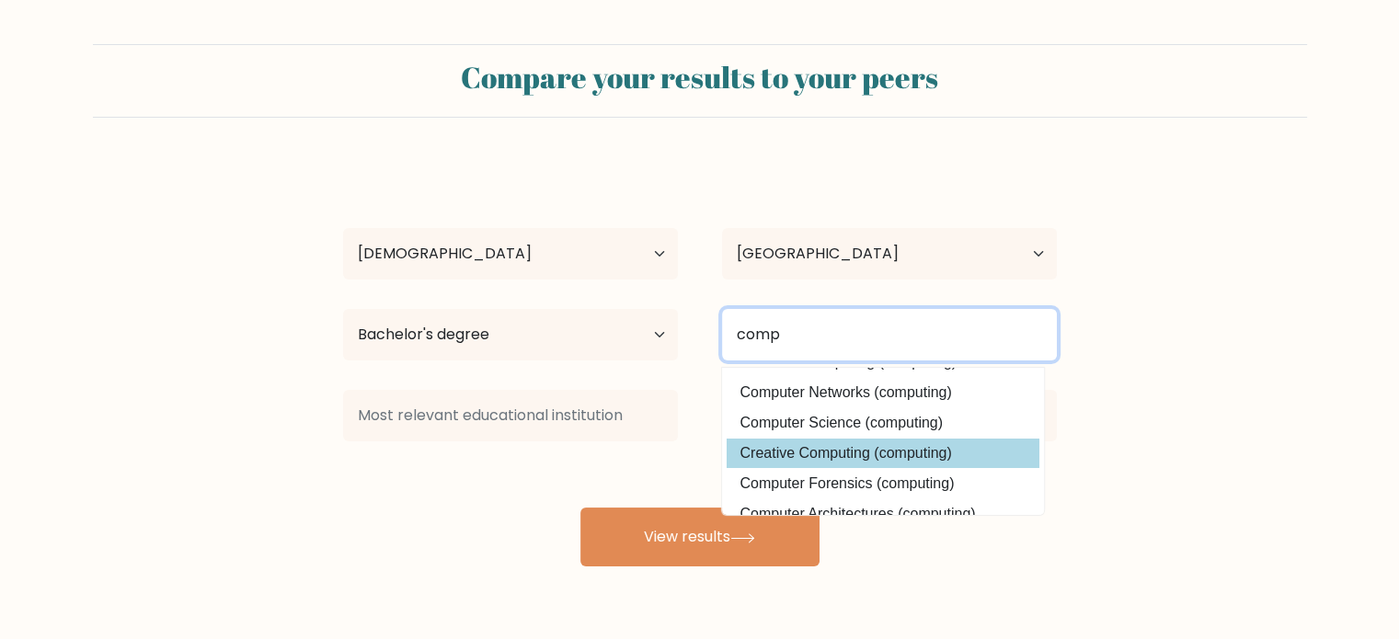
scroll to position [18, 0]
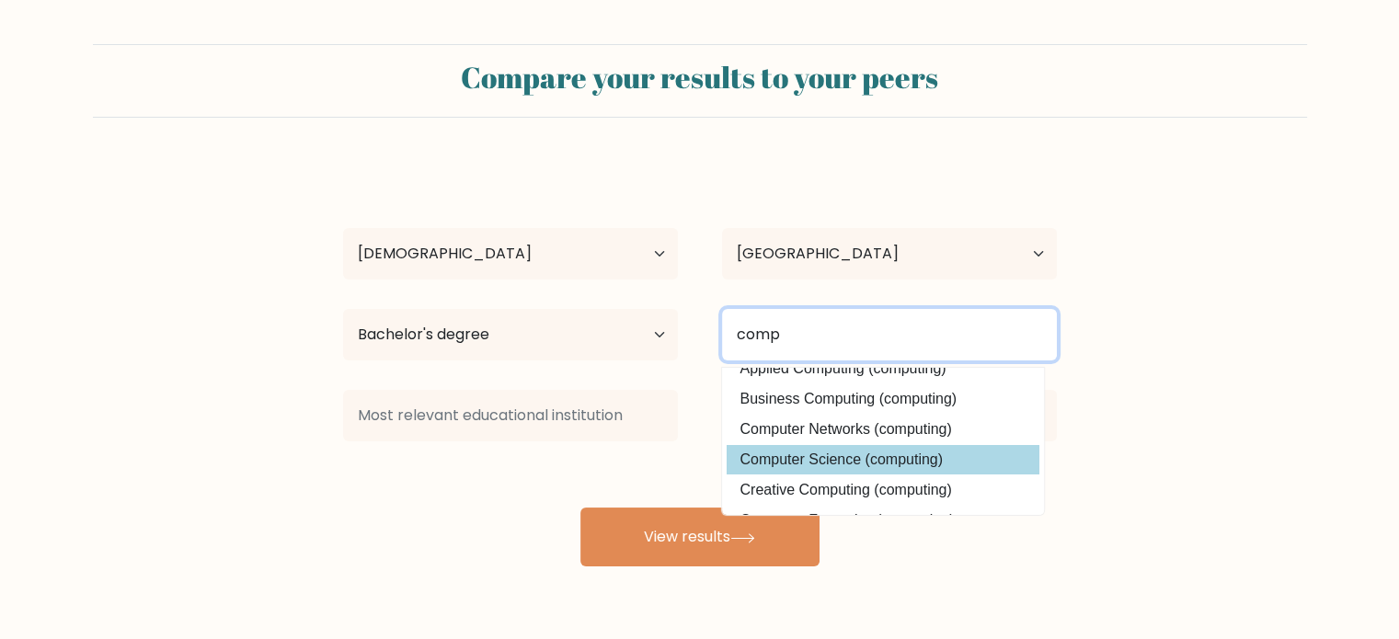
type input "comp"
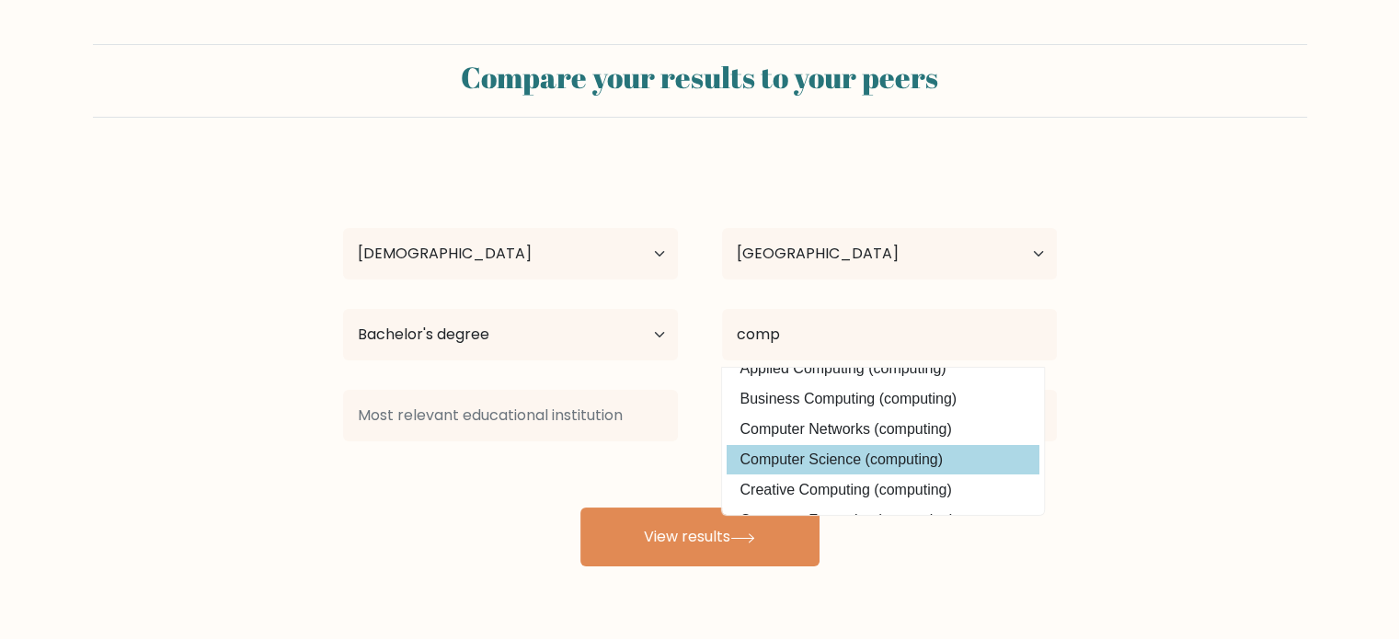
click at [828, 463] on div "Pratik Vats Age Under 18 years old 18-24 years old 25-34 years old 35-44 years …" at bounding box center [700, 364] width 736 height 405
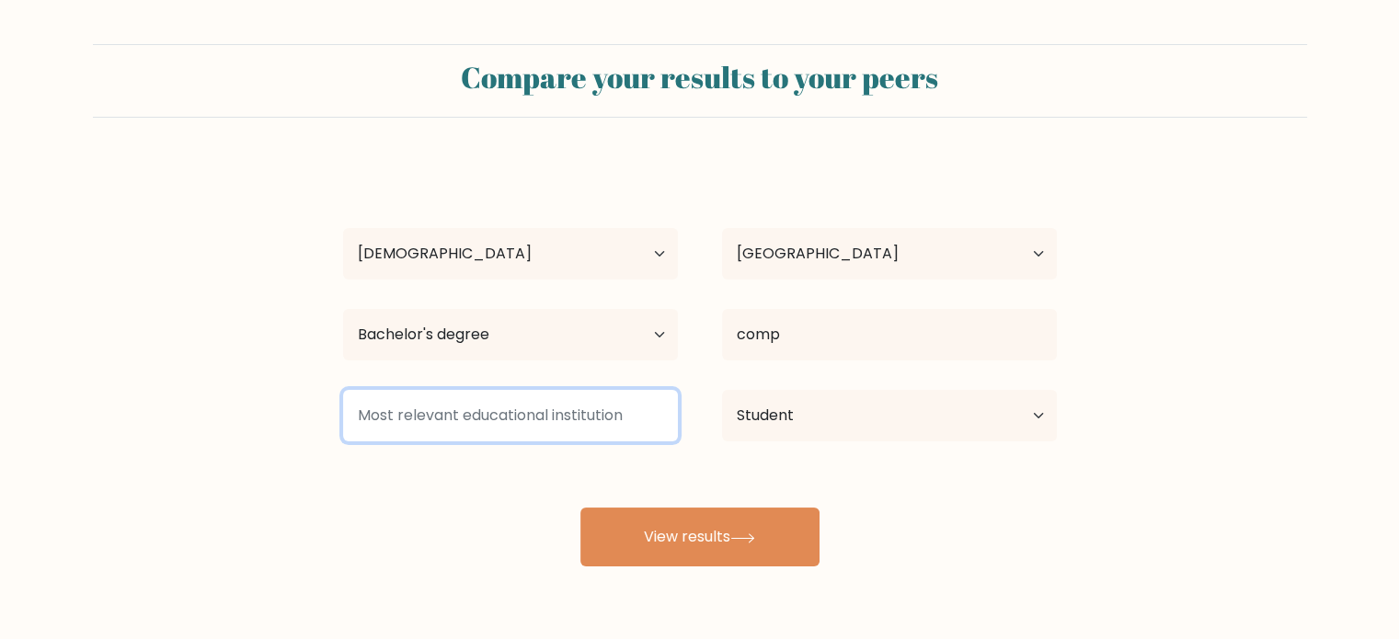
click at [579, 406] on input at bounding box center [510, 416] width 335 height 52
type input "i"
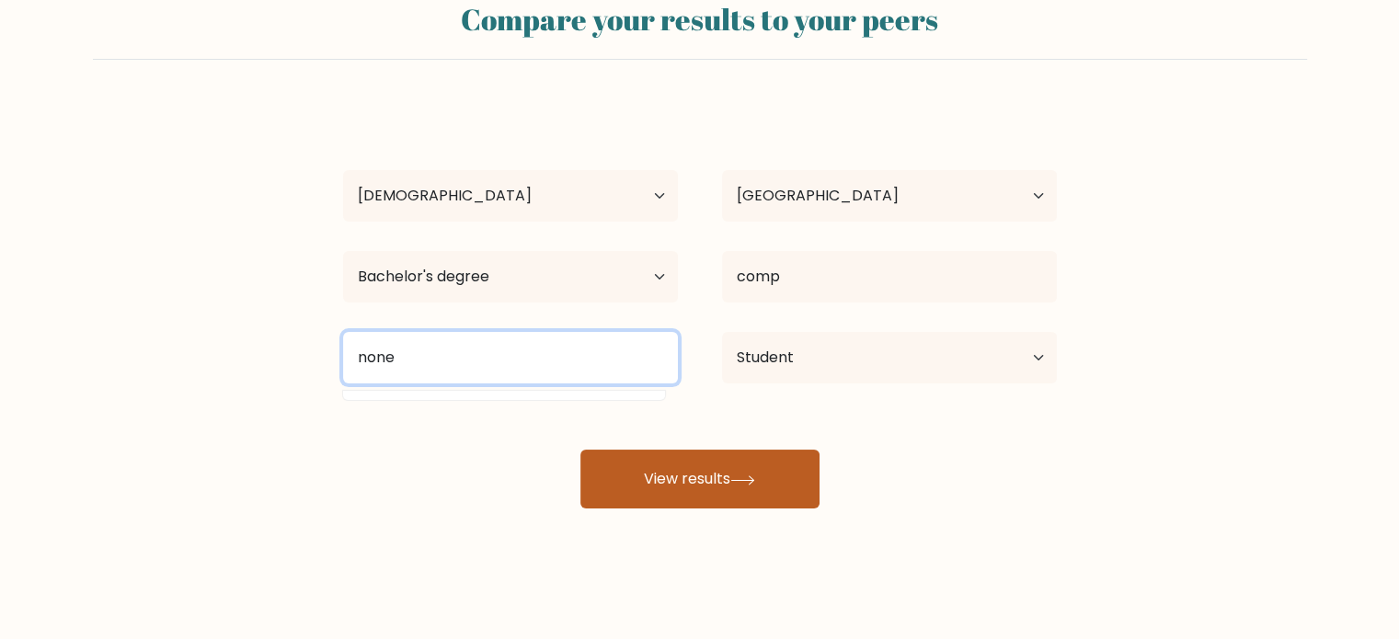
type input "none"
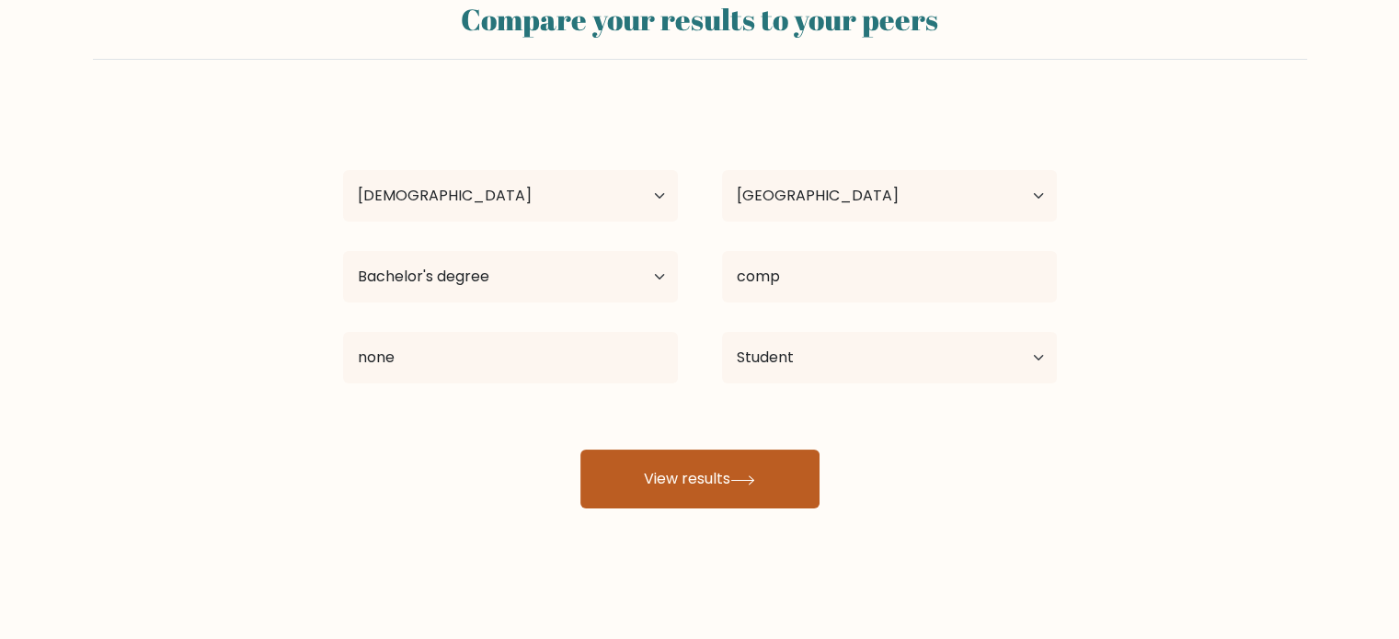
click at [662, 477] on button "View results" at bounding box center [700, 479] width 239 height 59
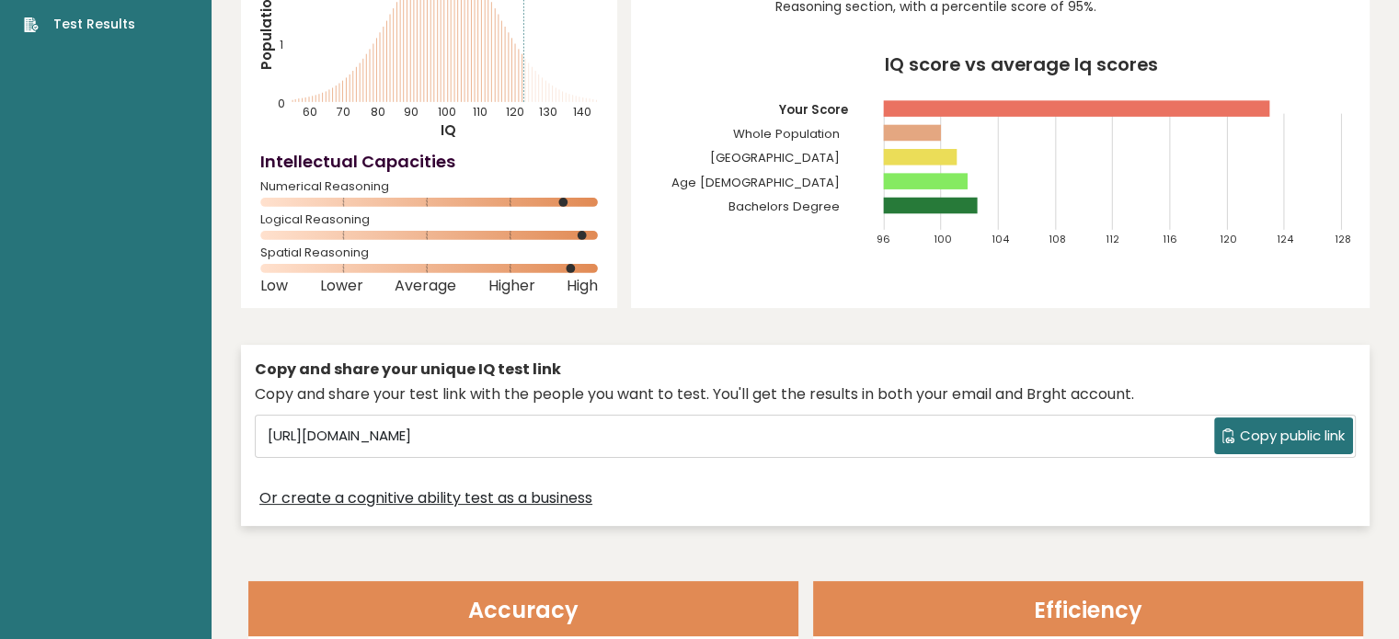
scroll to position [224, 0]
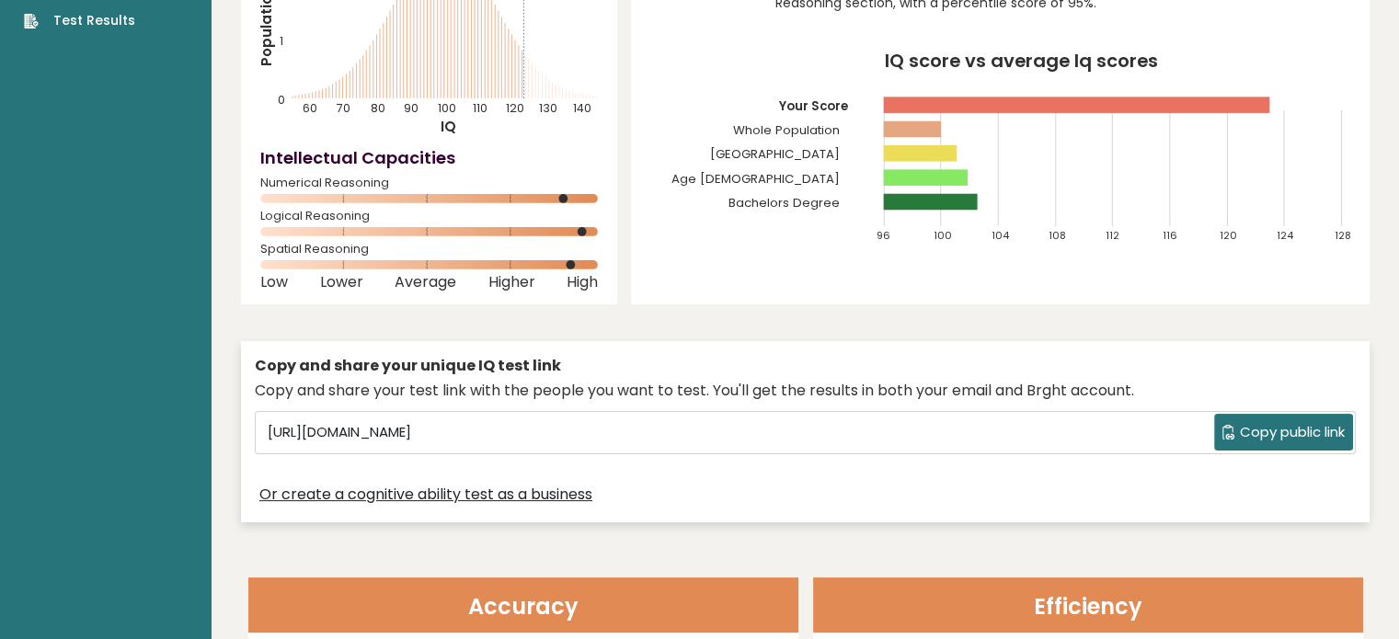
click at [1228, 430] on icon at bounding box center [1229, 432] width 12 height 15
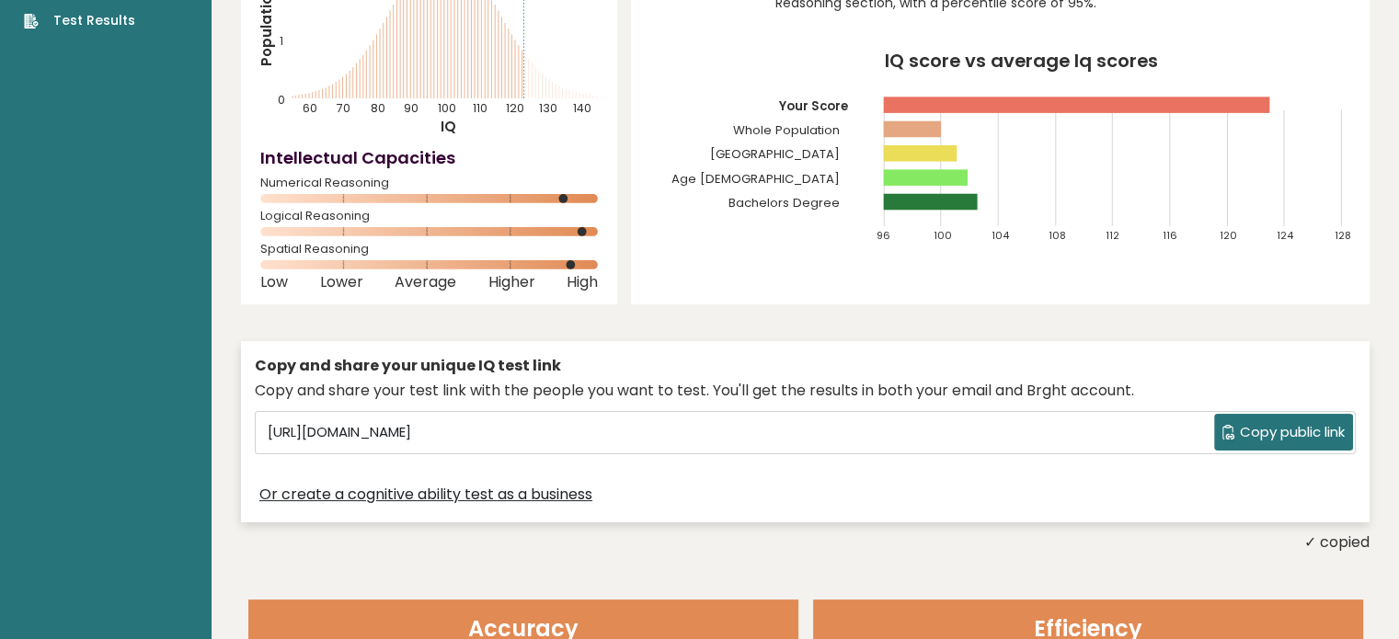
click at [1082, 529] on div "Copy and share your unique IQ test link Copy and share your test link with the …" at bounding box center [805, 443] width 1129 height 222
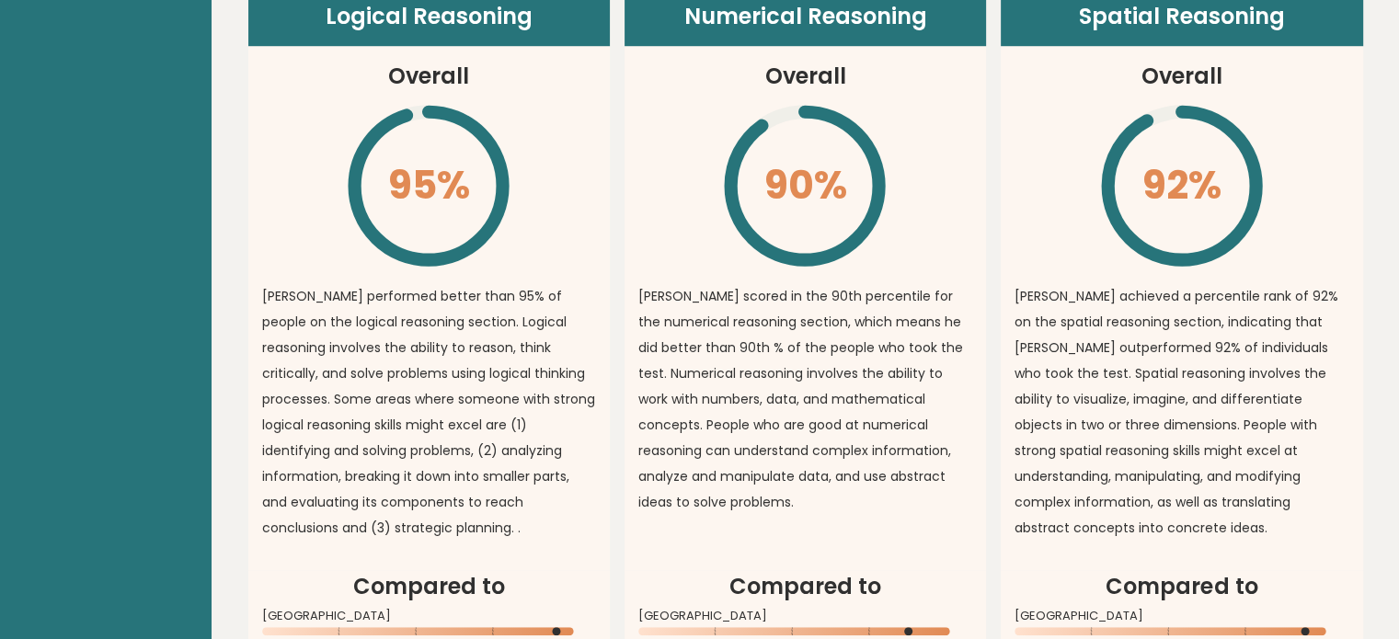
scroll to position [1365, 0]
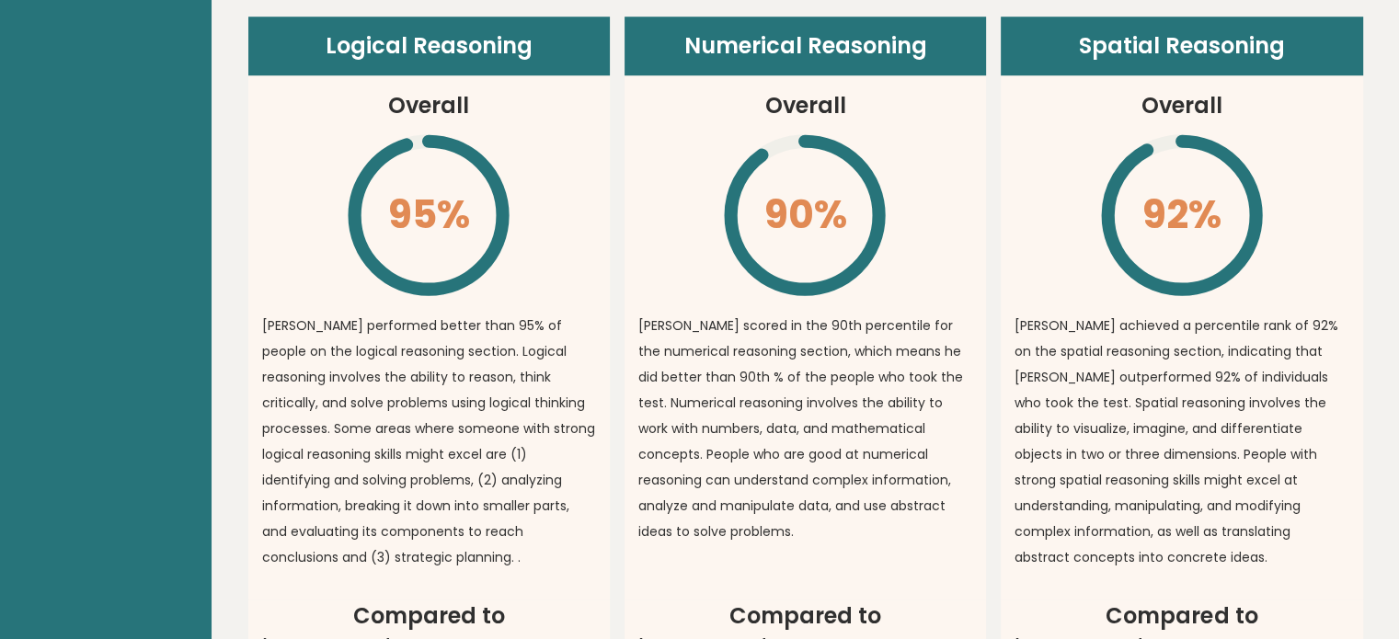
click at [998, 519] on div "Logical Reasoning Overall 95% \ [PERSON_NAME] performed better than 95% of peop…" at bounding box center [805, 400] width 1115 height 767
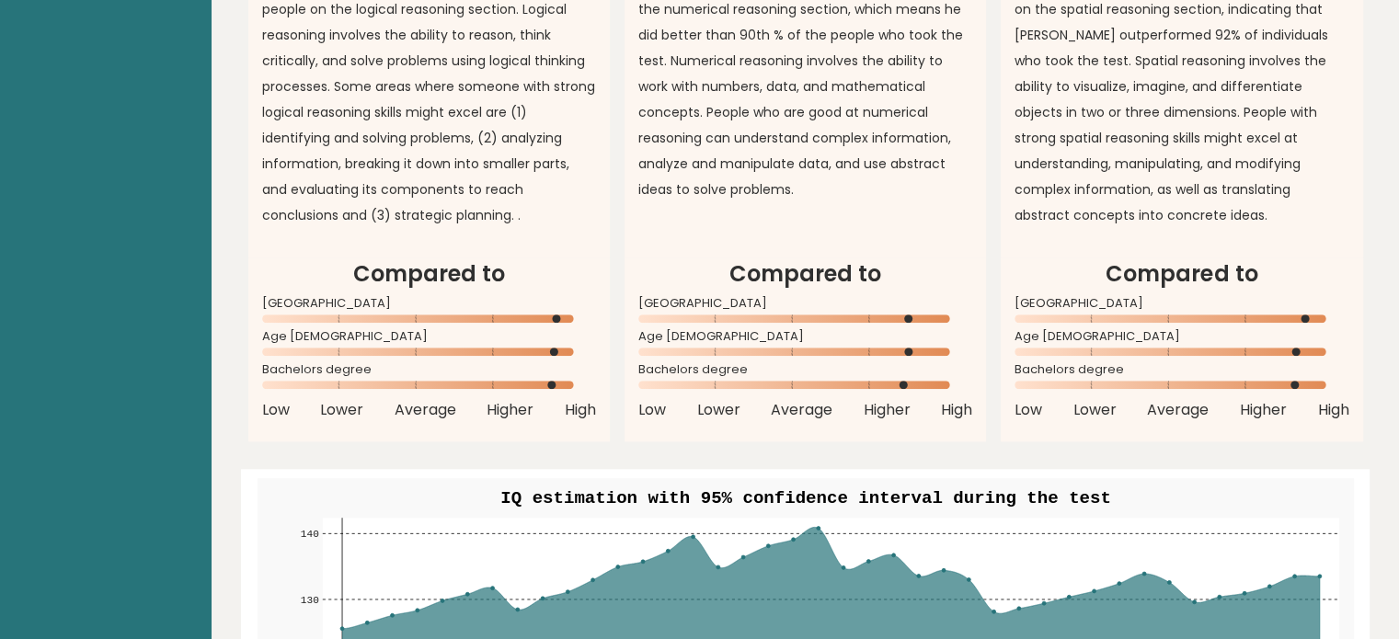
scroll to position [1743, 0]
